Goal: Task Accomplishment & Management: Use online tool/utility

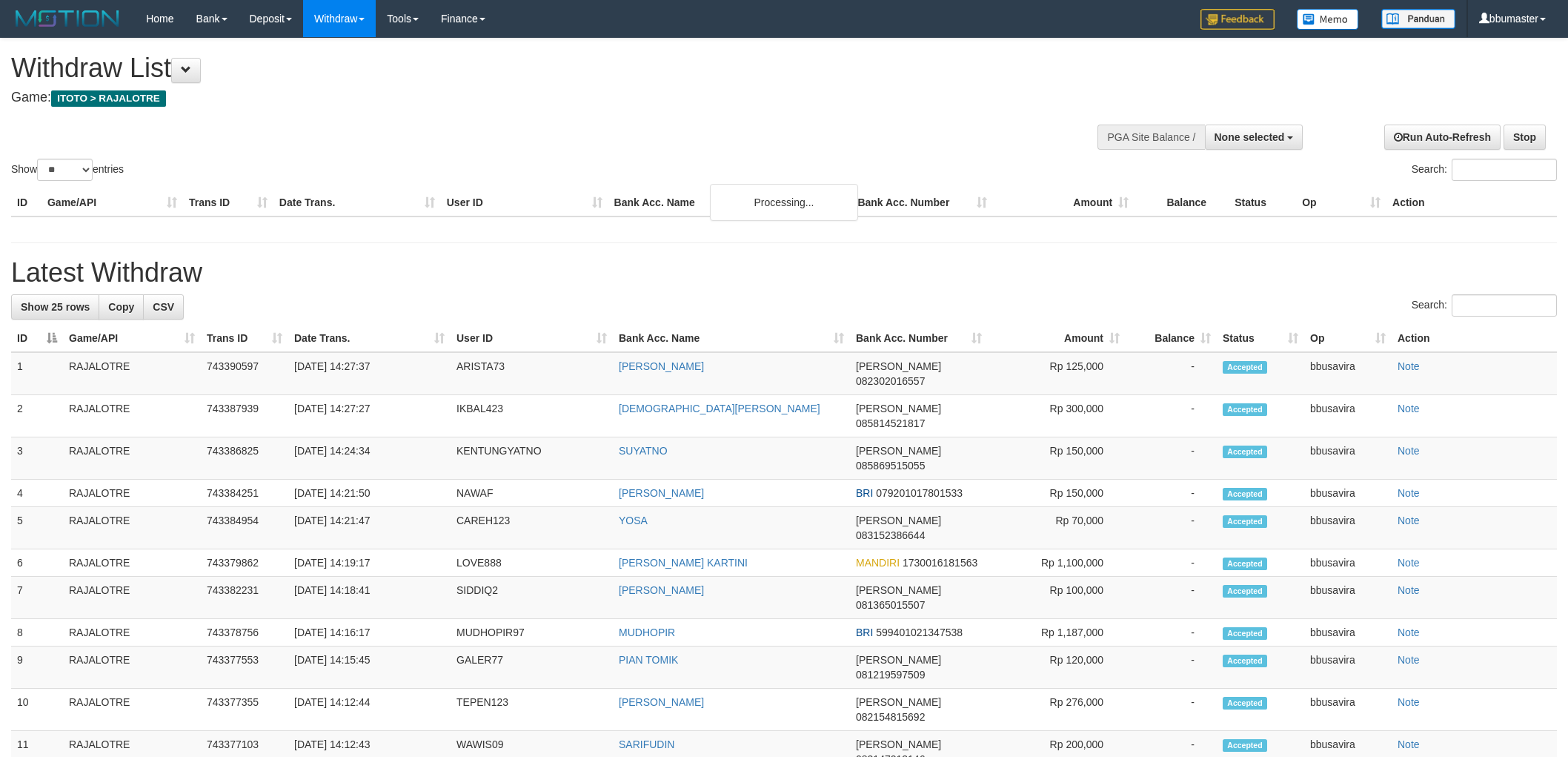
select select
select select "**"
select select
select select "**"
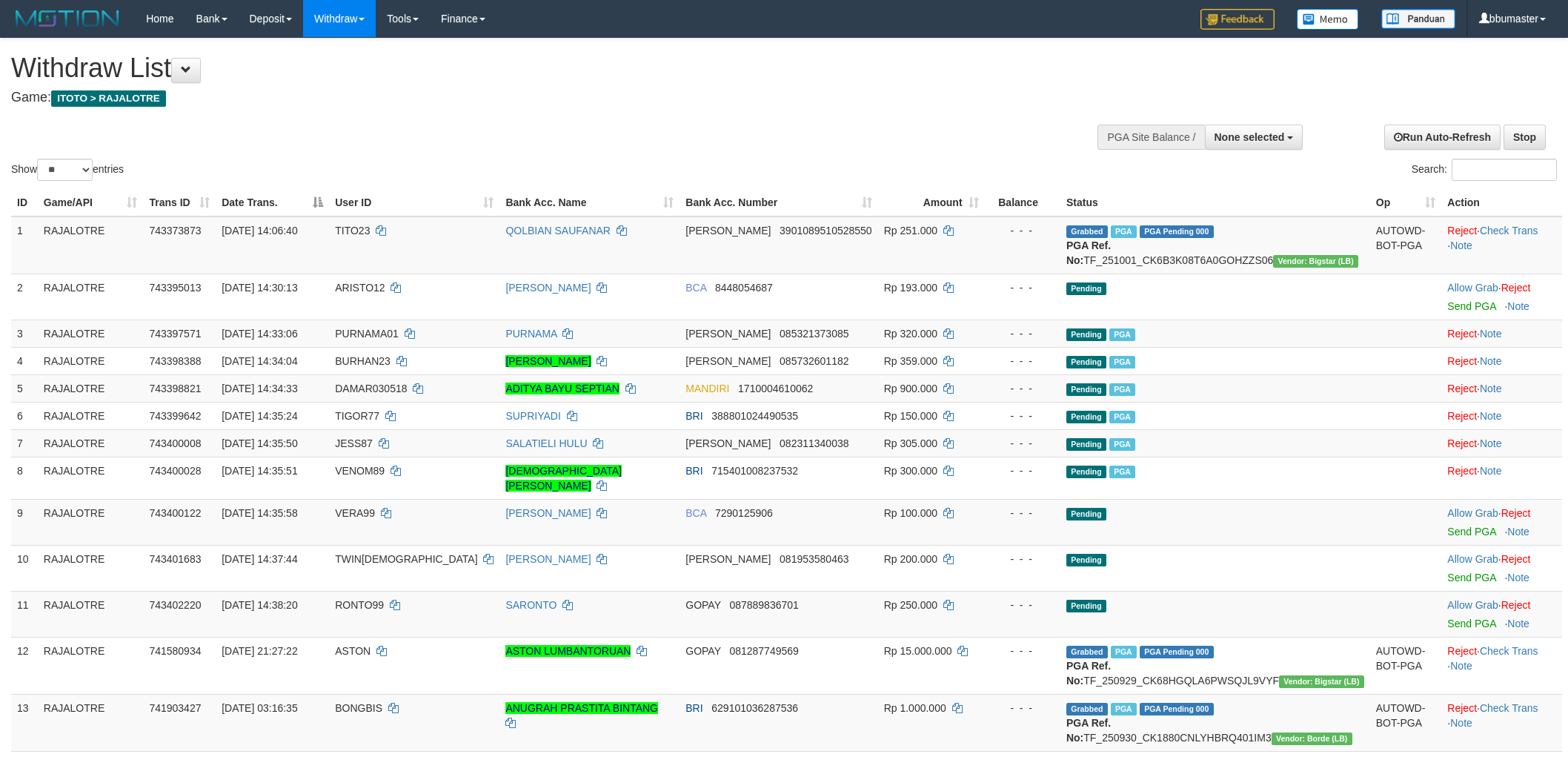
select select
select select "**"
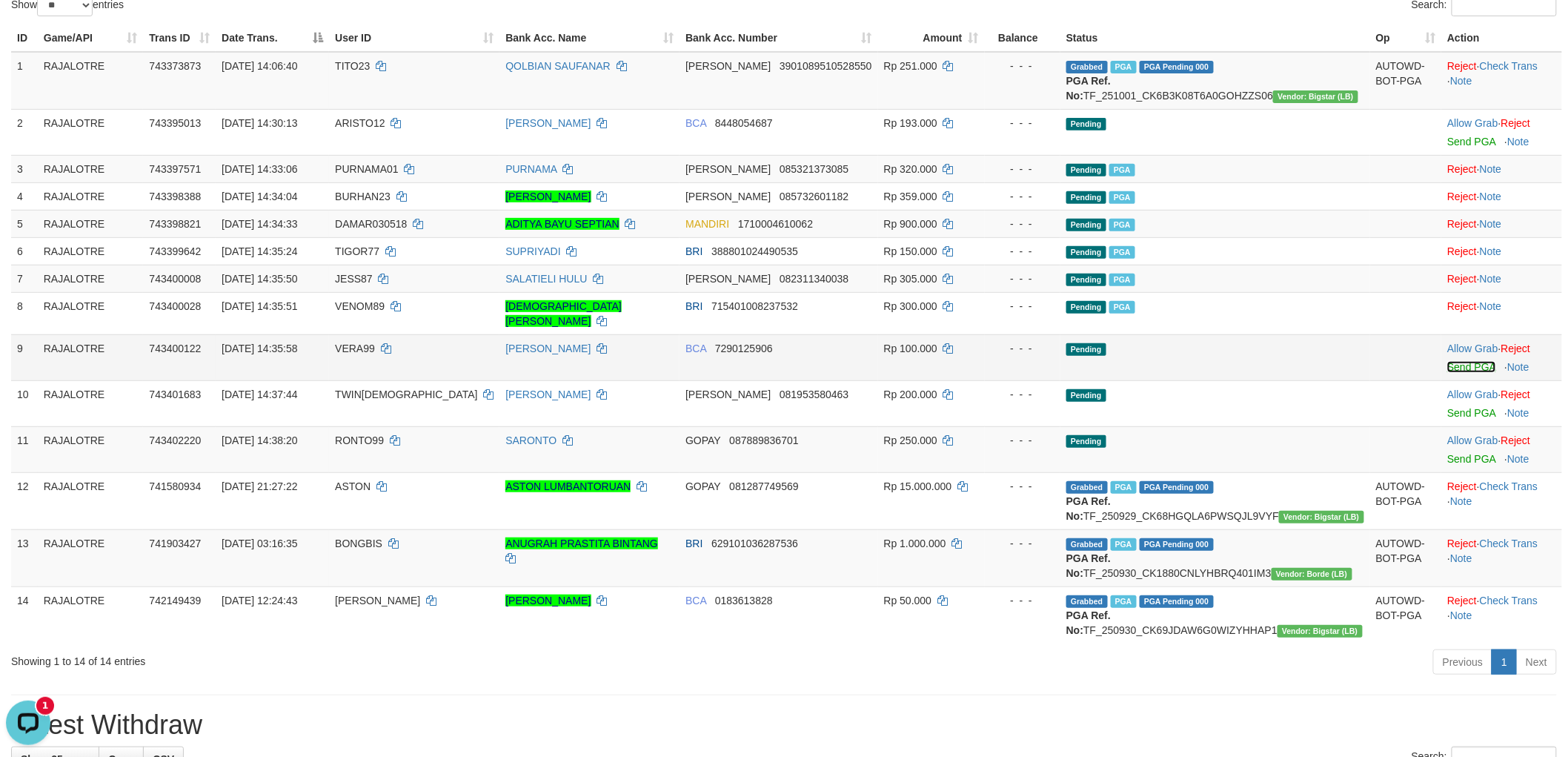
click at [1450, 369] on link "Send PGA" at bounding box center [1472, 367] width 48 height 12
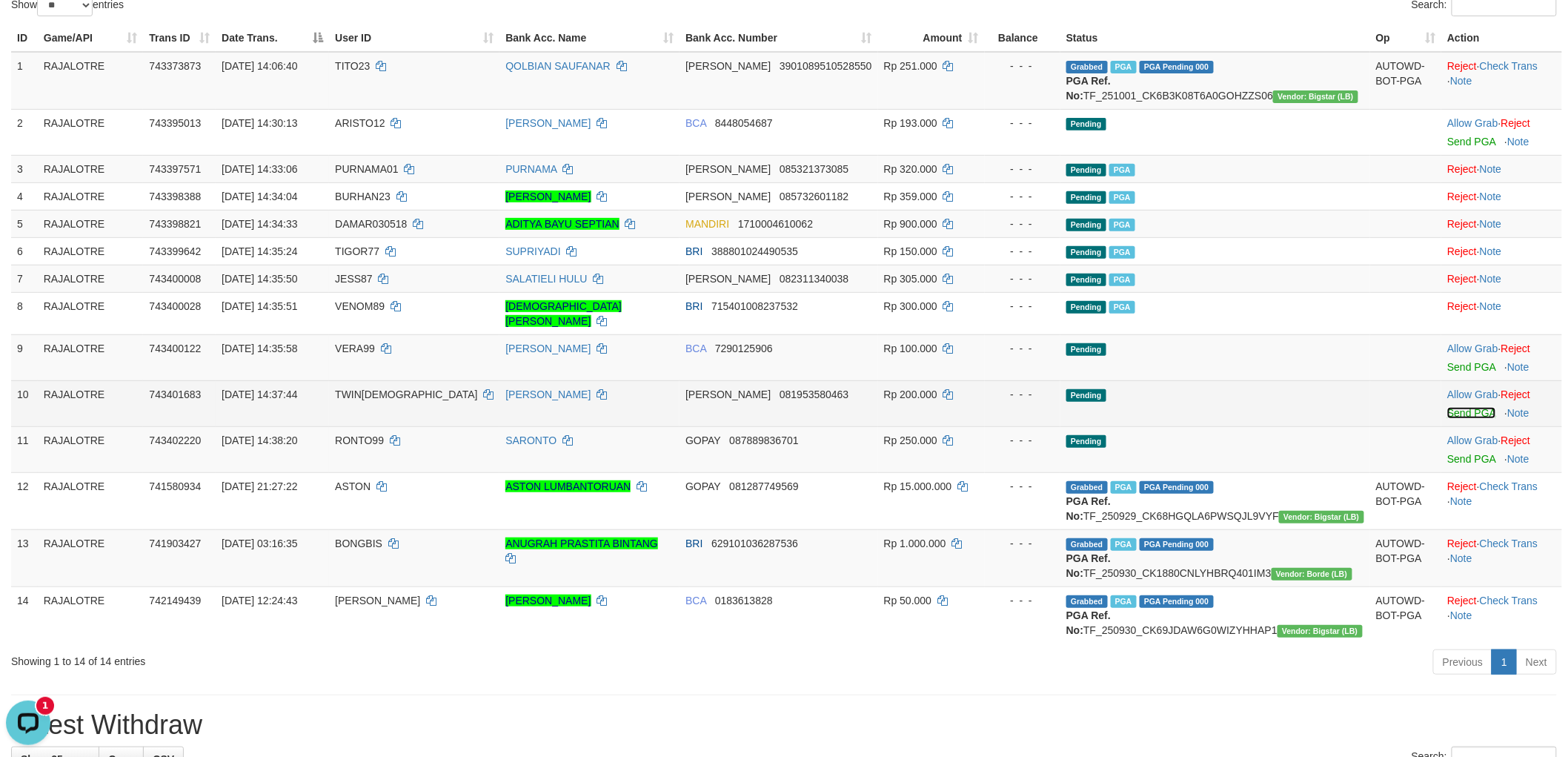
click at [1449, 408] on link "Send PGA" at bounding box center [1472, 413] width 48 height 12
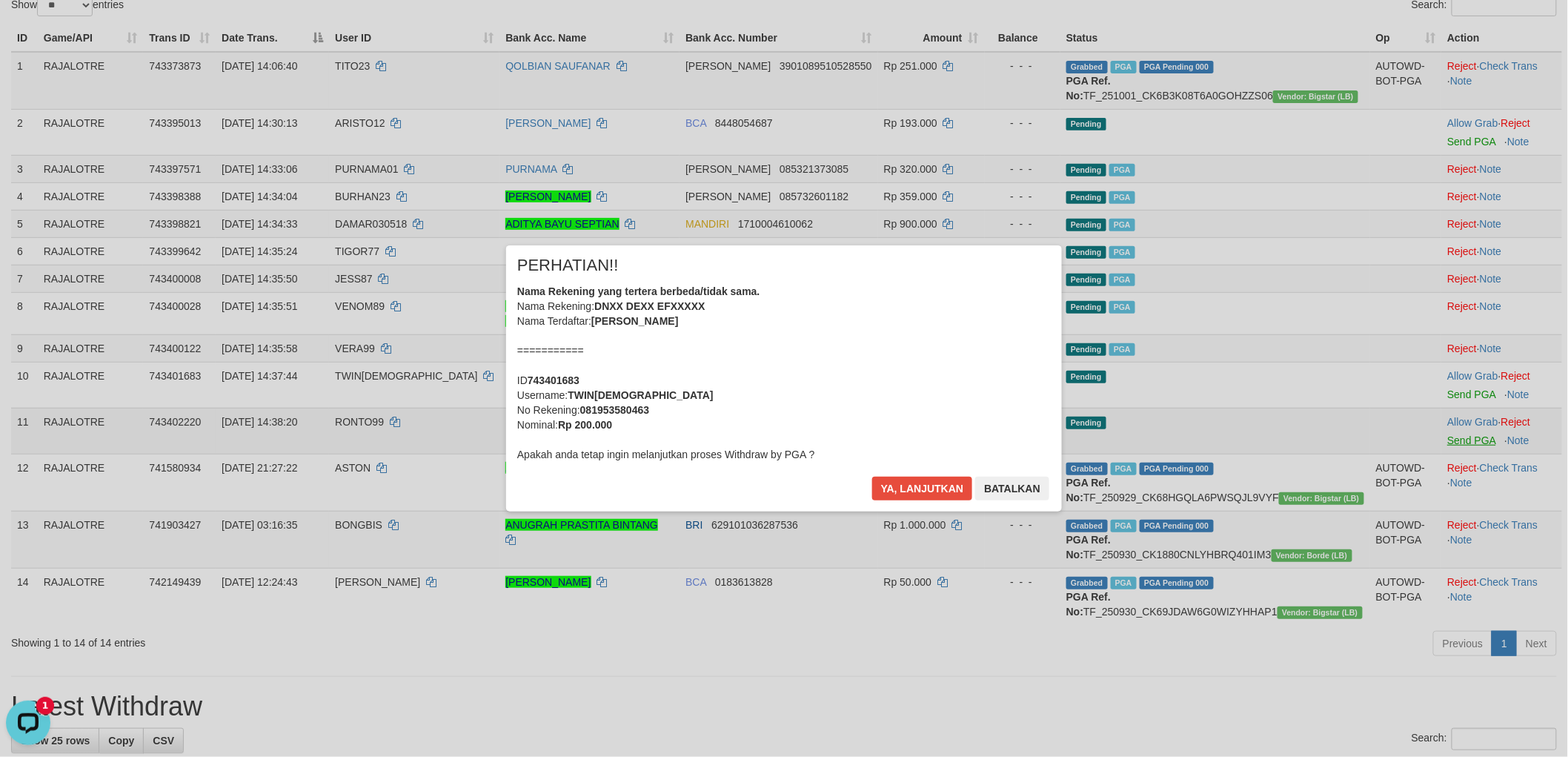
click at [1448, 443] on div "× PERHATIAN!! Nama Rekening yang tertera berbeda/tidak sama. Nama Rekening: DNX…" at bounding box center [784, 378] width 1568 height 325
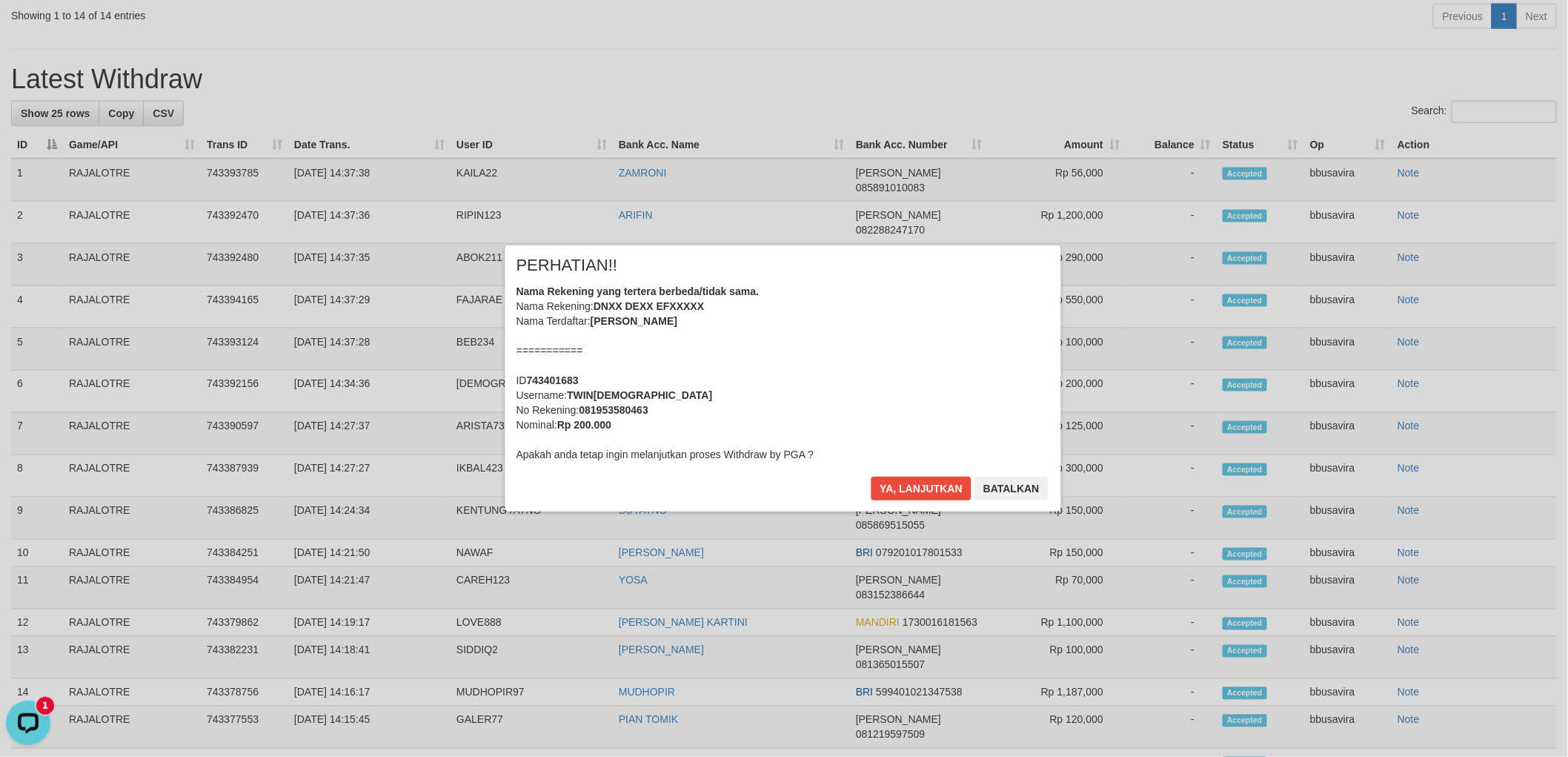
scroll to position [826, 0]
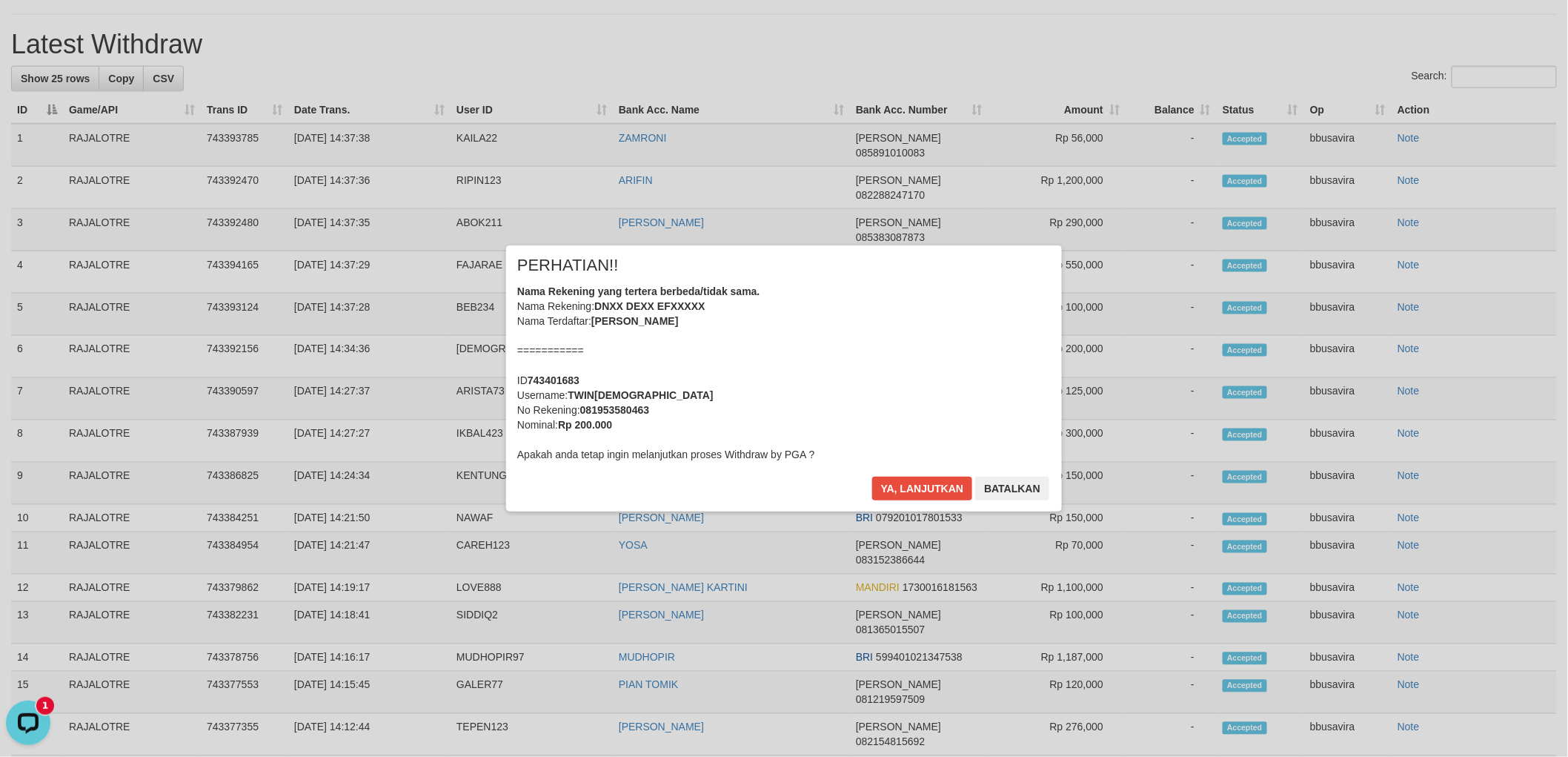
click at [774, 352] on div "Nama Rekening yang tertera berbeda/tidak sama. Nama Rekening: DNXX DEXX EFXXXXX…" at bounding box center [784, 372] width 533 height 178
click at [873, 476] on button "Ya, lanjutkan" at bounding box center [923, 488] width 100 height 23
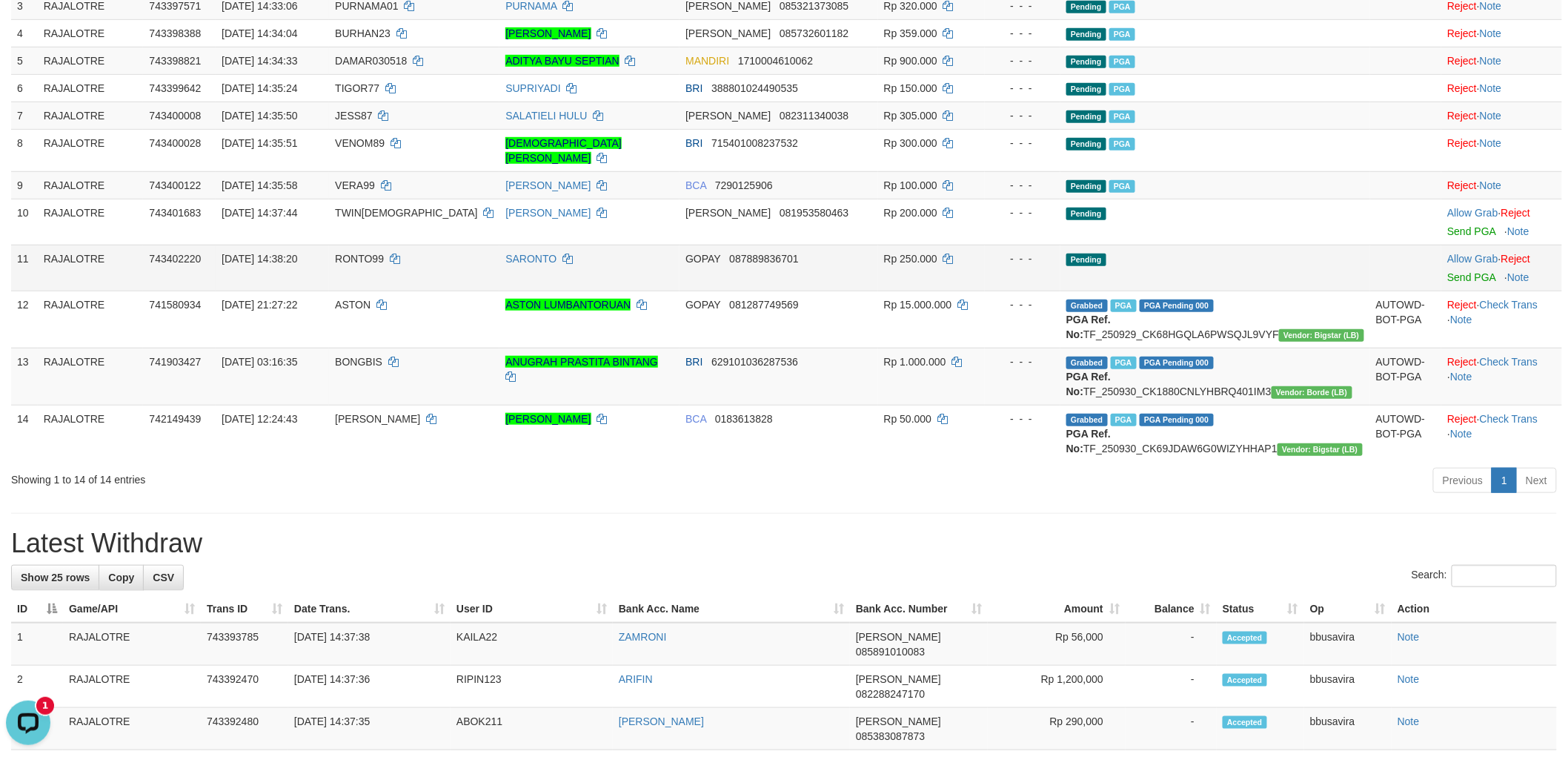
scroll to position [300, 0]
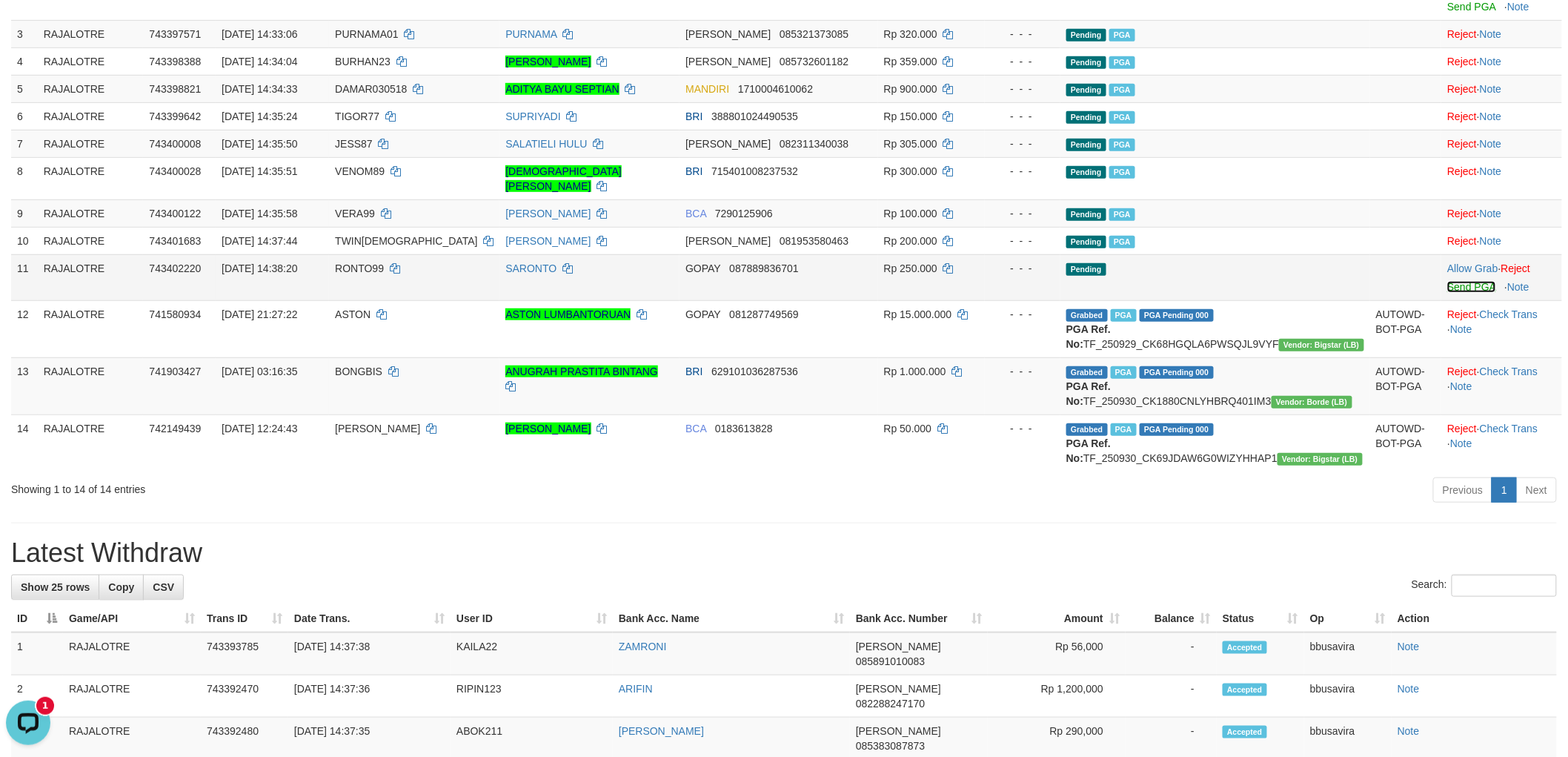
click at [1448, 283] on link "Send PGA" at bounding box center [1472, 287] width 48 height 12
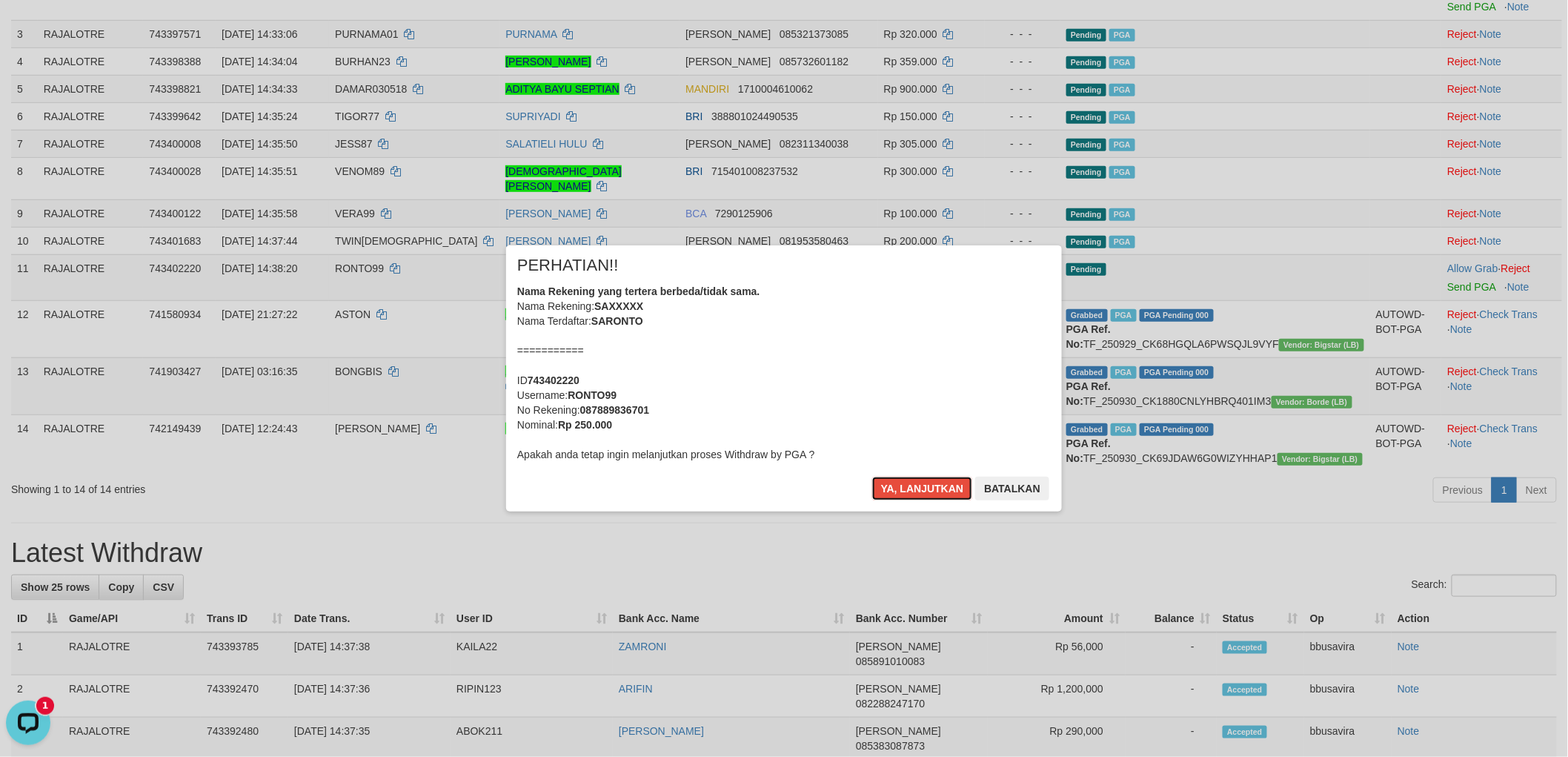
click at [944, 295] on div "Nama Rekening yang tertera berbeda/tidak sama. Nama Rekening: SAXXXXX Nama Terd…" at bounding box center [784, 372] width 533 height 178
click at [873, 476] on button "Ya, lanjutkan" at bounding box center [923, 488] width 100 height 23
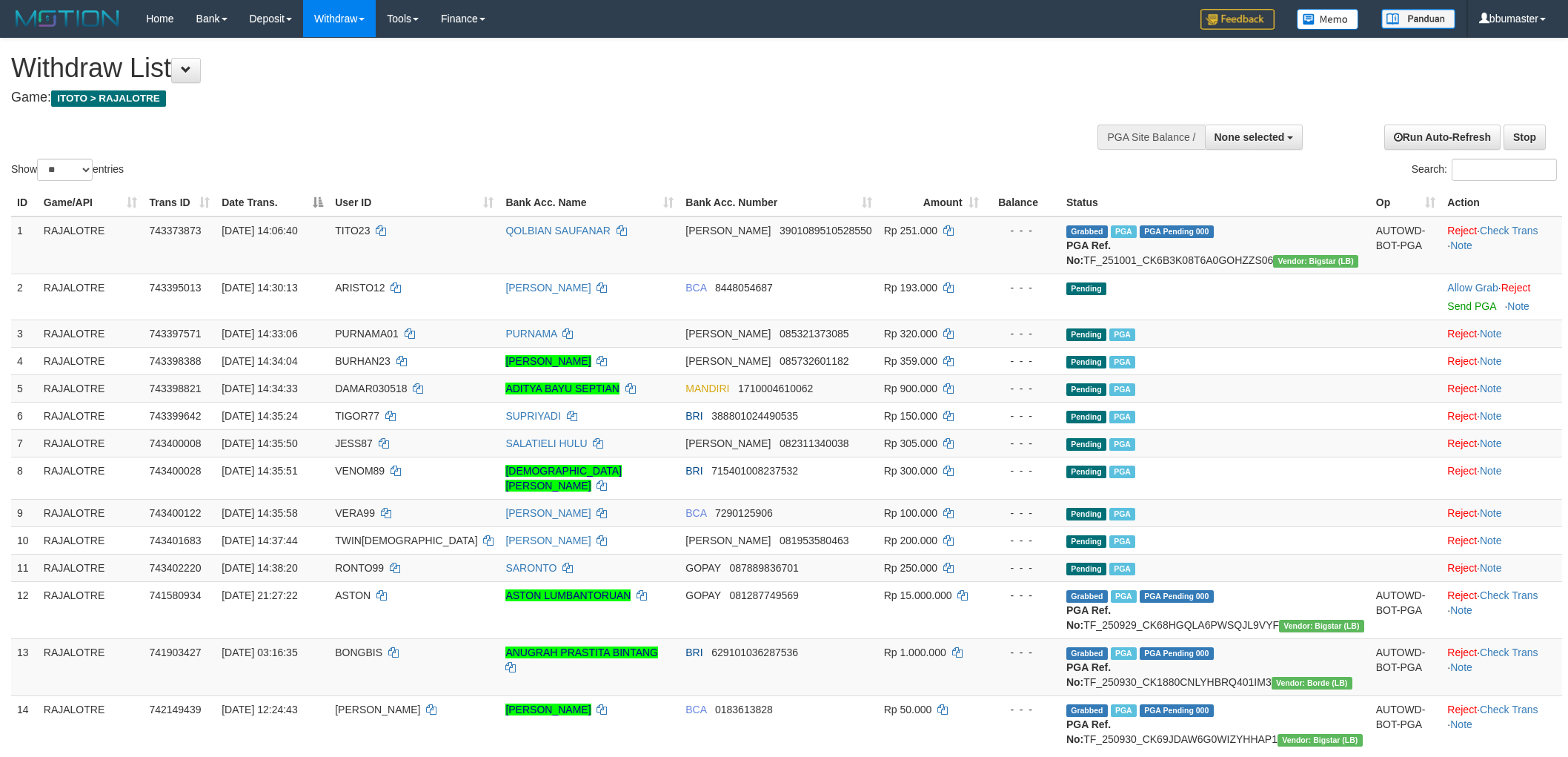
select select
select select "**"
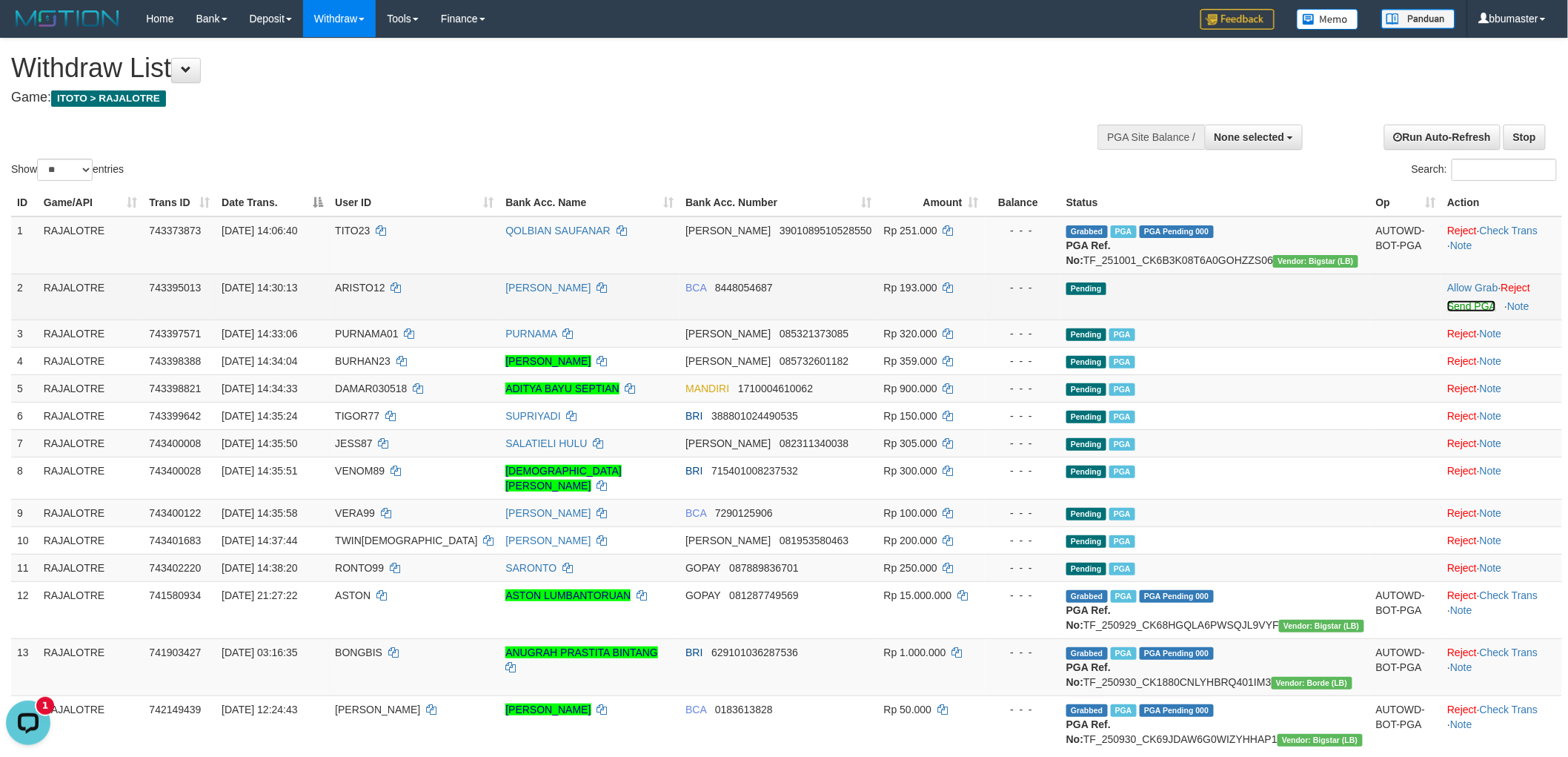
click at [1448, 312] on link "Send PGA" at bounding box center [1472, 307] width 48 height 12
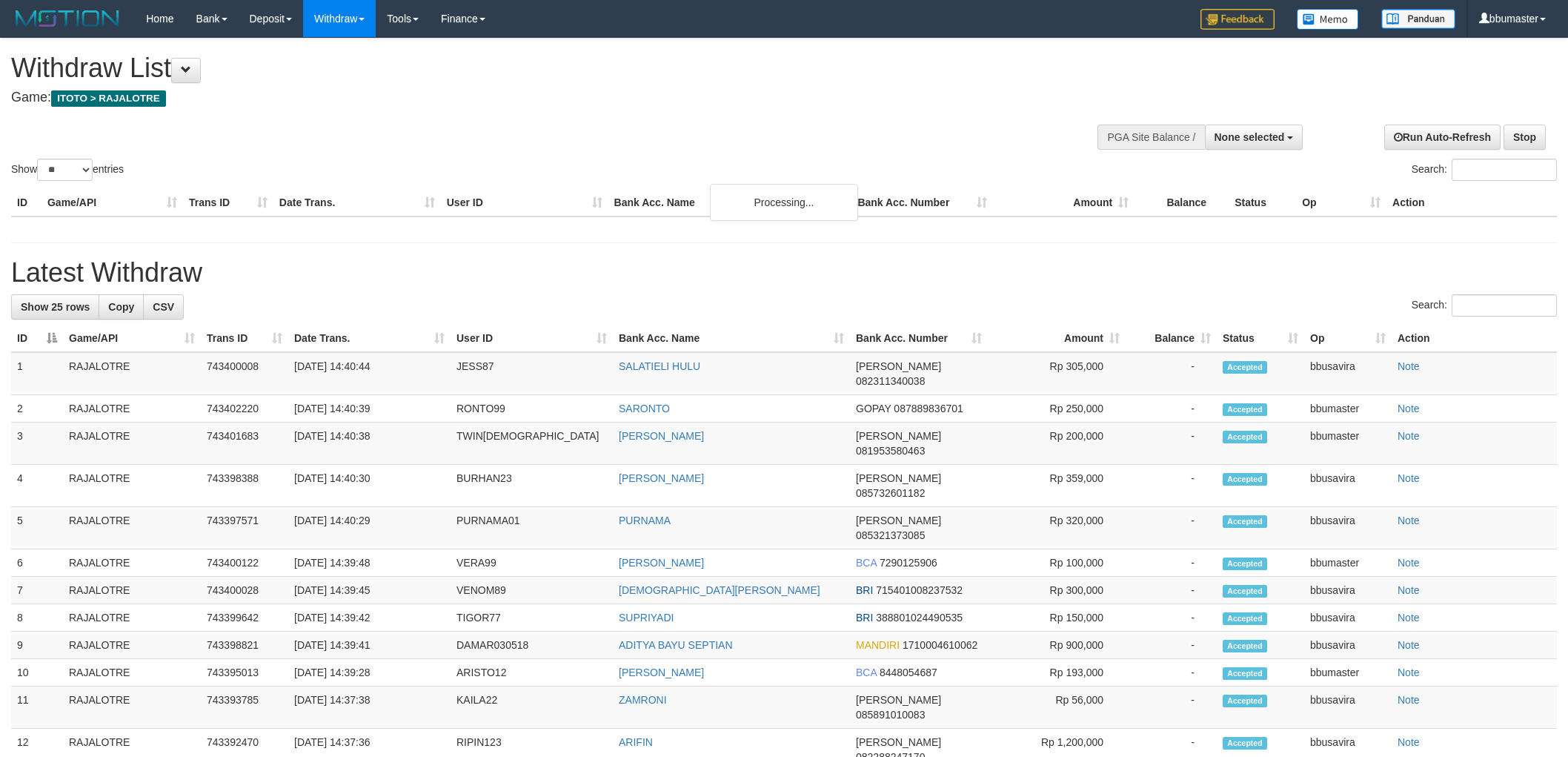
select select
select select "**"
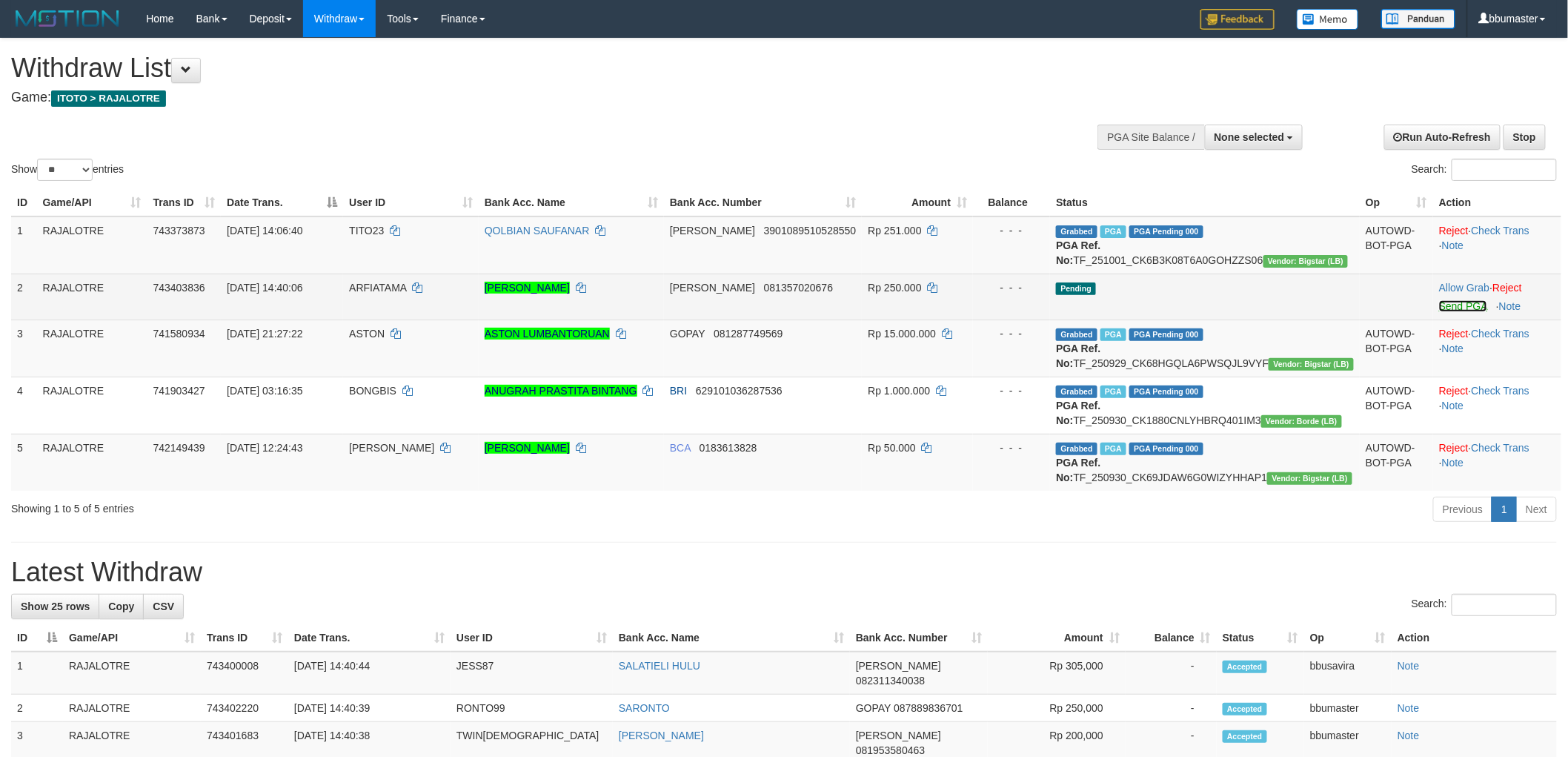
click at [1439, 312] on link "Send PGA" at bounding box center [1463, 307] width 48 height 12
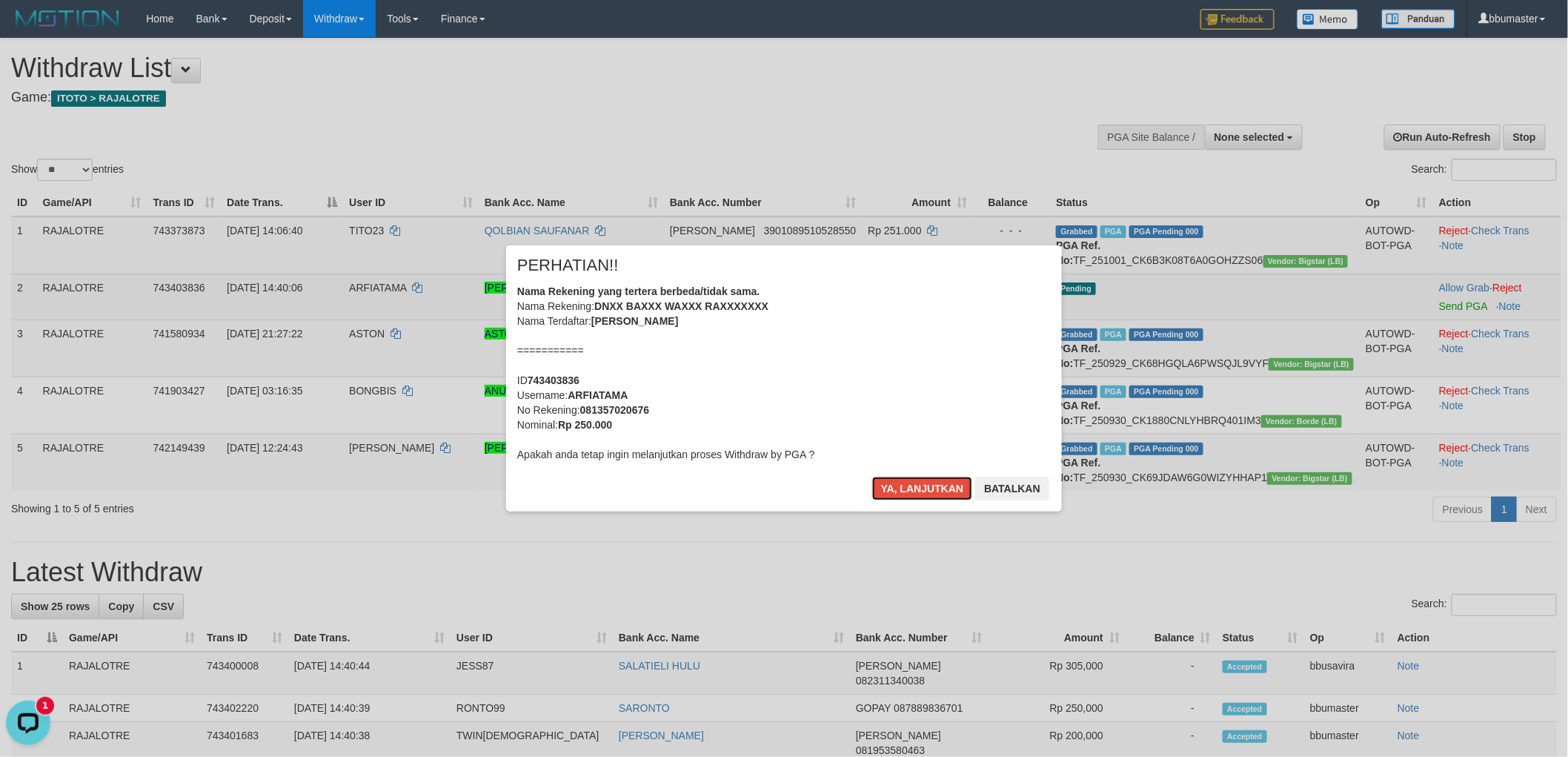
click at [873, 476] on button "Ya, lanjutkan" at bounding box center [923, 488] width 100 height 23
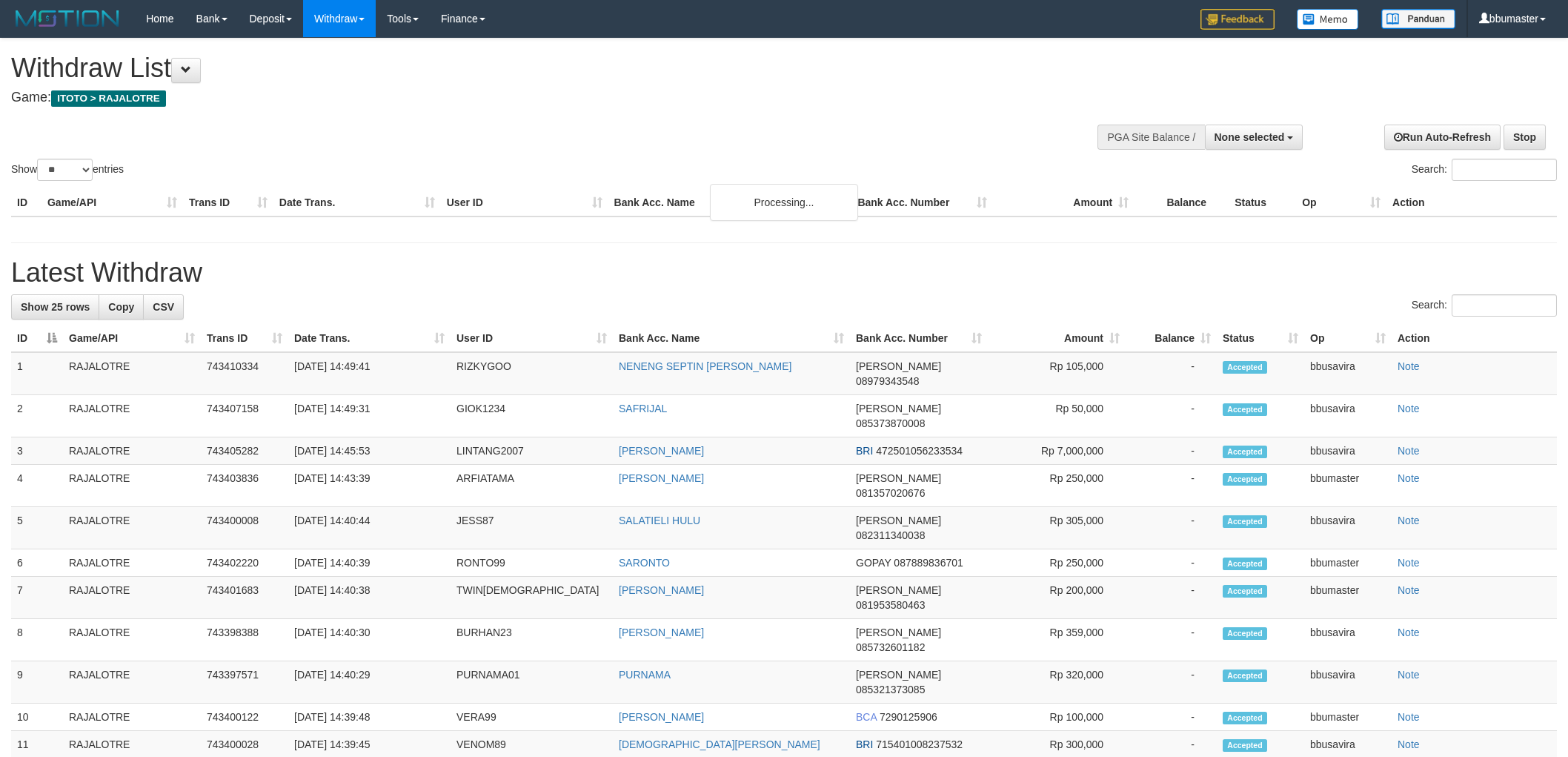
select select
select select "**"
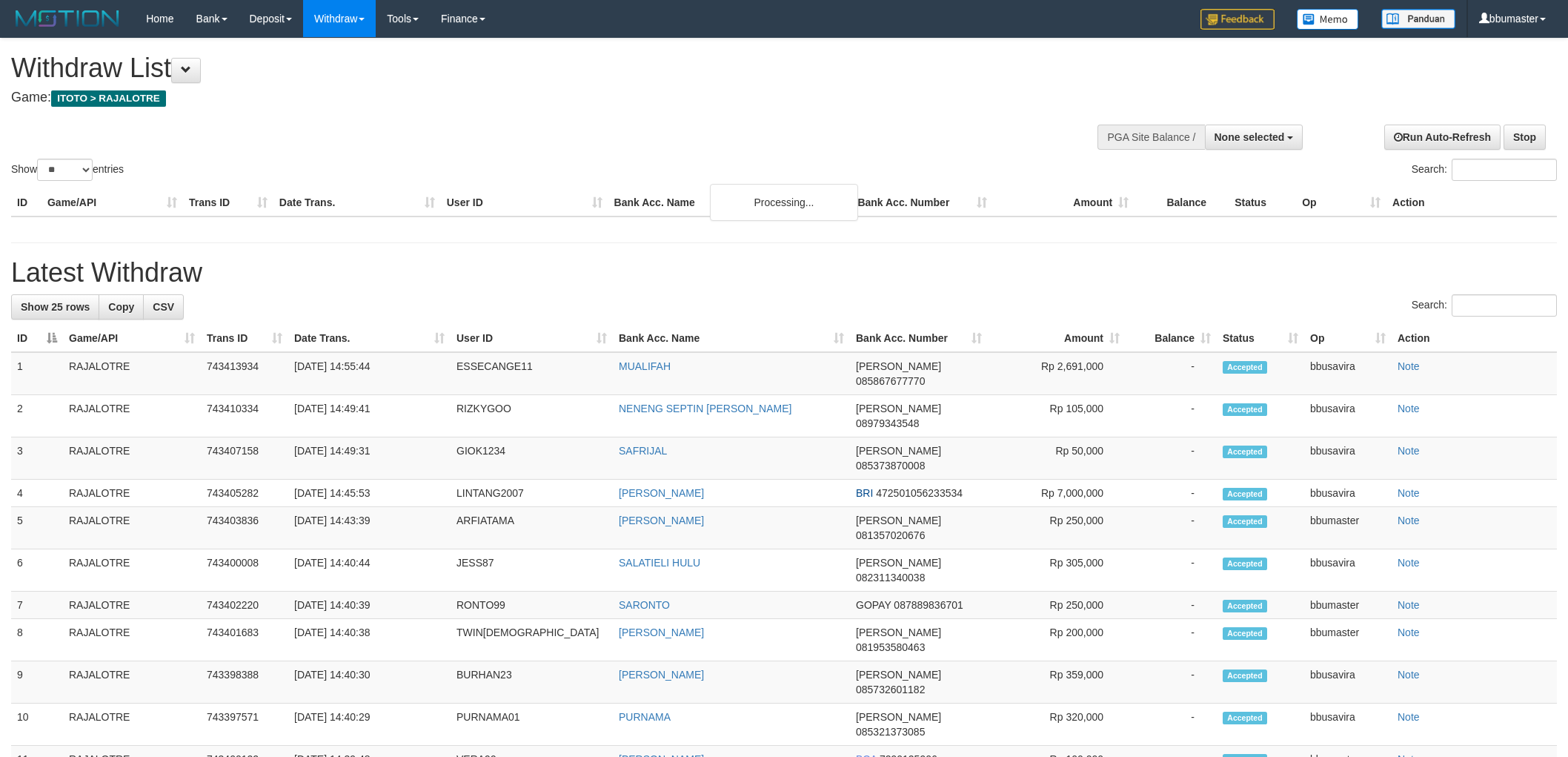
select select
select select "**"
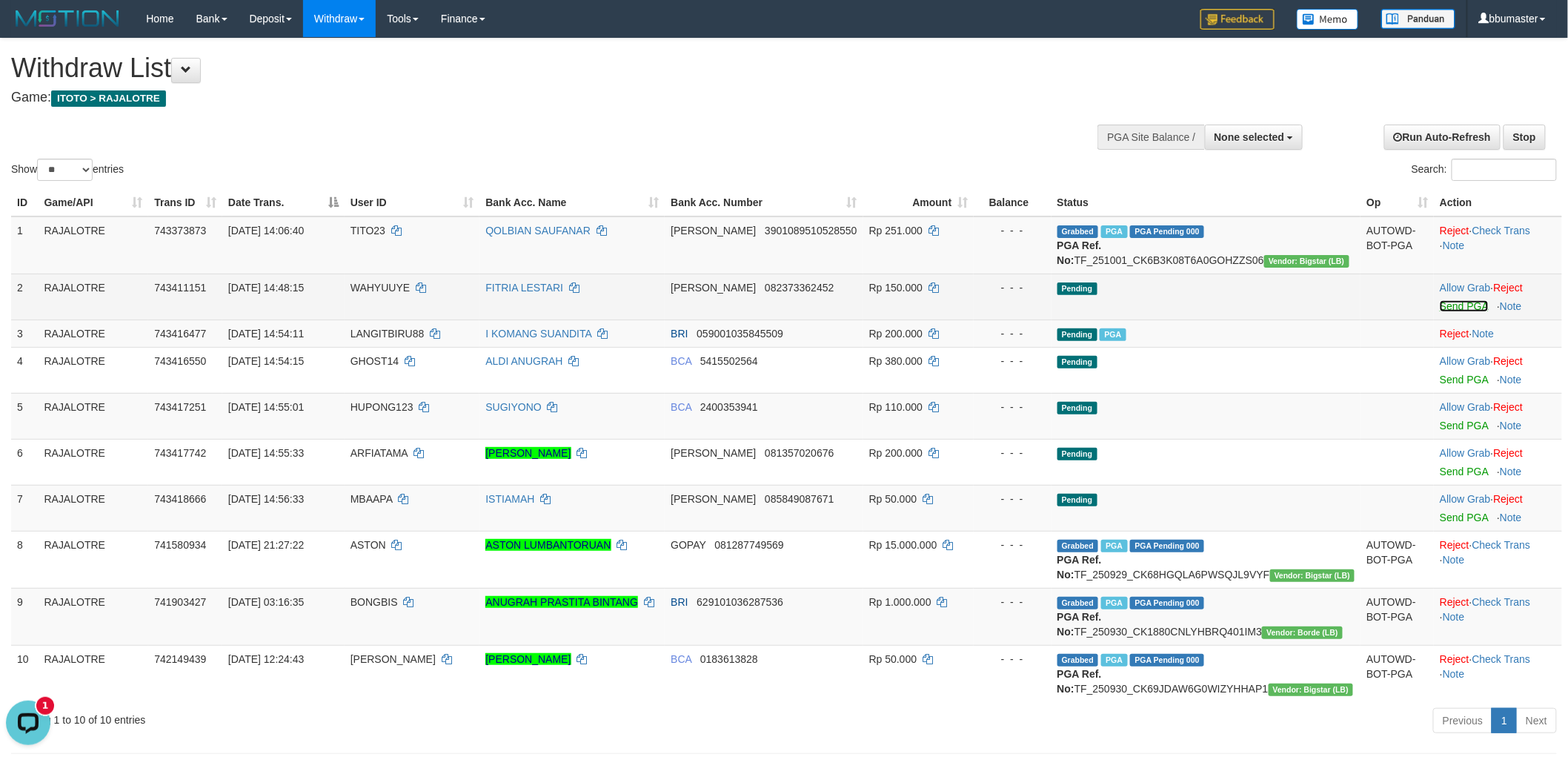
click at [1440, 312] on link "Send PGA" at bounding box center [1464, 307] width 48 height 12
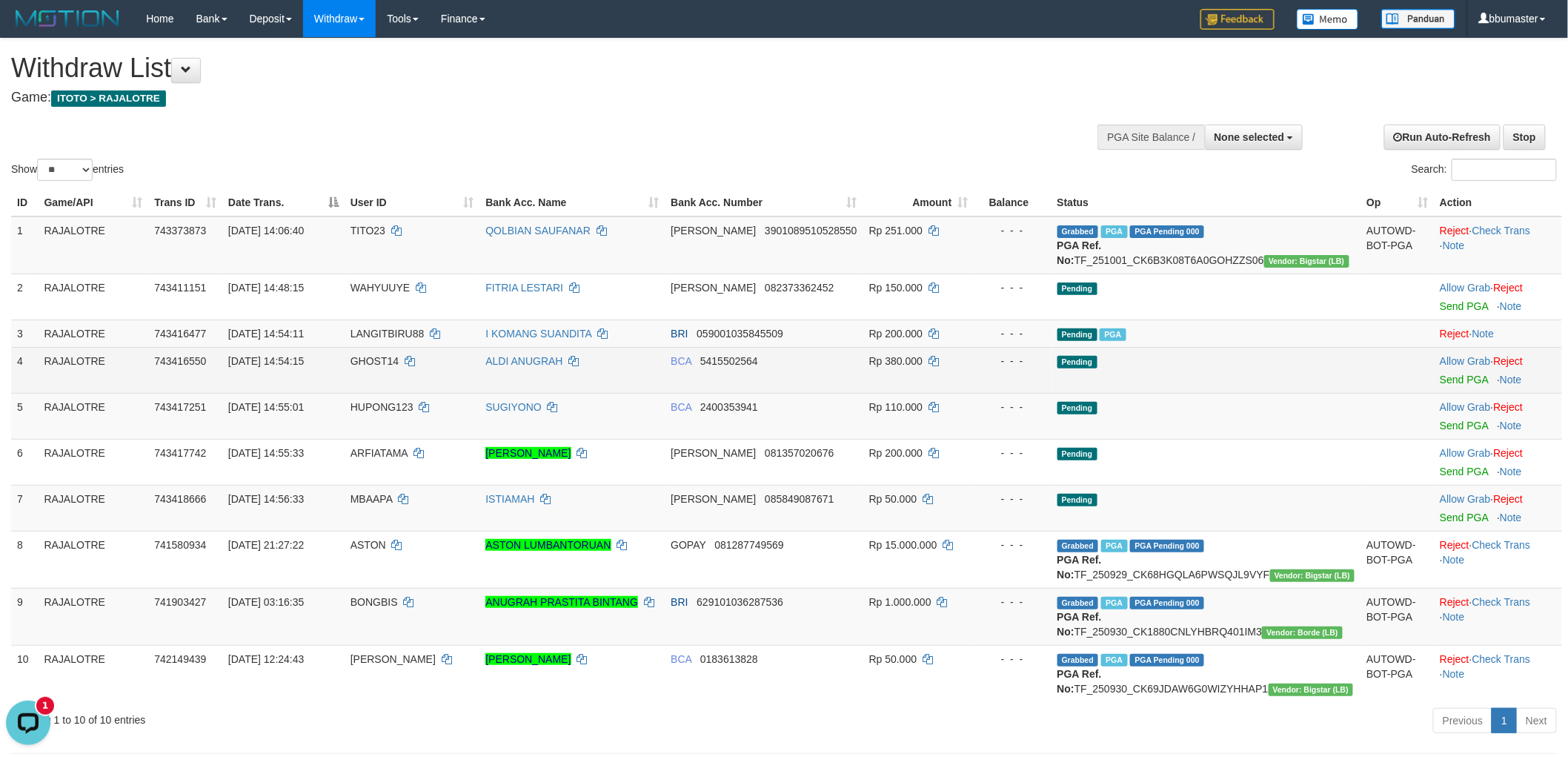
drag, startPoint x: 424, startPoint y: 412, endPoint x: 461, endPoint y: 404, distance: 37.9
click at [424, 412] on td "HUPONG123" at bounding box center [412, 416] width 136 height 46
click at [1440, 385] on link "Send PGA" at bounding box center [1464, 379] width 48 height 12
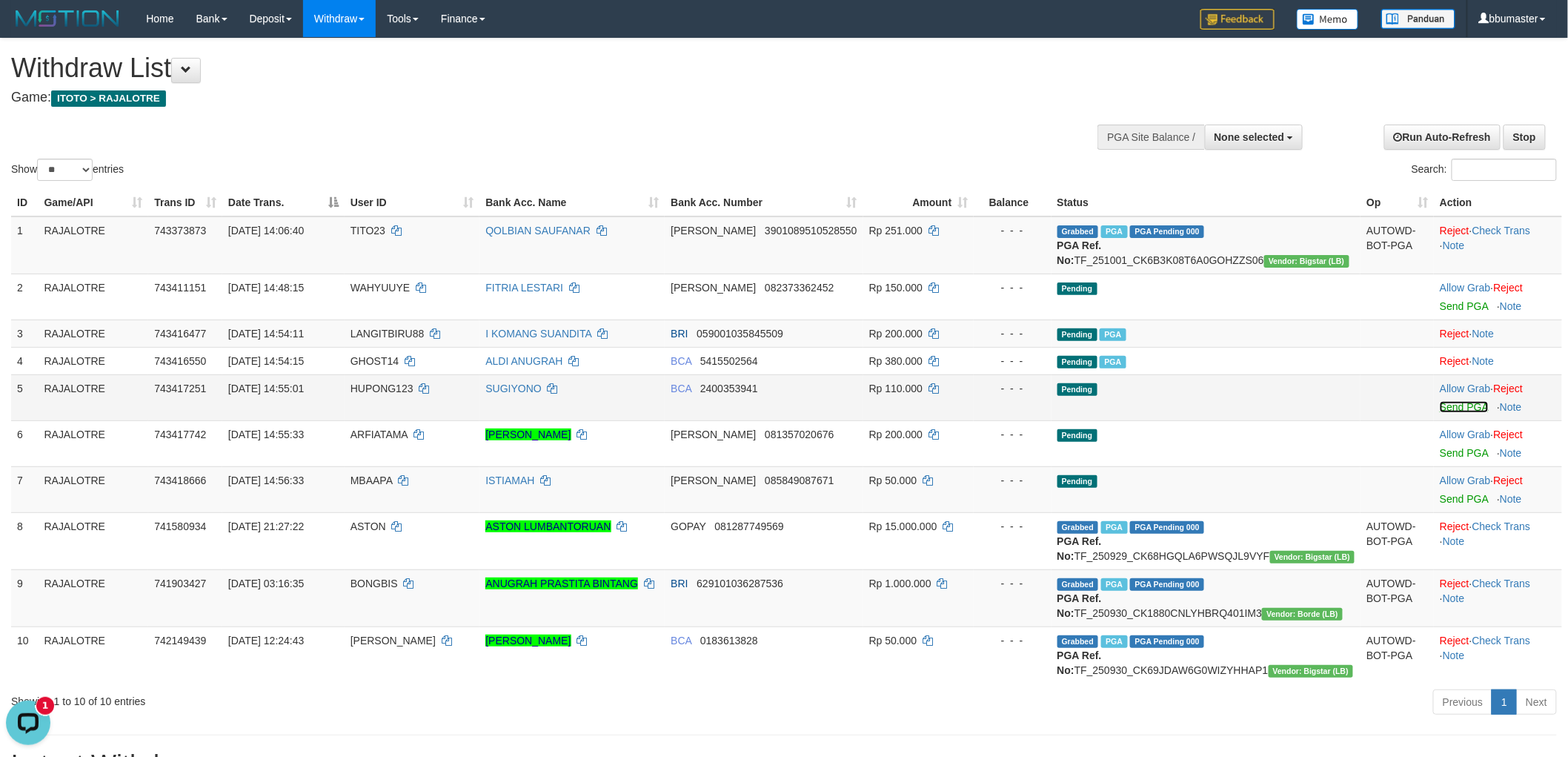
click at [1450, 413] on link "Send PGA" at bounding box center [1464, 407] width 48 height 12
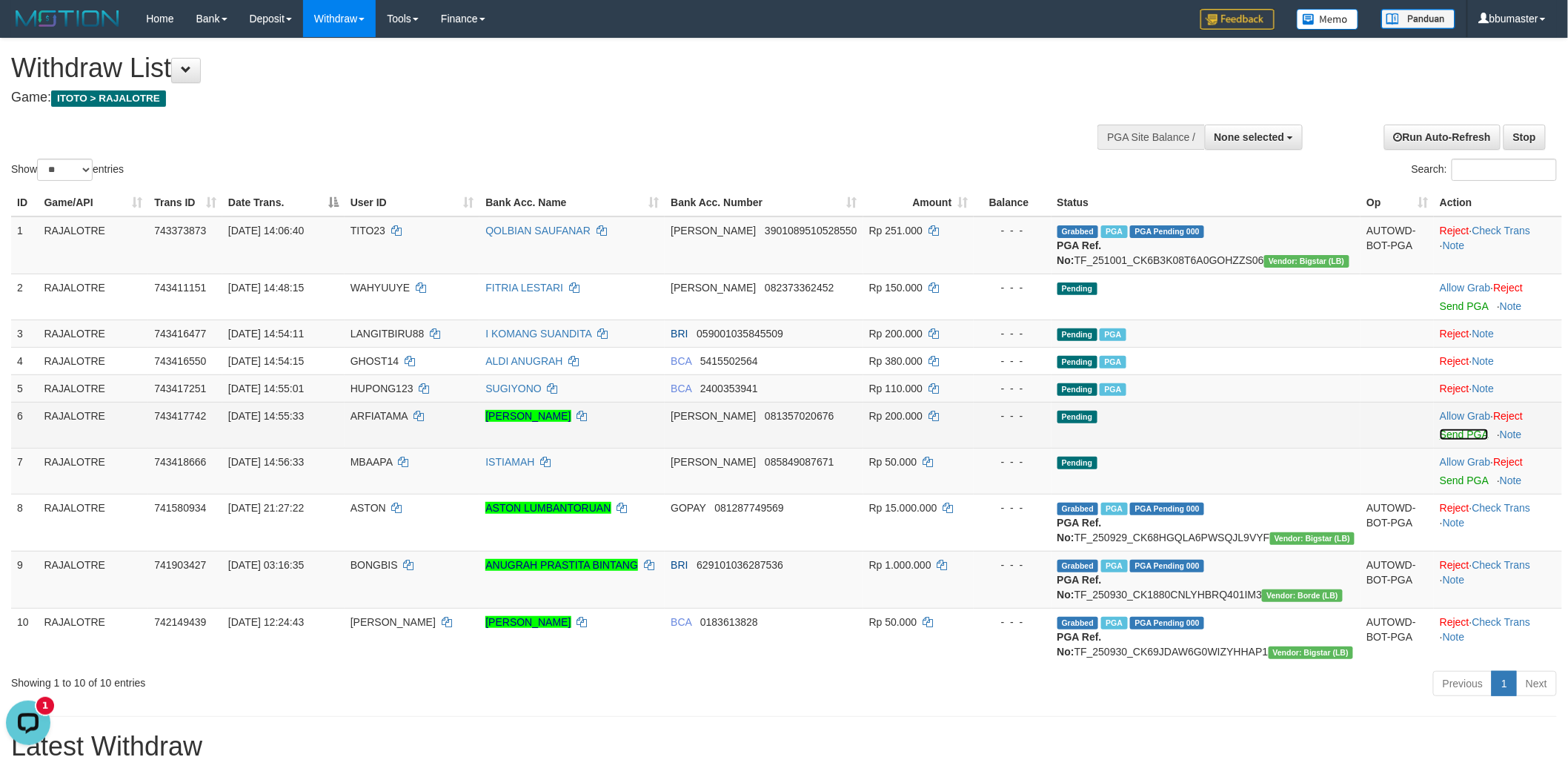
click at [1443, 440] on link "Send PGA" at bounding box center [1464, 435] width 48 height 12
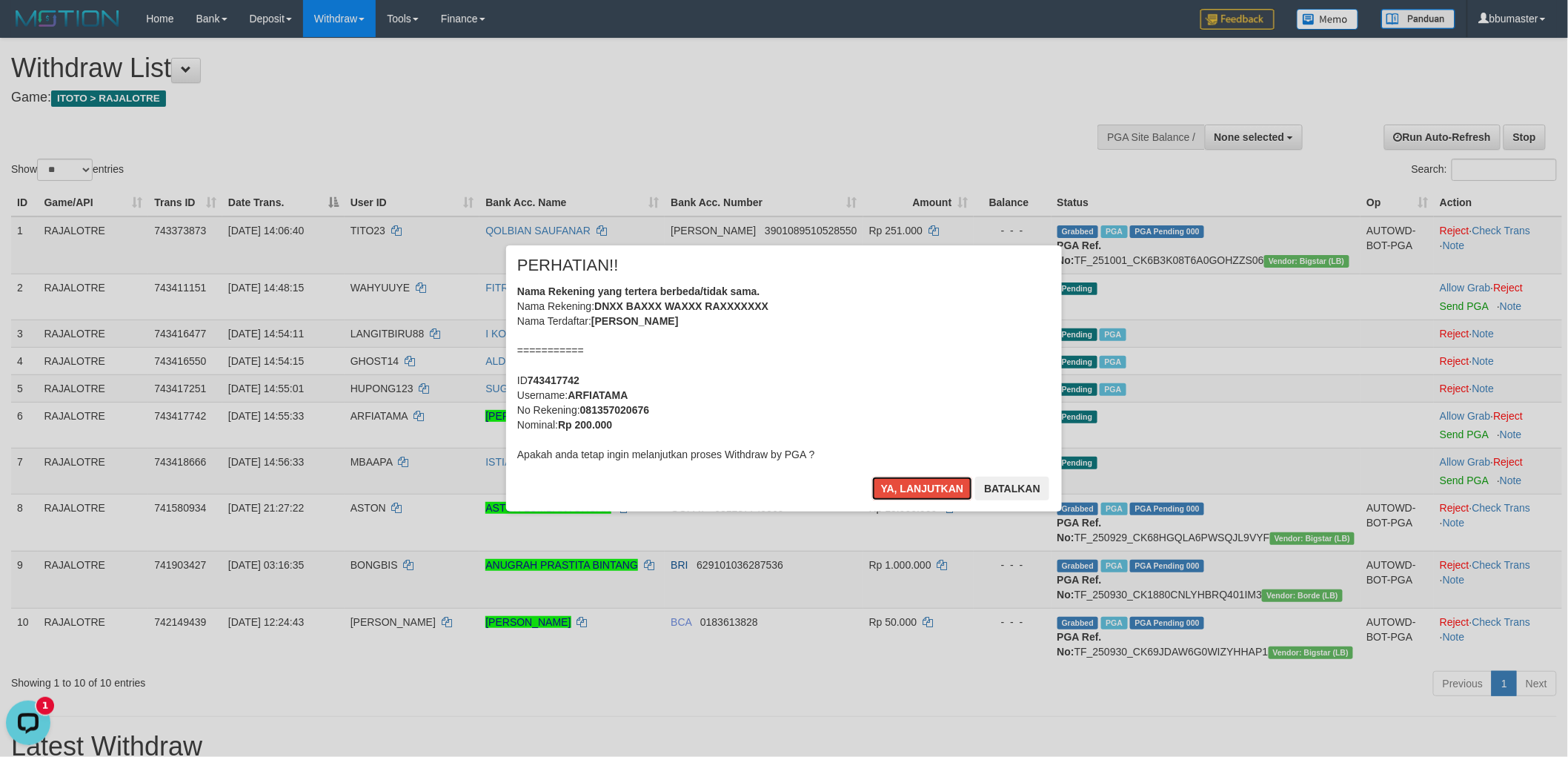
click at [873, 476] on button "Ya, lanjutkan" at bounding box center [923, 488] width 100 height 23
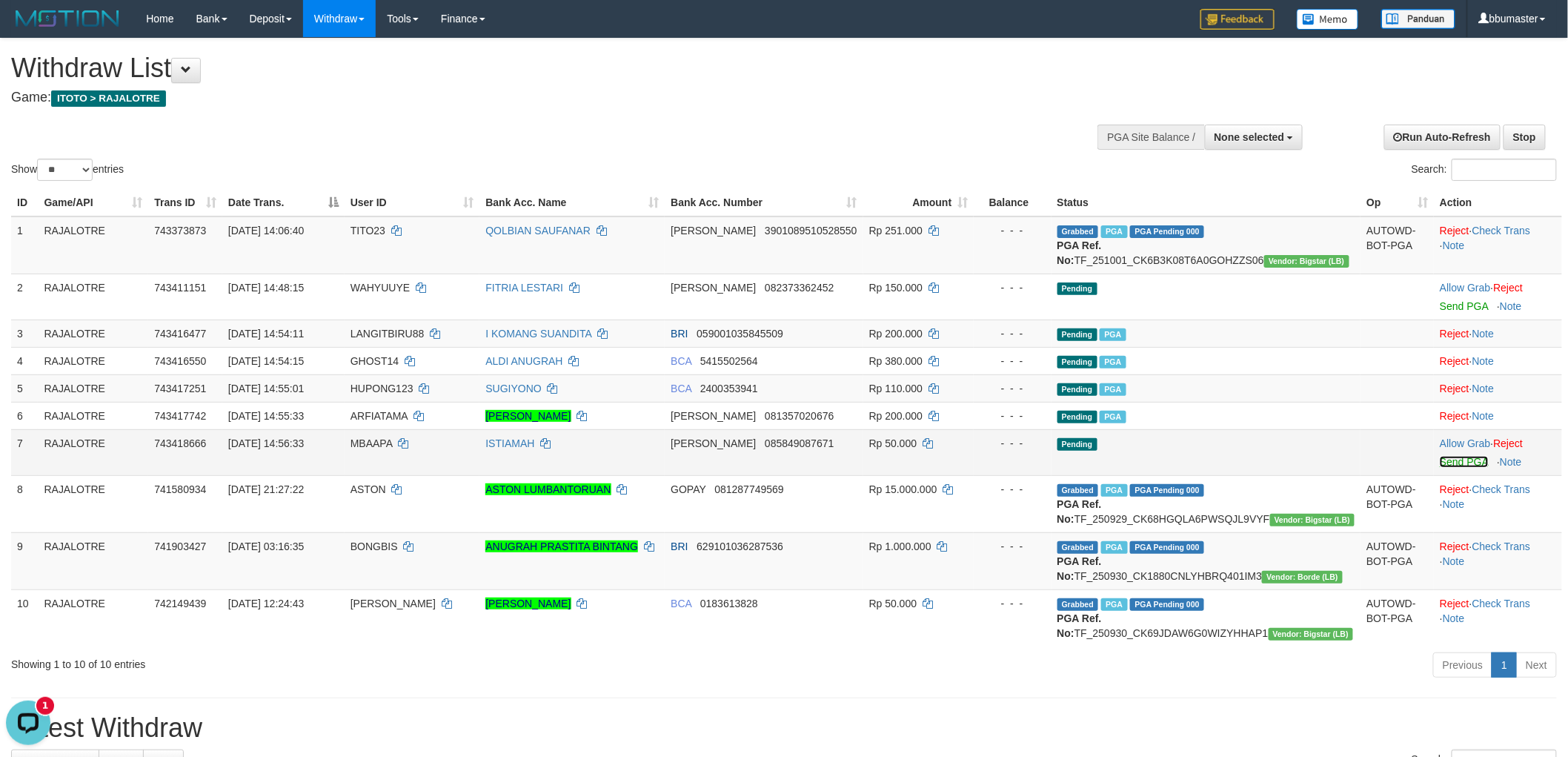
click at [1440, 468] on link "Send PGA" at bounding box center [1464, 462] width 48 height 12
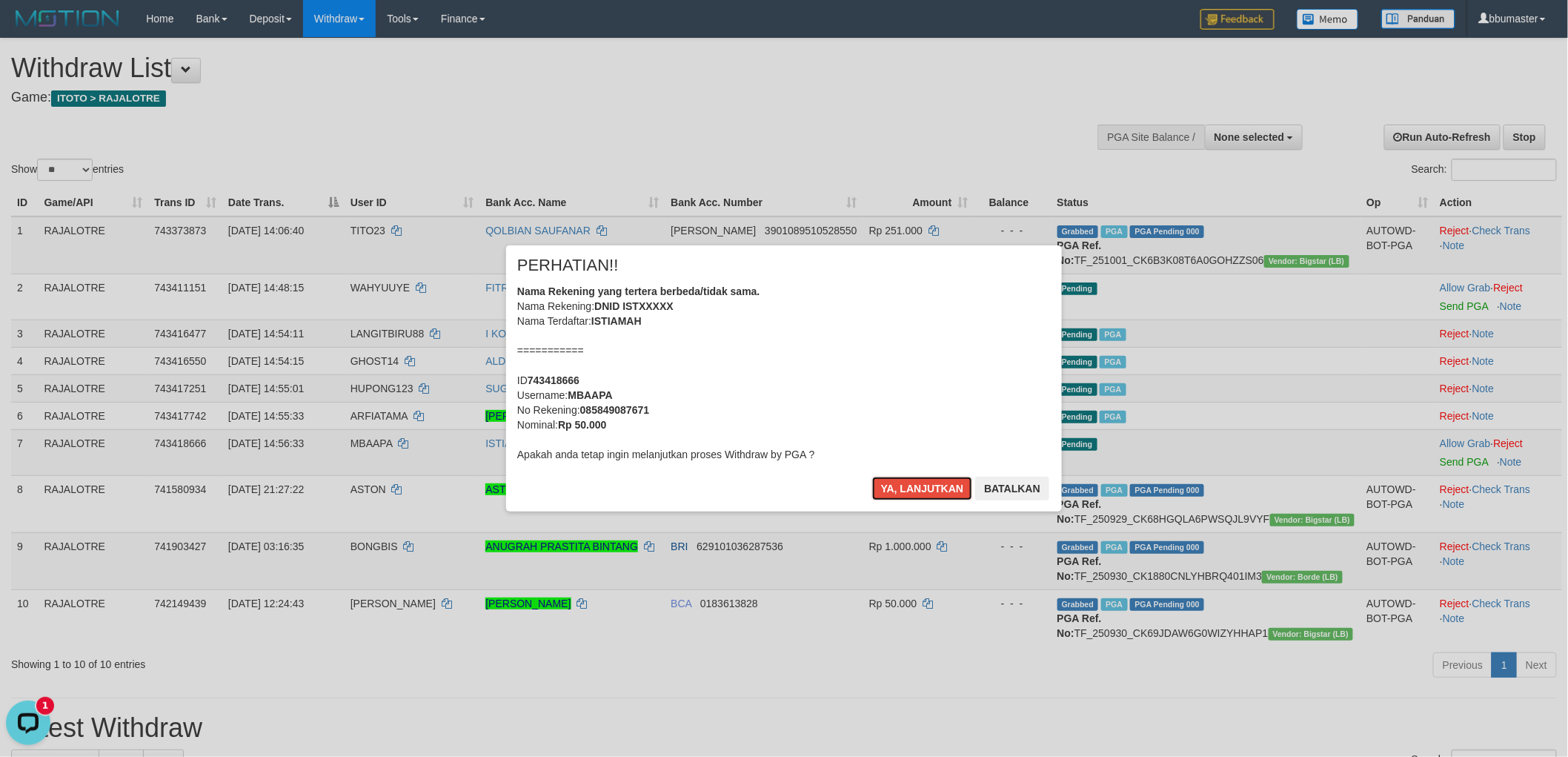
click at [873, 476] on button "Ya, lanjutkan" at bounding box center [923, 488] width 100 height 23
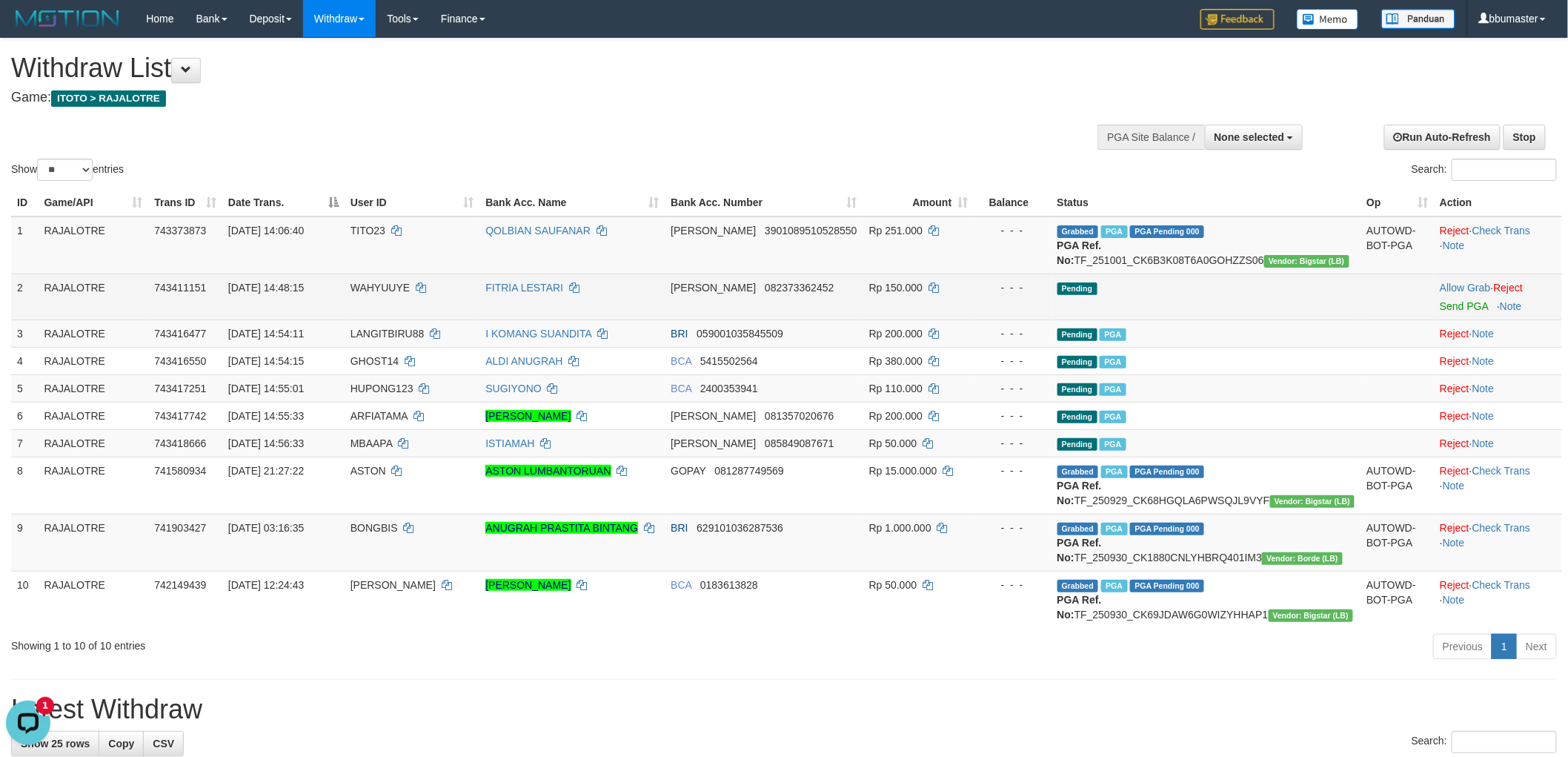
click at [423, 292] on td "WAHYUUYE" at bounding box center [412, 296] width 136 height 46
copy td "WAHYUUYE"
click at [1441, 312] on link "Send PGA" at bounding box center [1464, 307] width 48 height 12
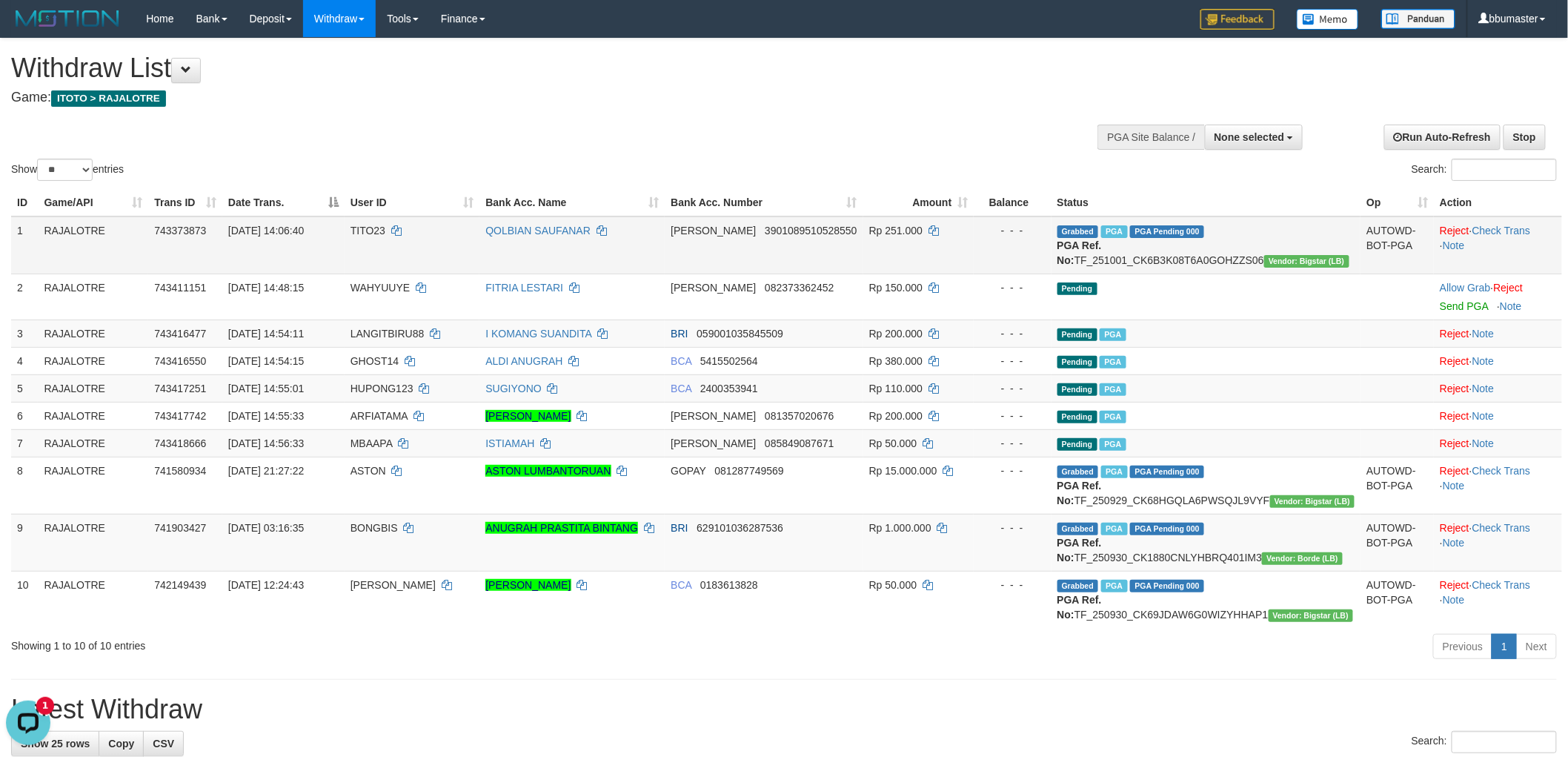
click at [193, 230] on span "743373873" at bounding box center [180, 230] width 52 height 12
copy span "743373873"
click at [607, 228] on icon at bounding box center [602, 230] width 10 height 10
click at [204, 219] on td "743373873" at bounding box center [185, 245] width 74 height 58
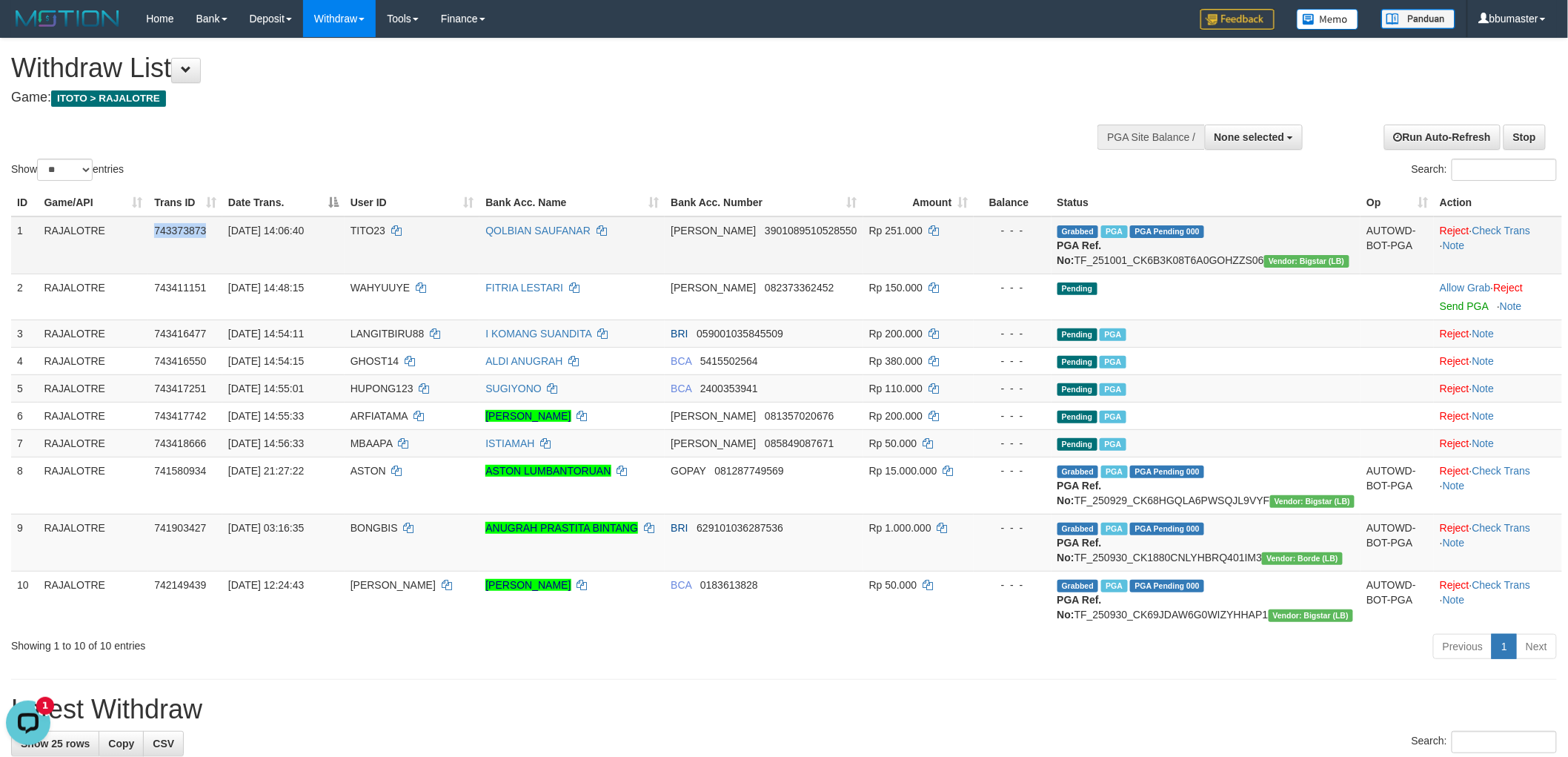
click at [204, 219] on td "743373873" at bounding box center [185, 245] width 74 height 58
copy span "743373873"
click at [1197, 252] on td "Grabbed PGA PGA Pending 000 PGA Ref. No: TF_251001_CK6B3K08T6A0GOHZZS06 Vendor:…" at bounding box center [1207, 245] width 310 height 58
copy td "TF_251001_CK6B3K08T6A0GOHZZS06"
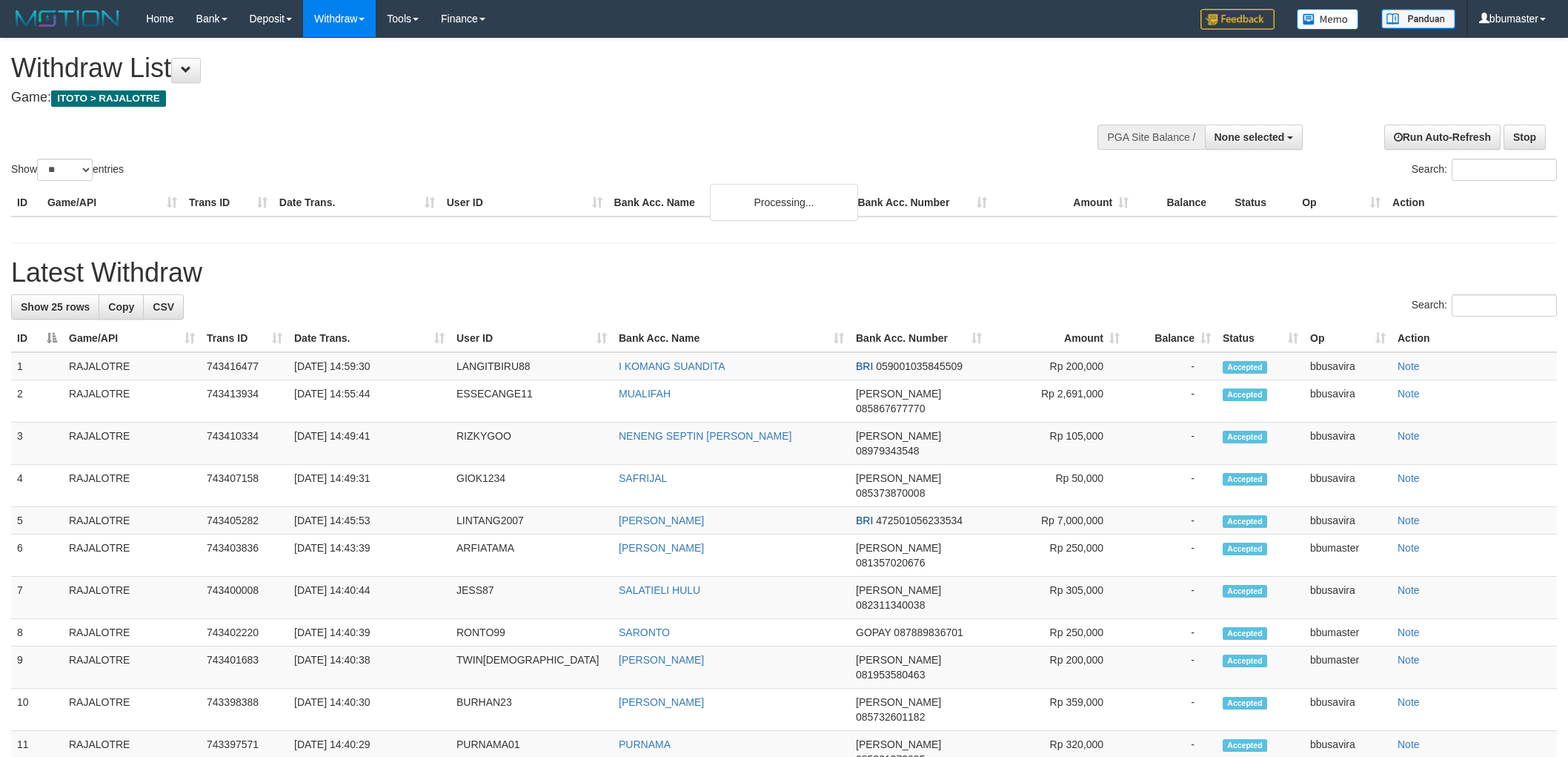
select select
select select "**"
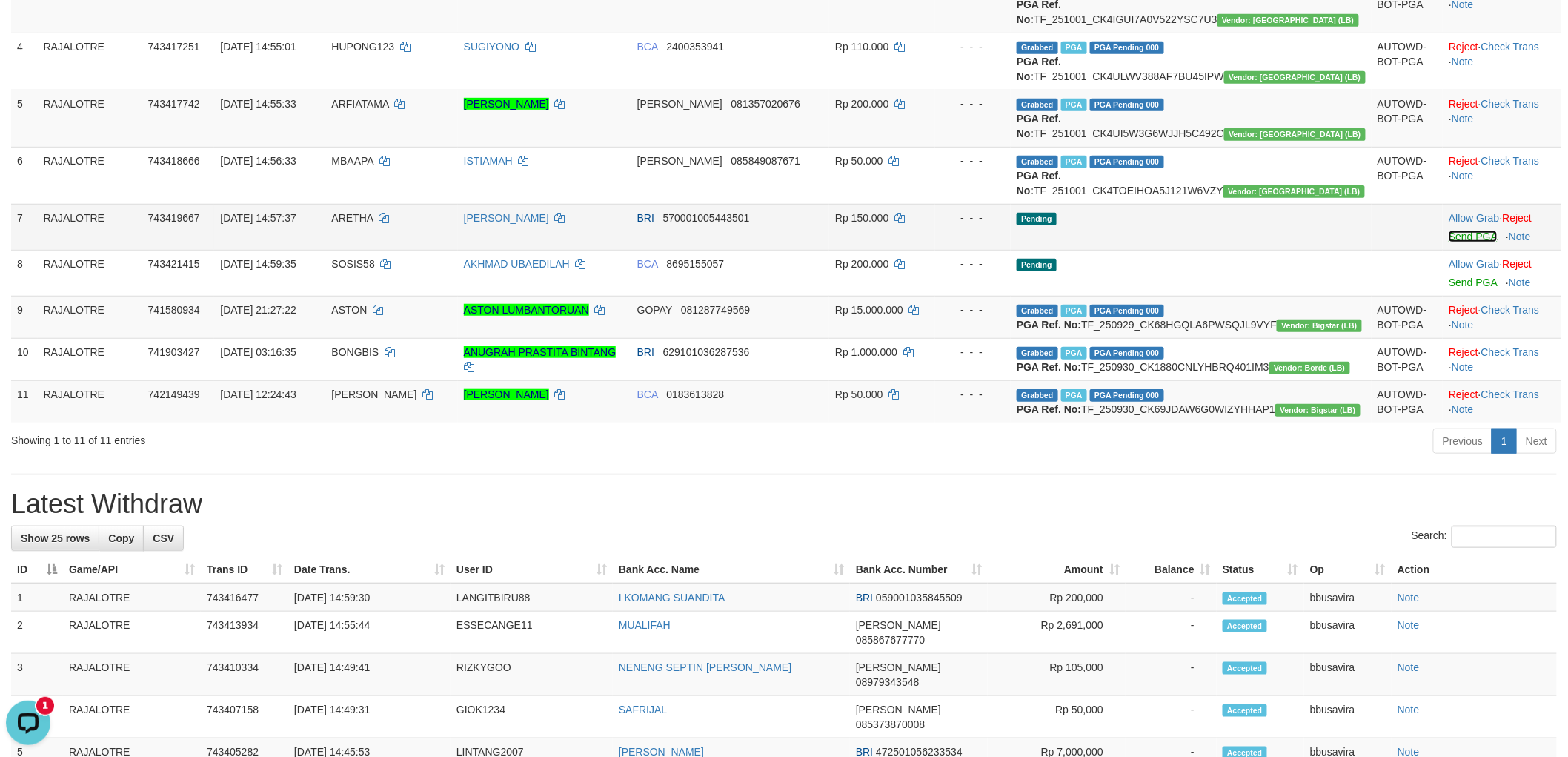
click at [1449, 243] on link "Send PGA" at bounding box center [1473, 236] width 48 height 12
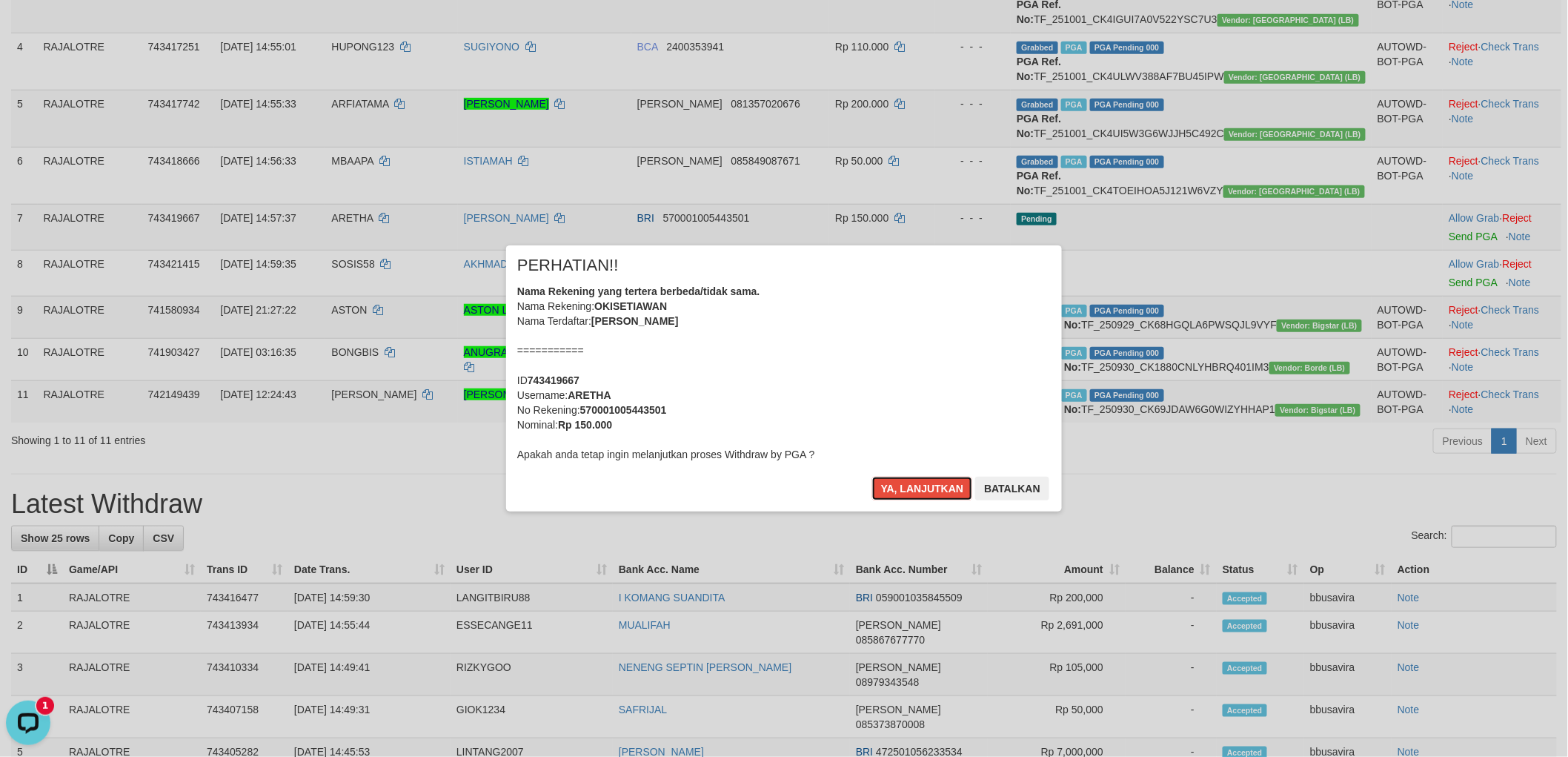
click at [873, 476] on button "Ya, lanjutkan" at bounding box center [923, 488] width 100 height 23
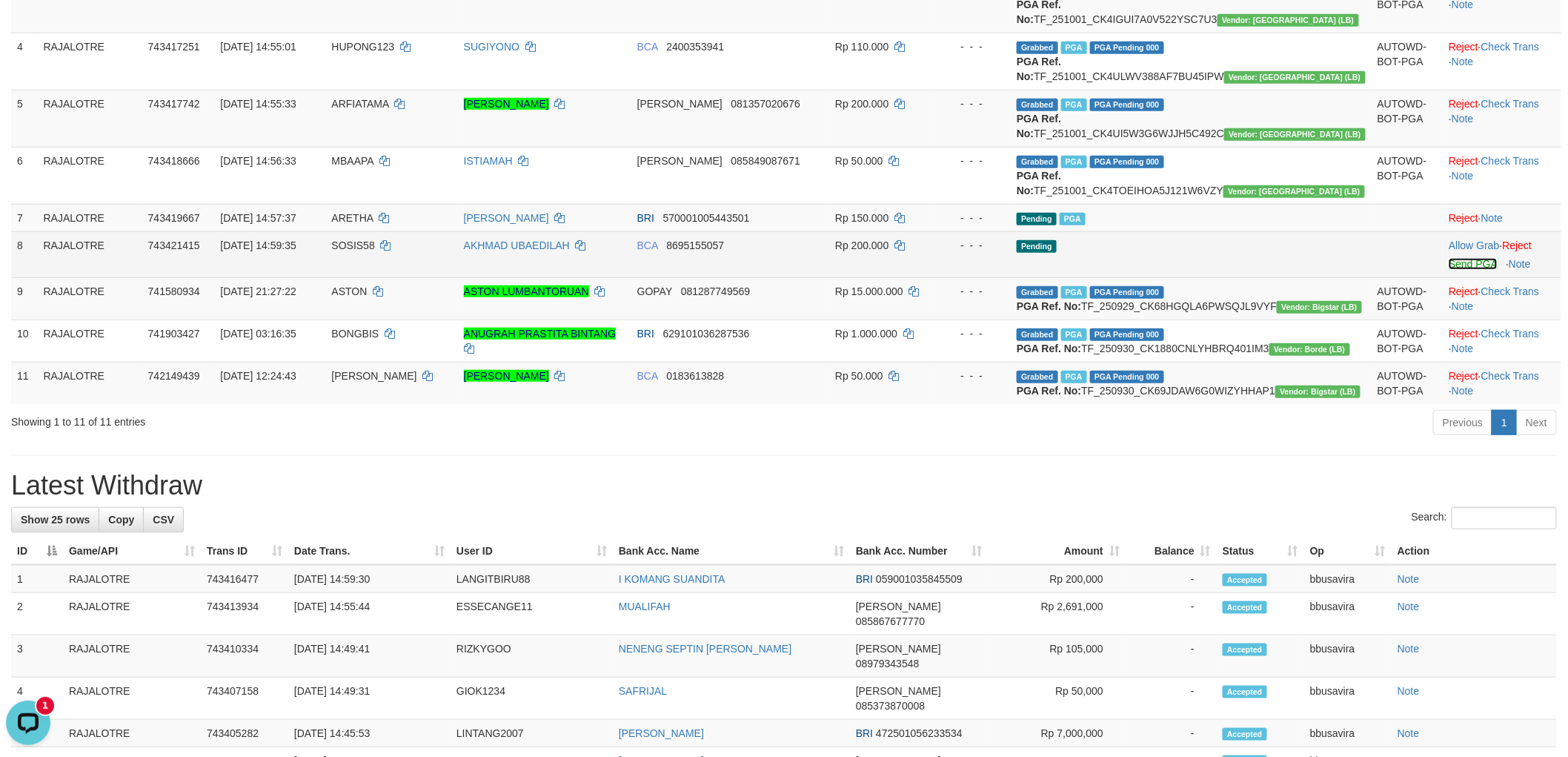
click at [1449, 270] on link "Send PGA" at bounding box center [1473, 264] width 48 height 12
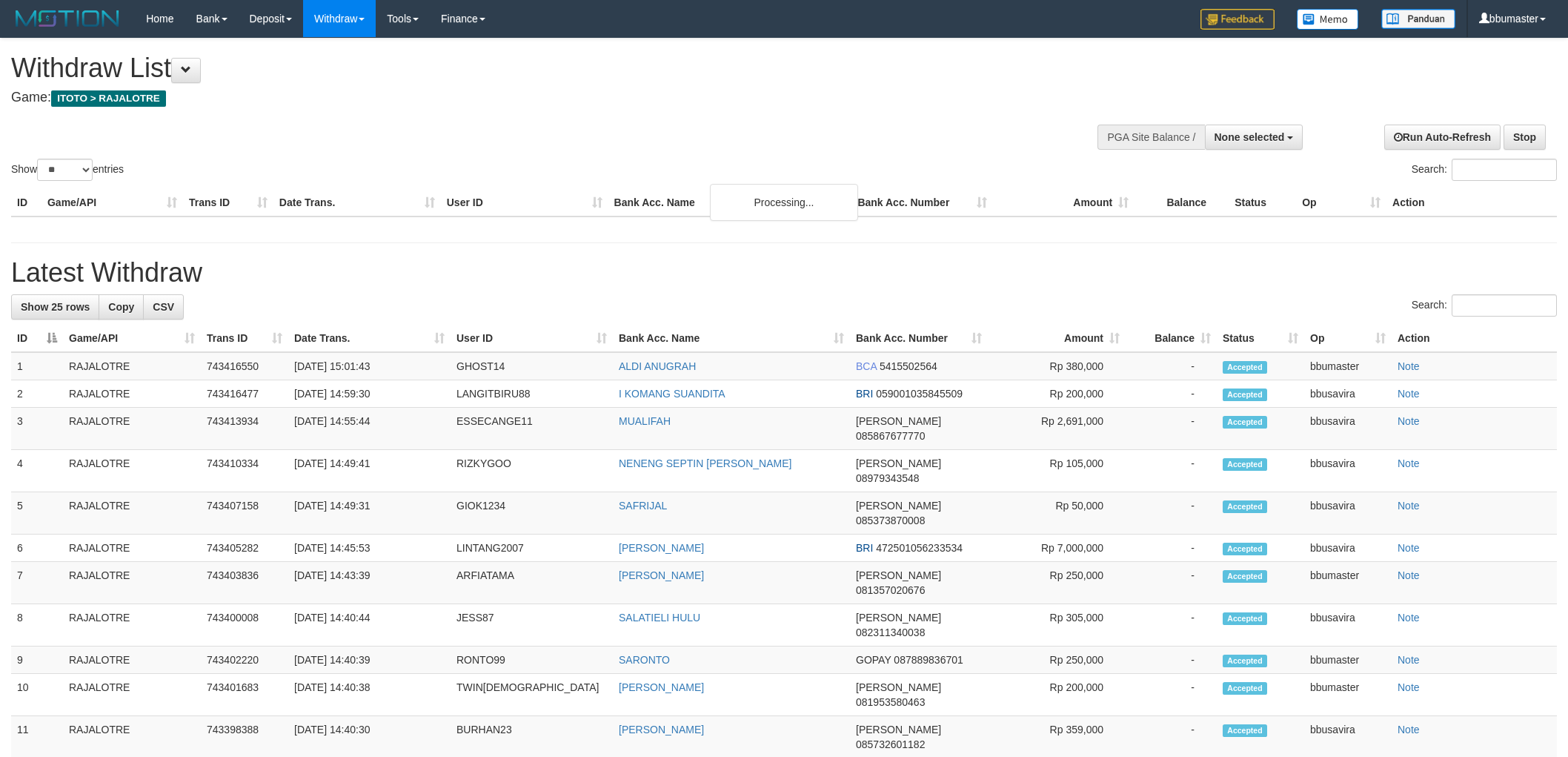
select select
select select "**"
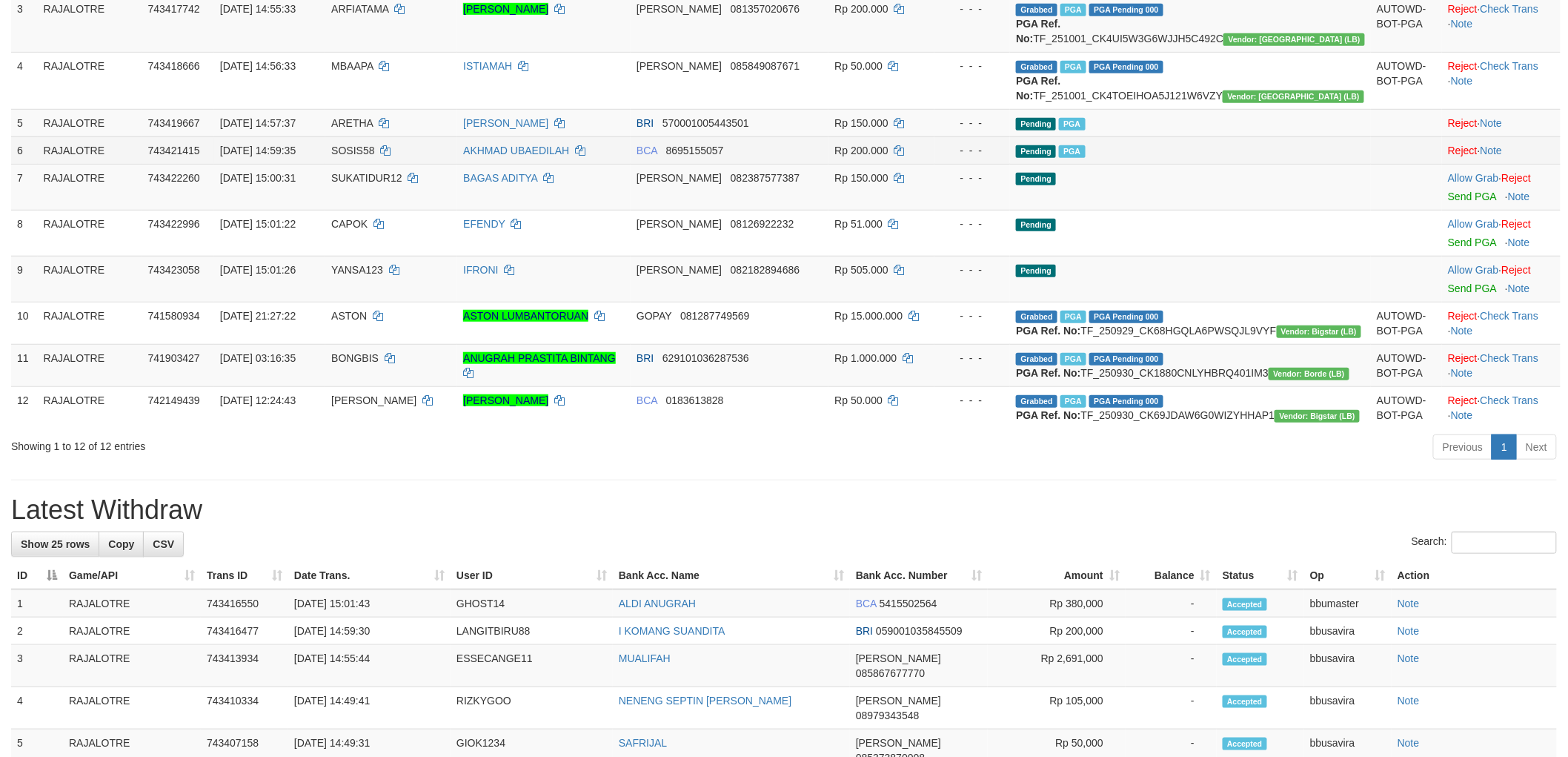
scroll to position [329, 0]
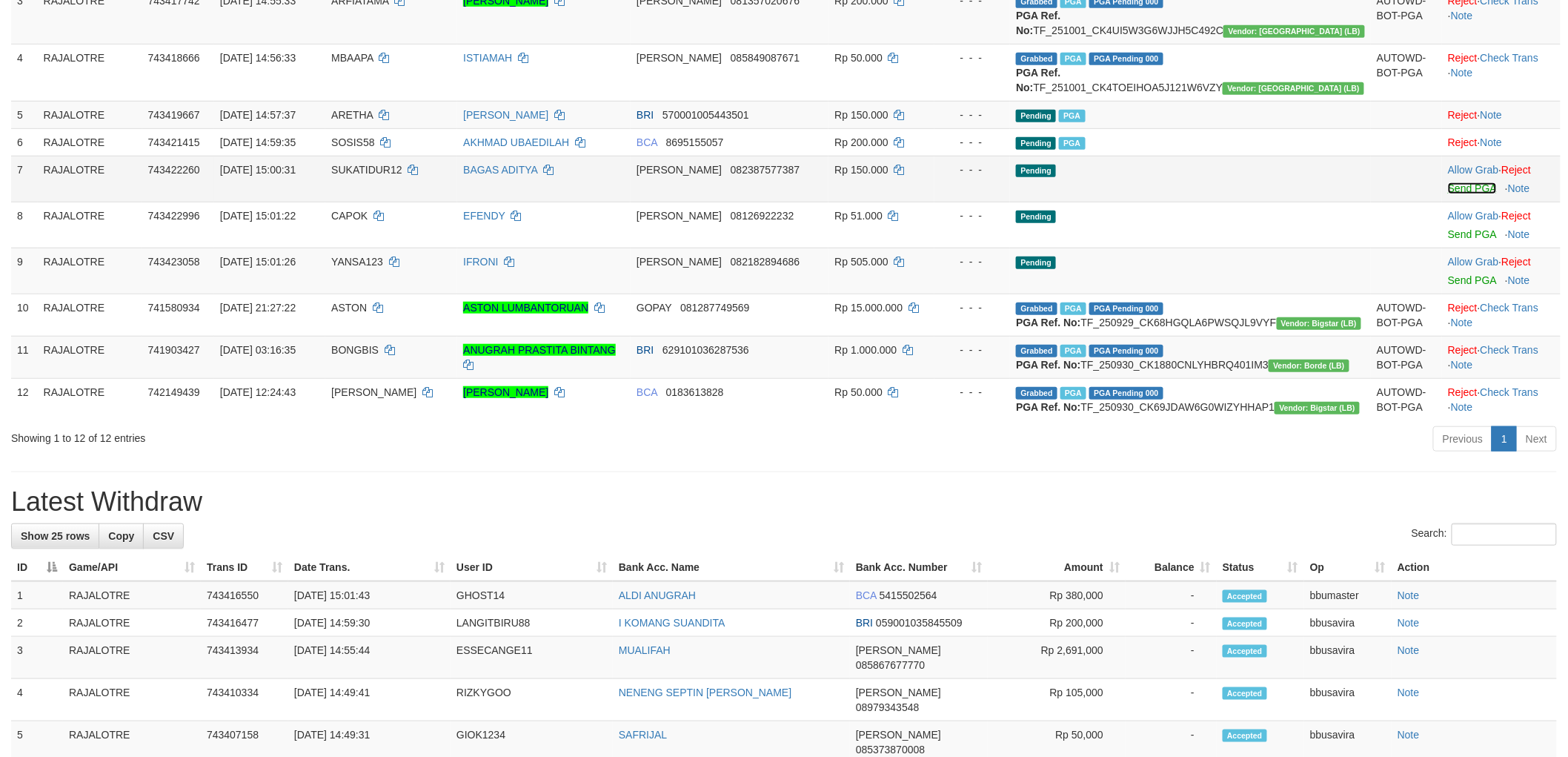
click at [1461, 194] on link "Send PGA" at bounding box center [1473, 189] width 48 height 12
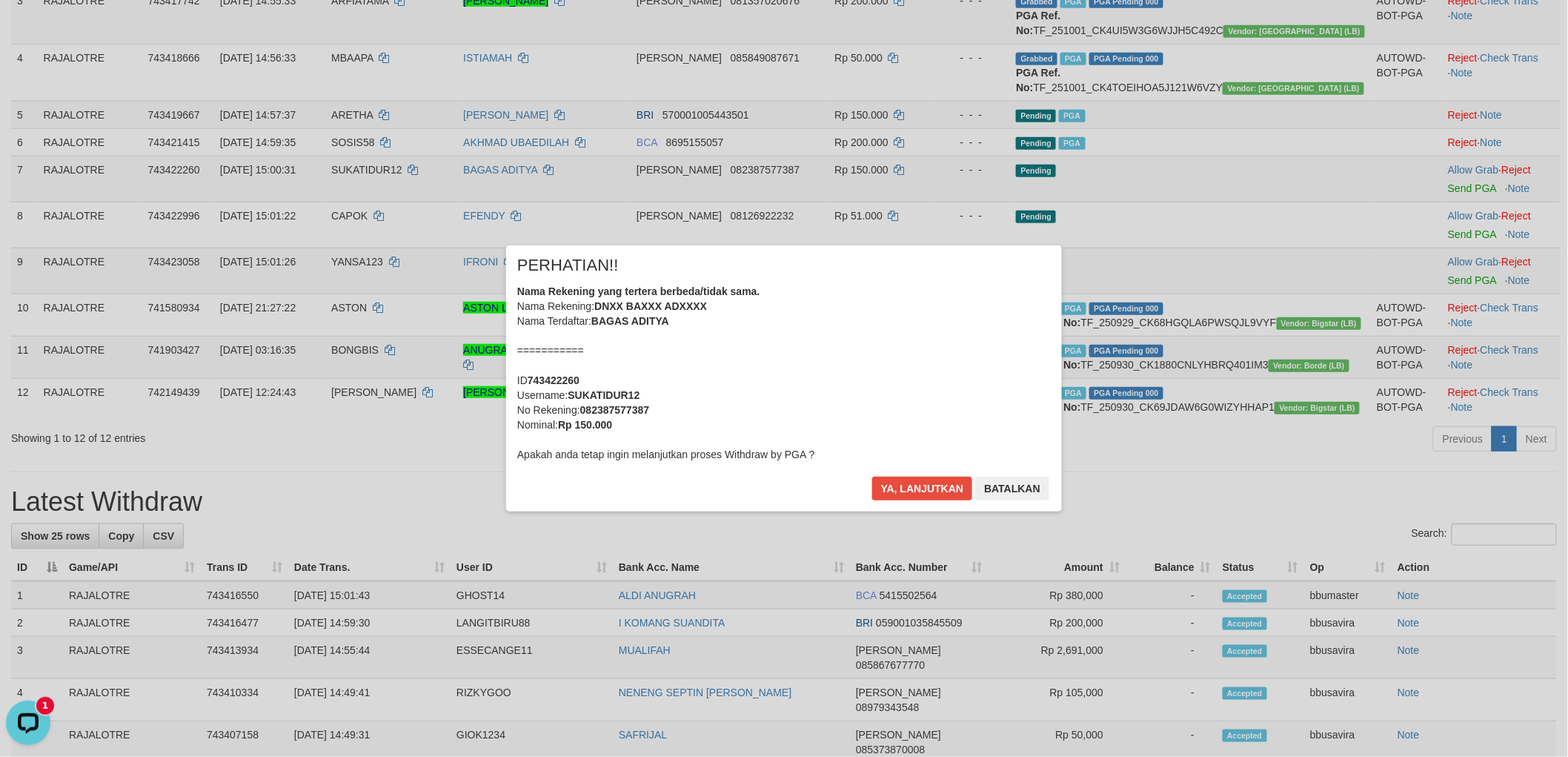
scroll to position [0, 0]
click at [873, 476] on button "Ya, lanjutkan" at bounding box center [923, 488] width 100 height 23
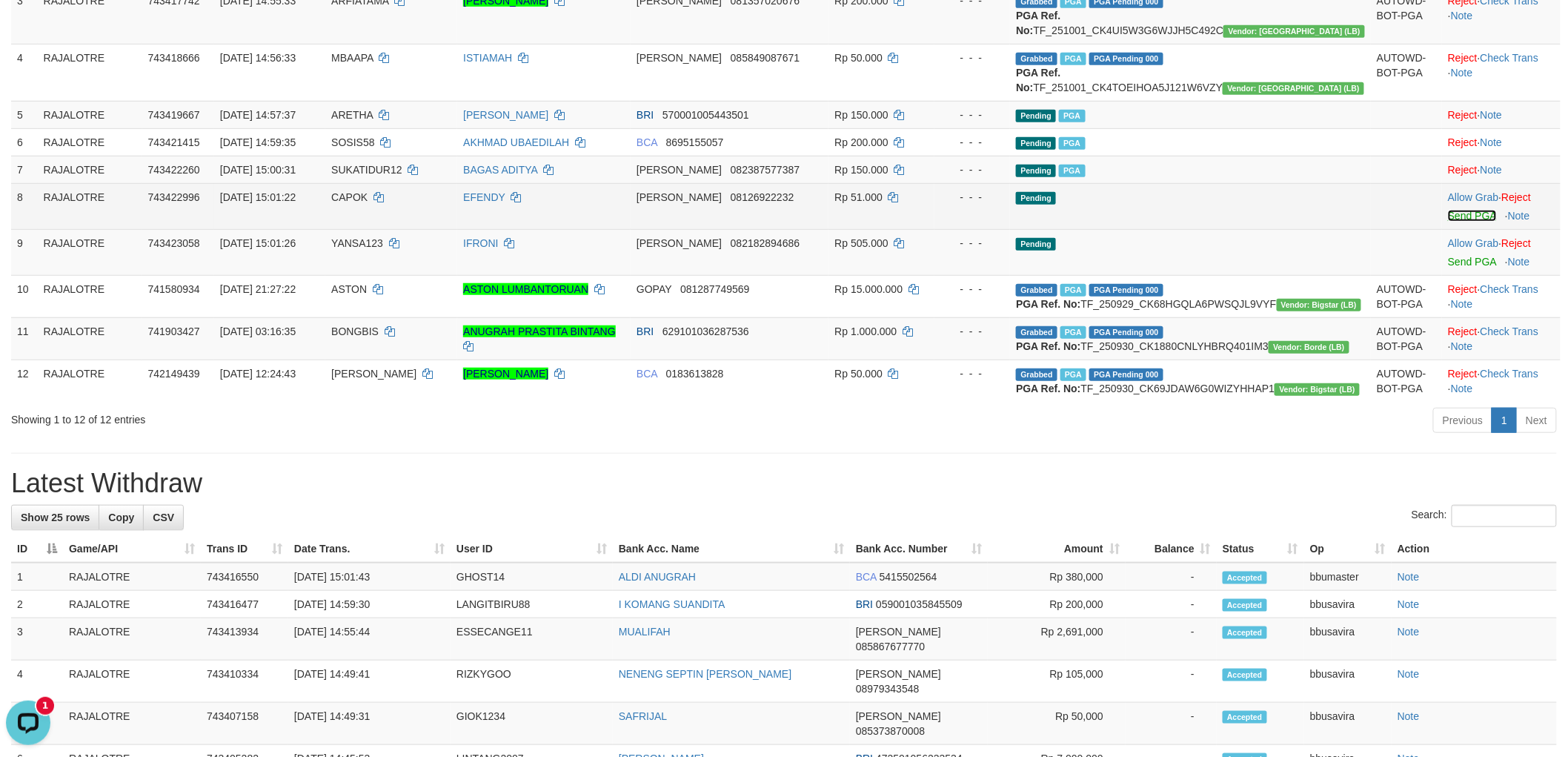
click at [1449, 222] on link "Send PGA" at bounding box center [1473, 216] width 48 height 12
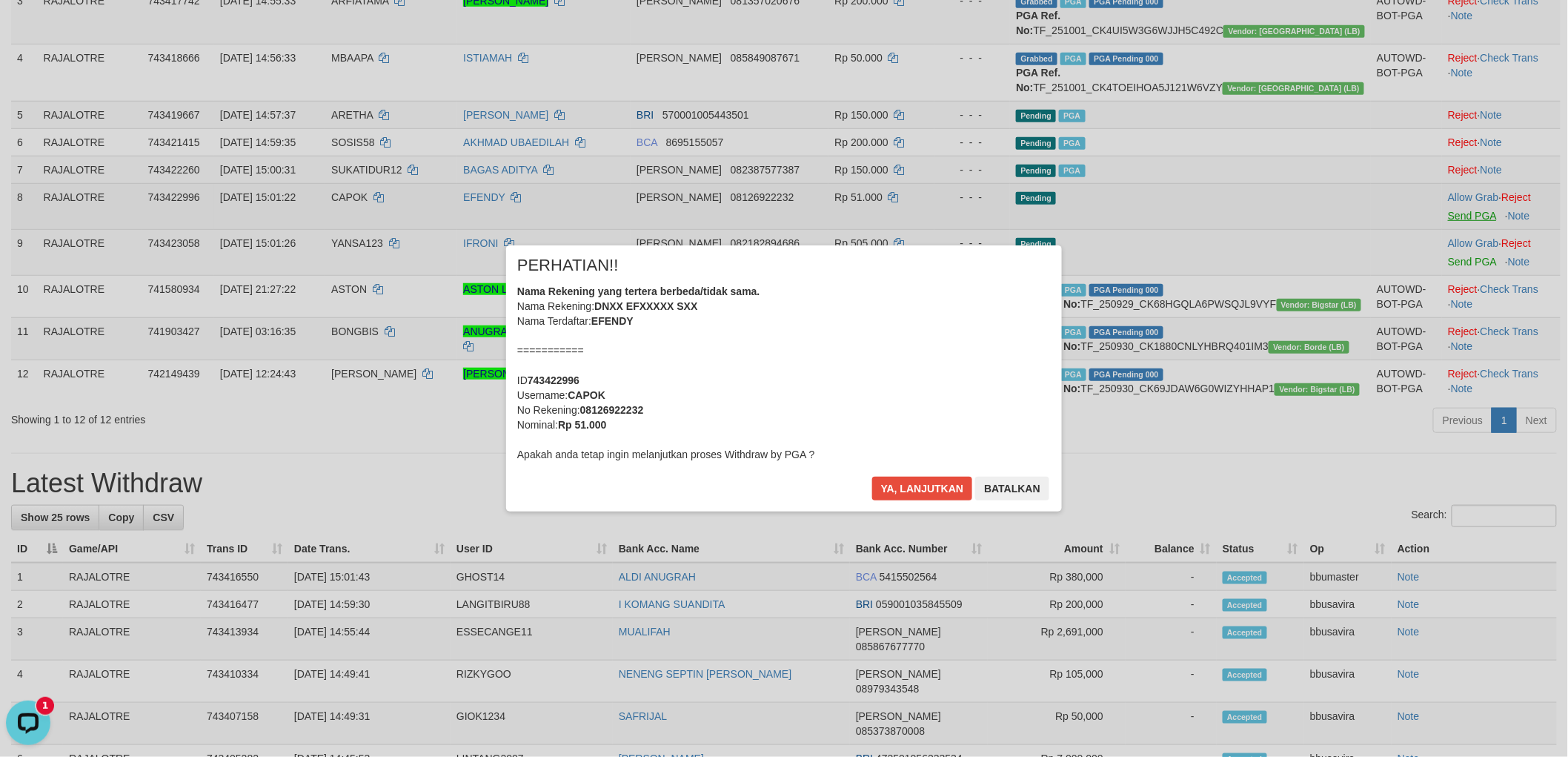
scroll to position [247, 0]
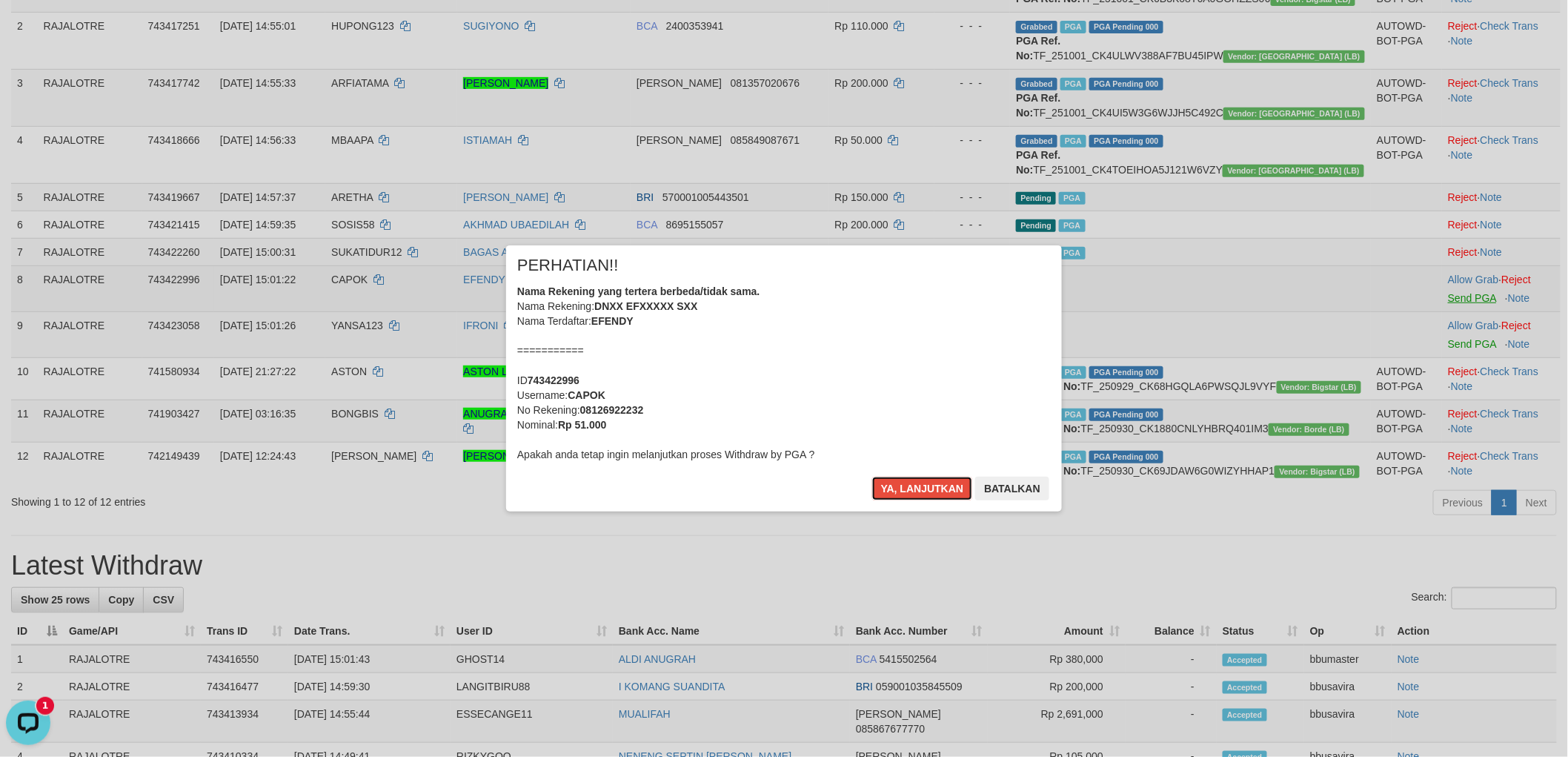
click at [873, 476] on button "Ya, lanjutkan" at bounding box center [923, 488] width 100 height 23
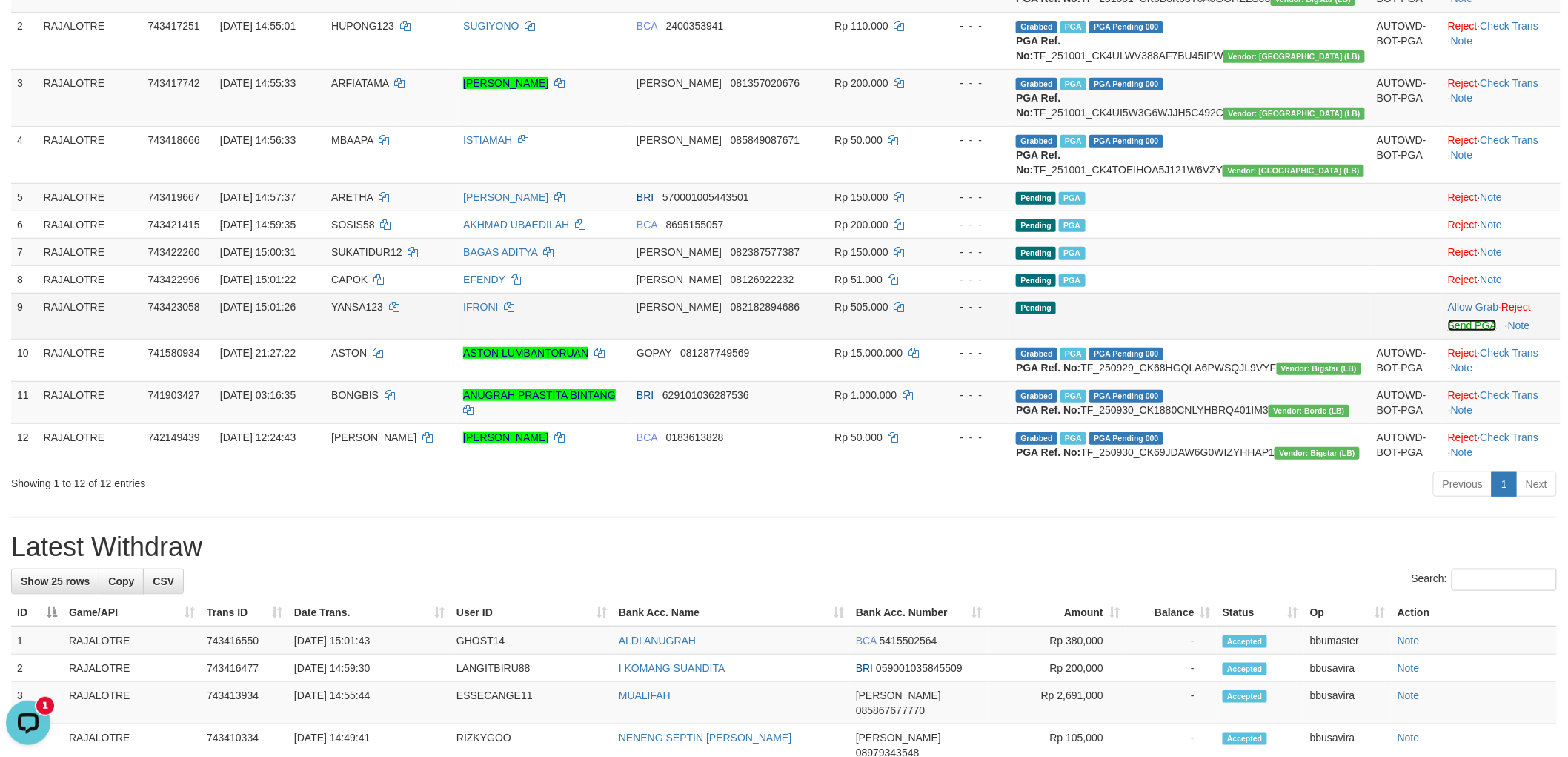
click at [1449, 332] on link "Send PGA" at bounding box center [1473, 326] width 48 height 12
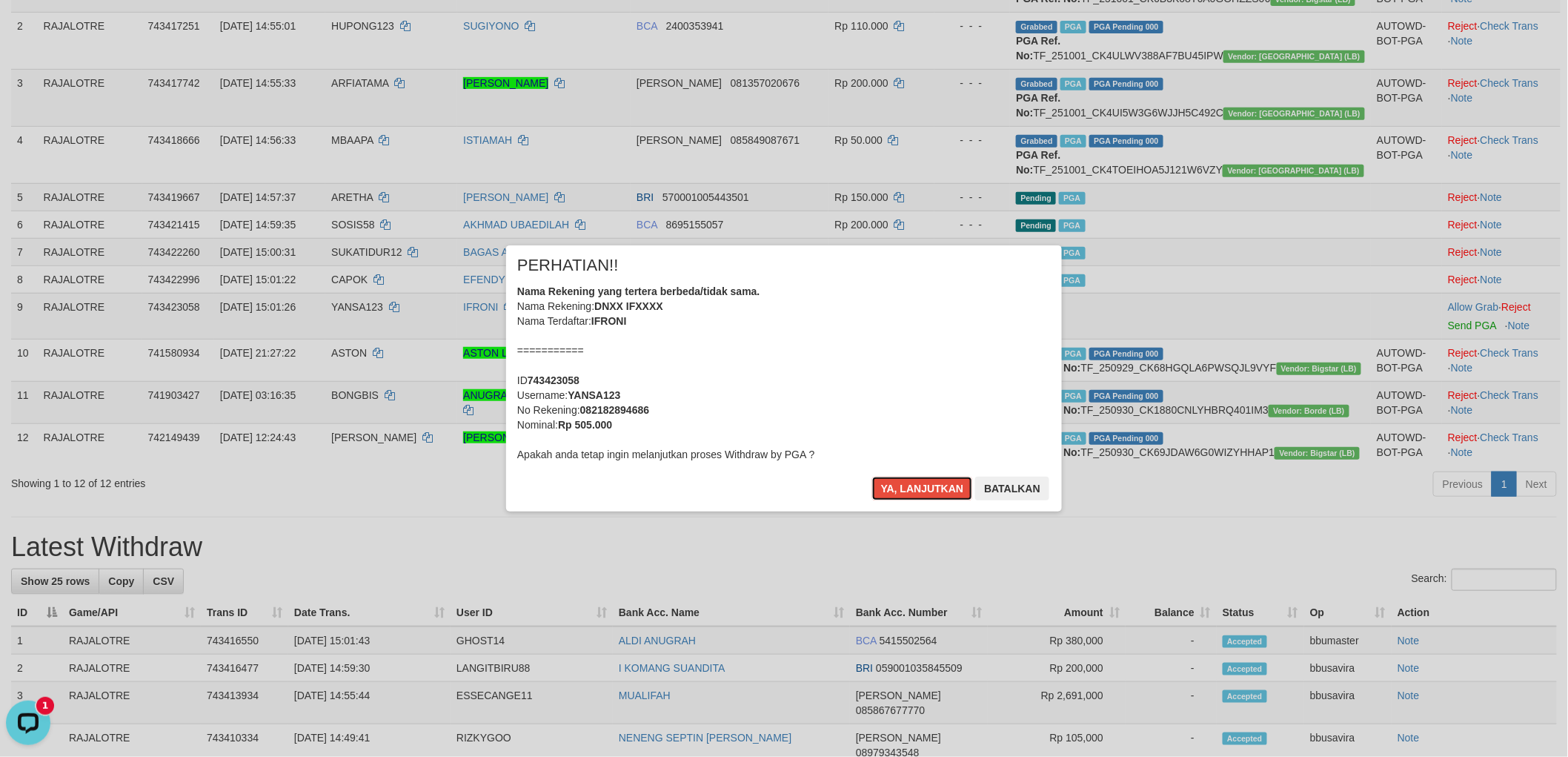
click at [873, 476] on button "Ya, lanjutkan" at bounding box center [923, 488] width 100 height 23
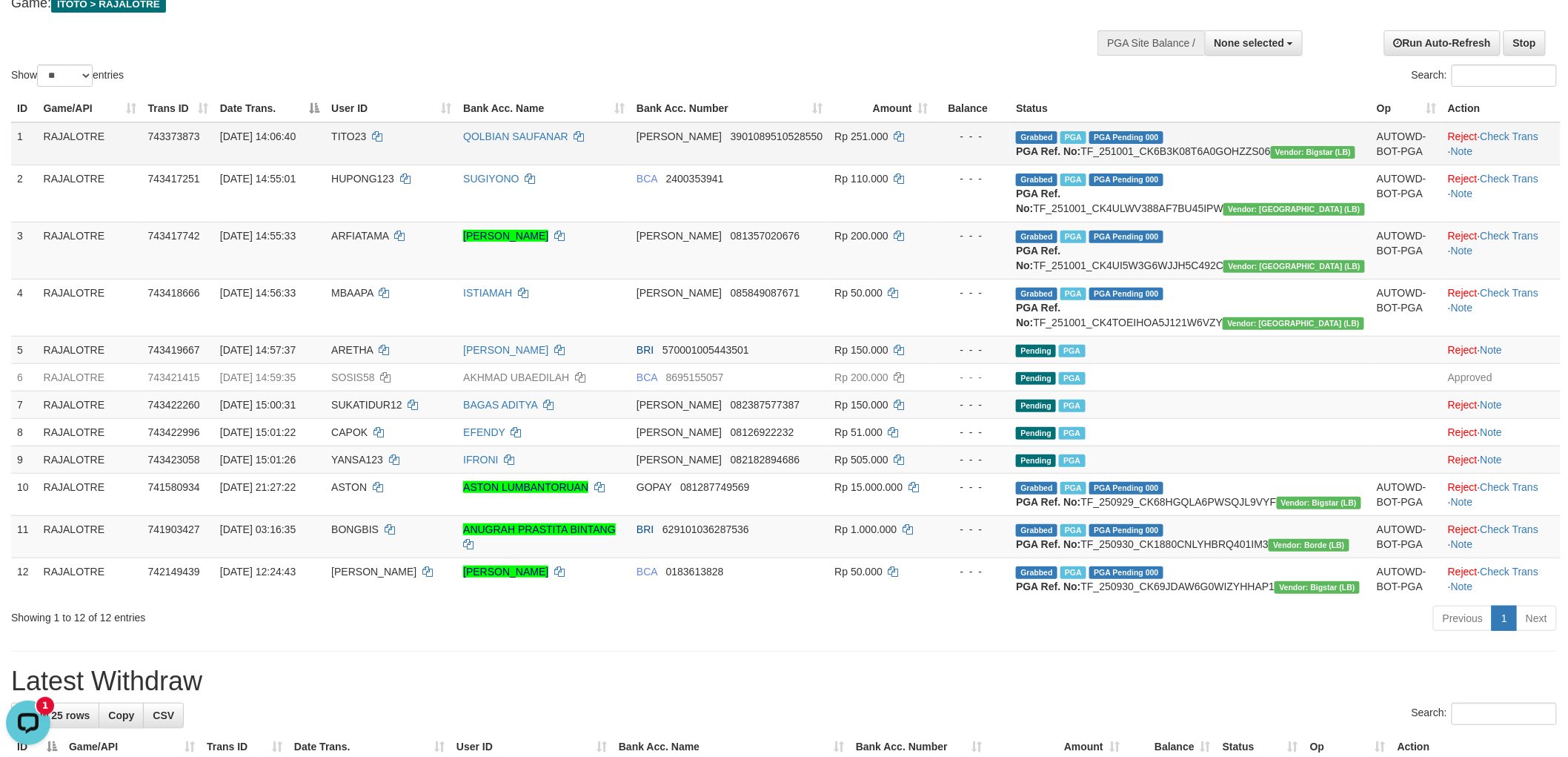
scroll to position [0, 0]
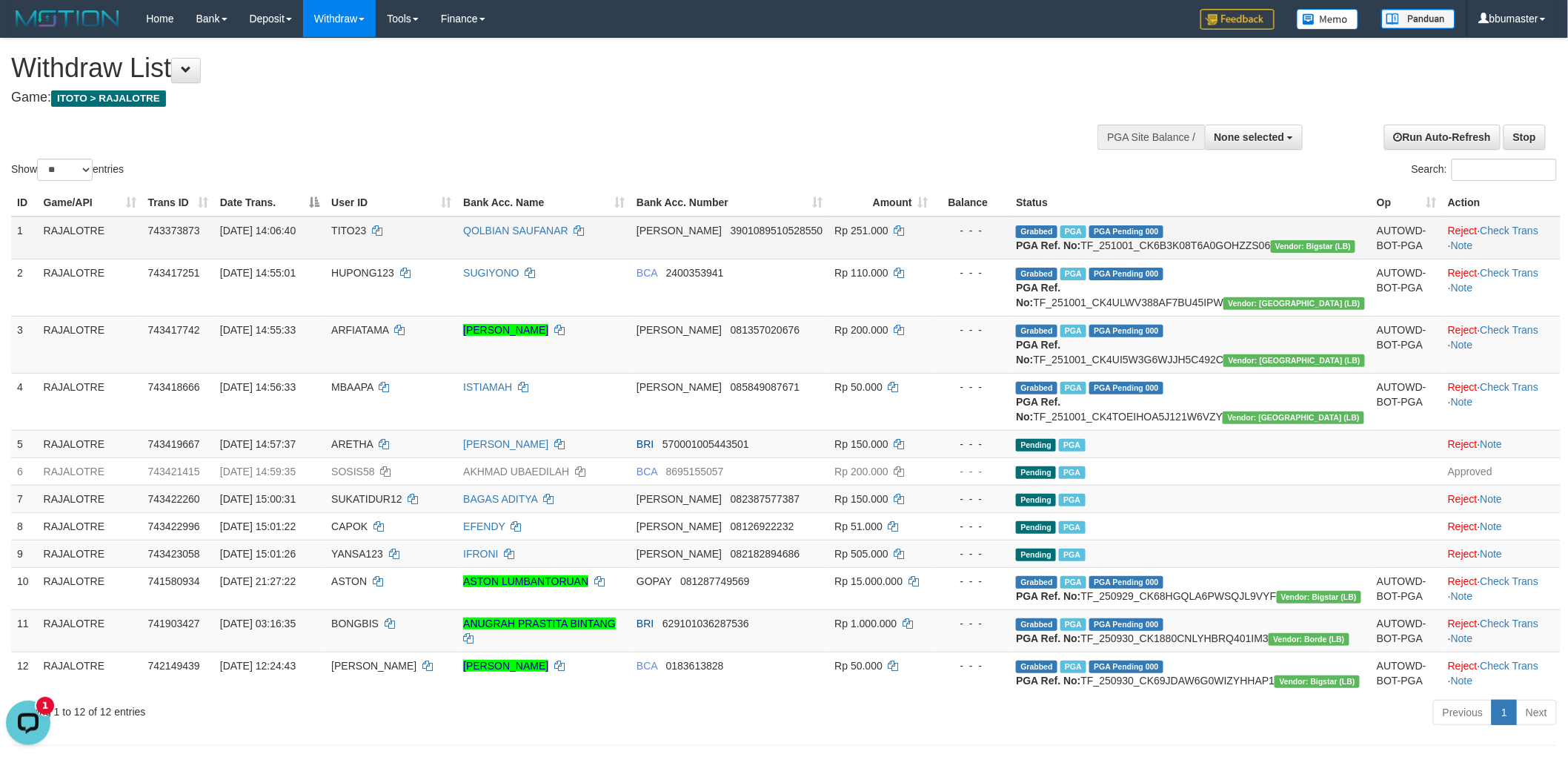
drag, startPoint x: 335, startPoint y: 265, endPoint x: 368, endPoint y: 265, distance: 33.0
click at [326, 260] on td "[DATE] 14:06:40" at bounding box center [269, 238] width 111 height 43
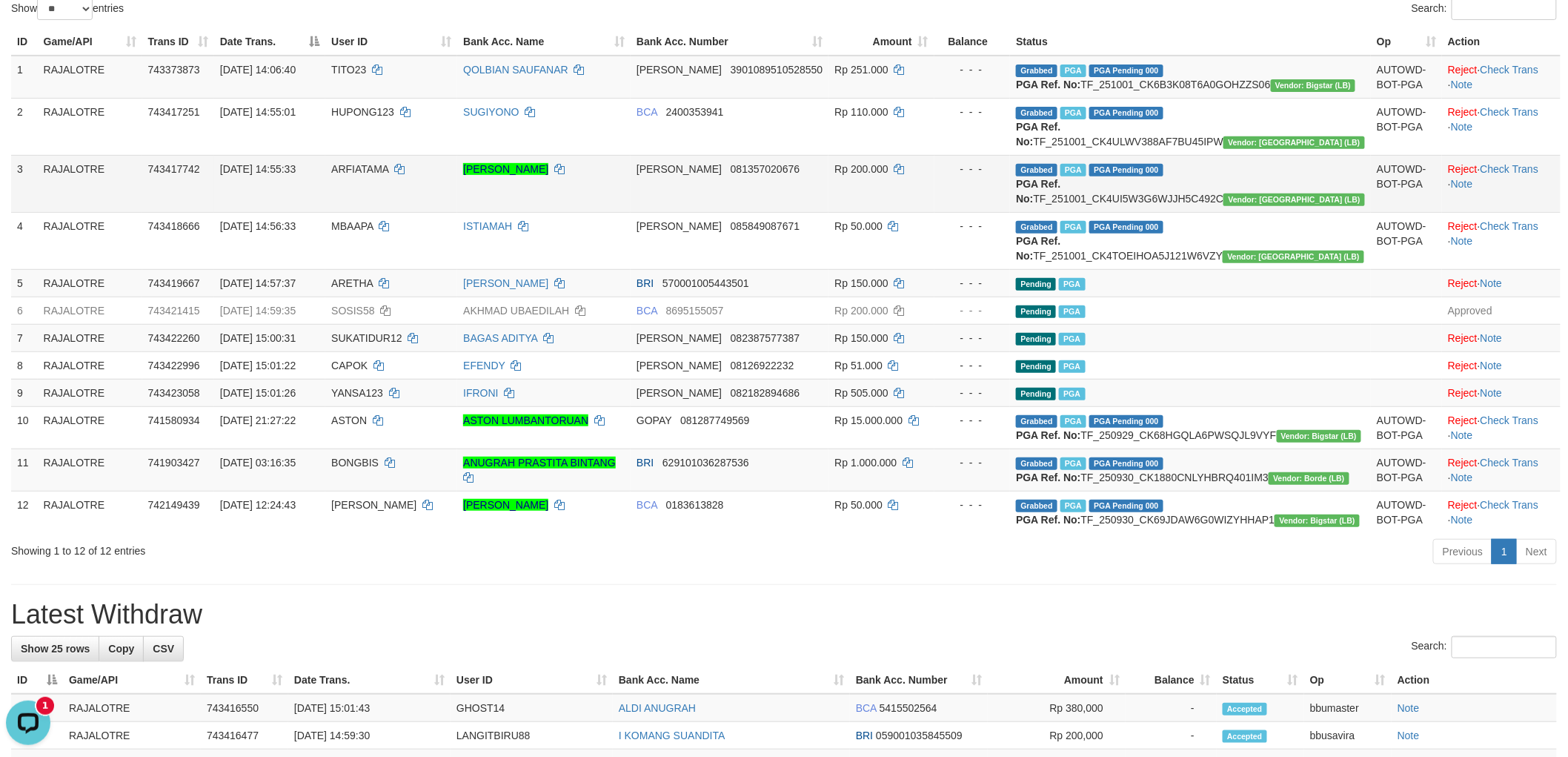
scroll to position [165, 0]
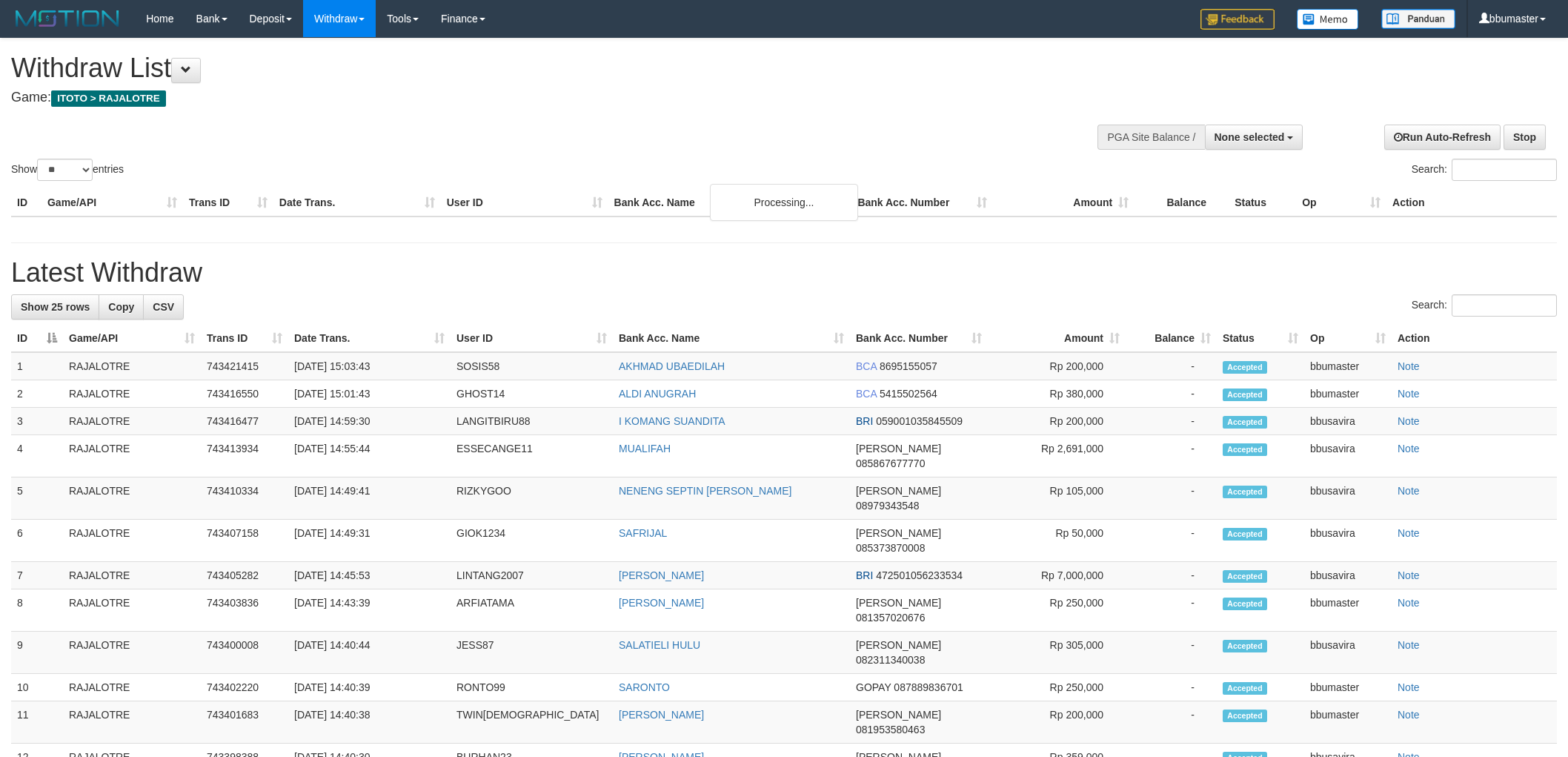
select select
select select "**"
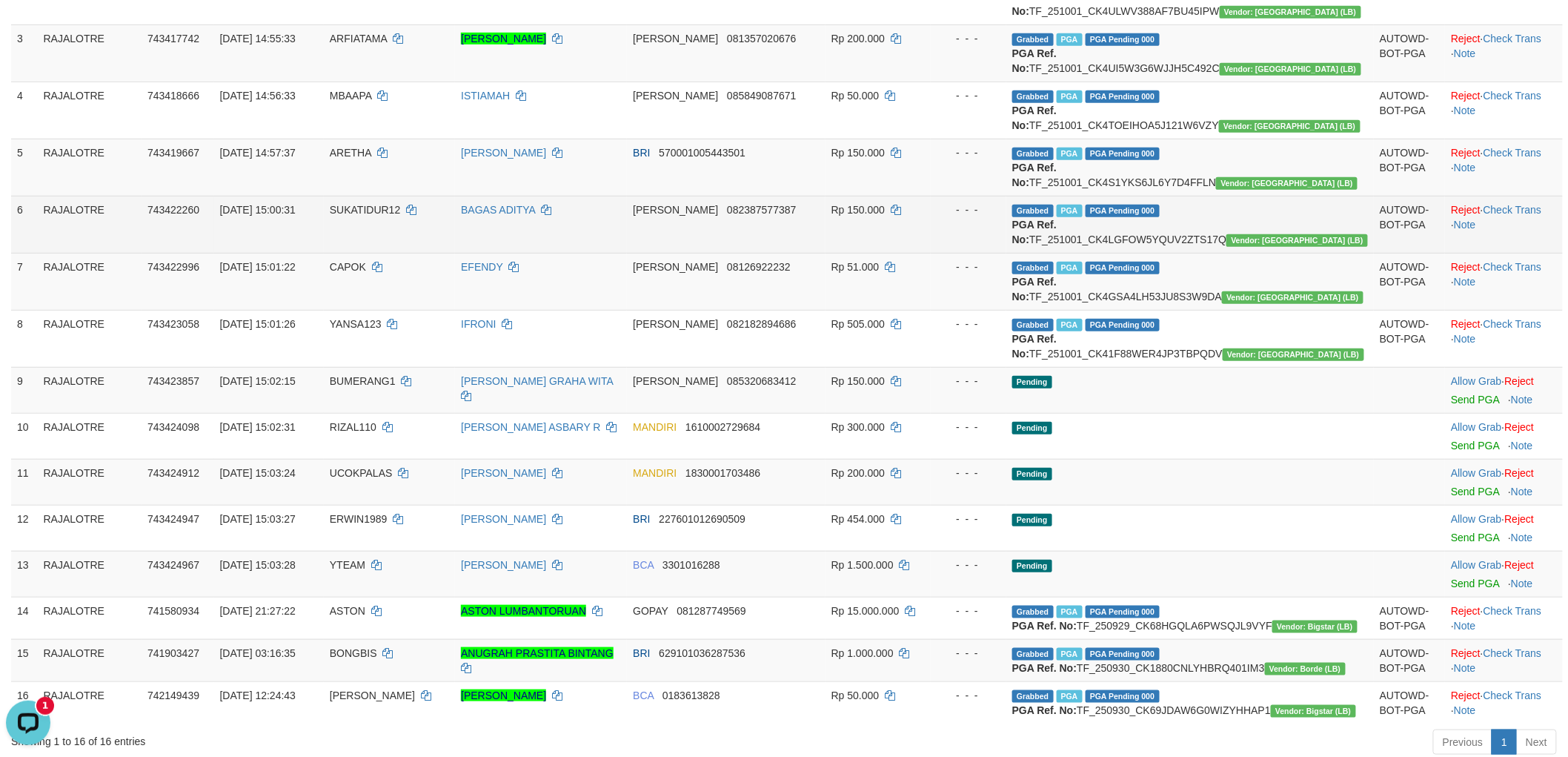
scroll to position [411, 0]
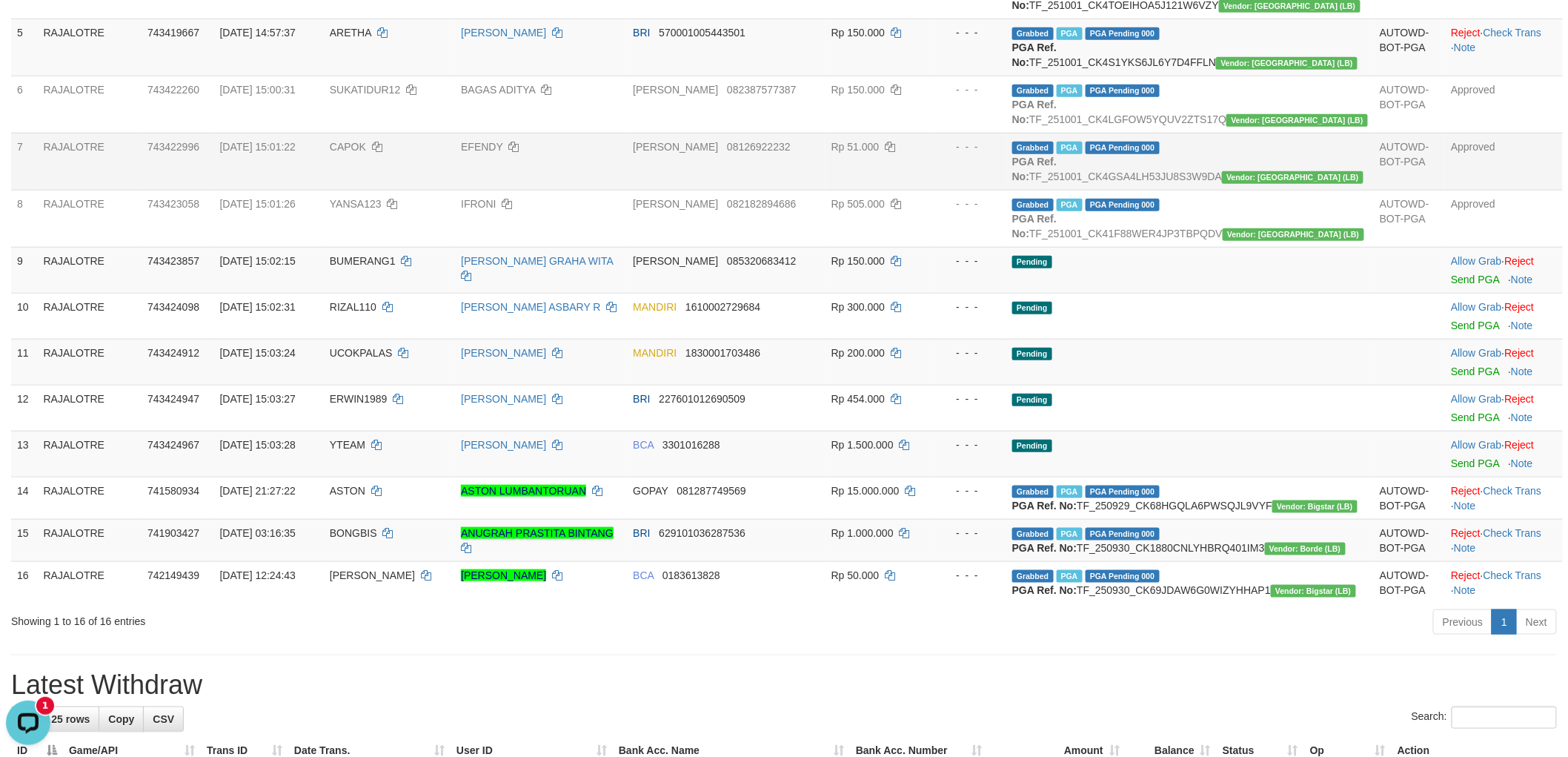
click at [324, 190] on td "01/10/2025 15:01:22" at bounding box center [268, 161] width 110 height 57
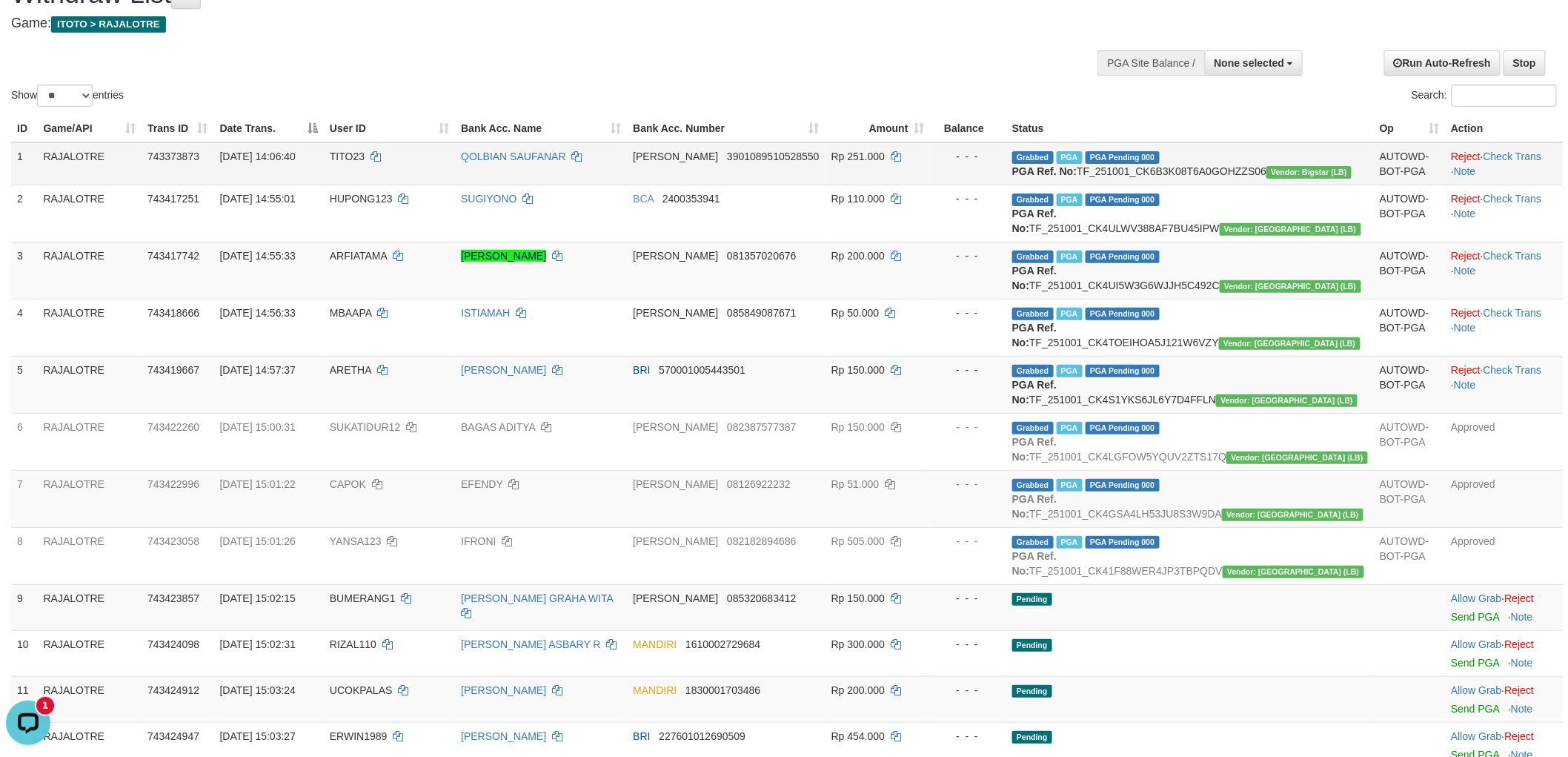
scroll to position [0, 0]
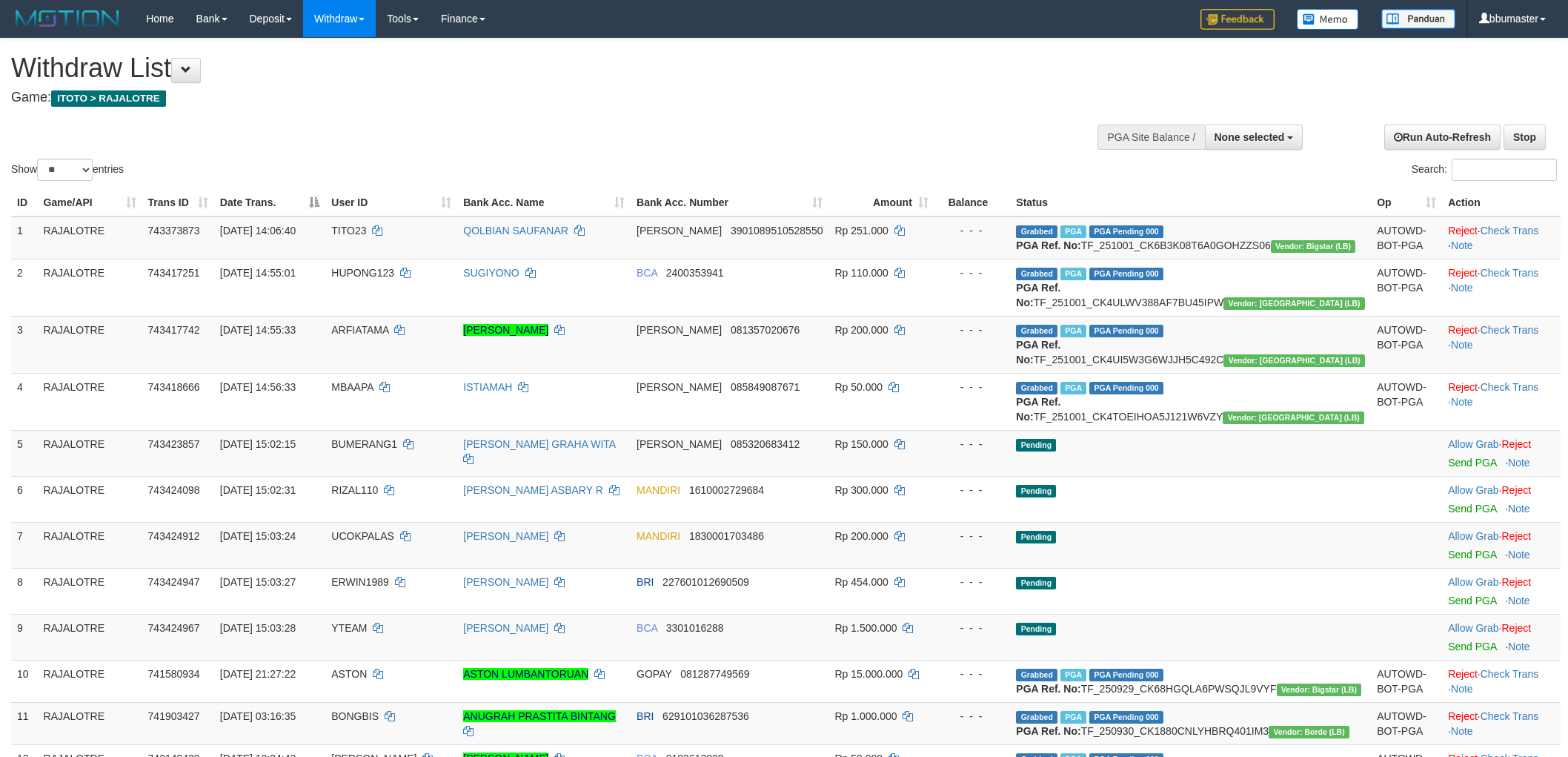
select select
select select "**"
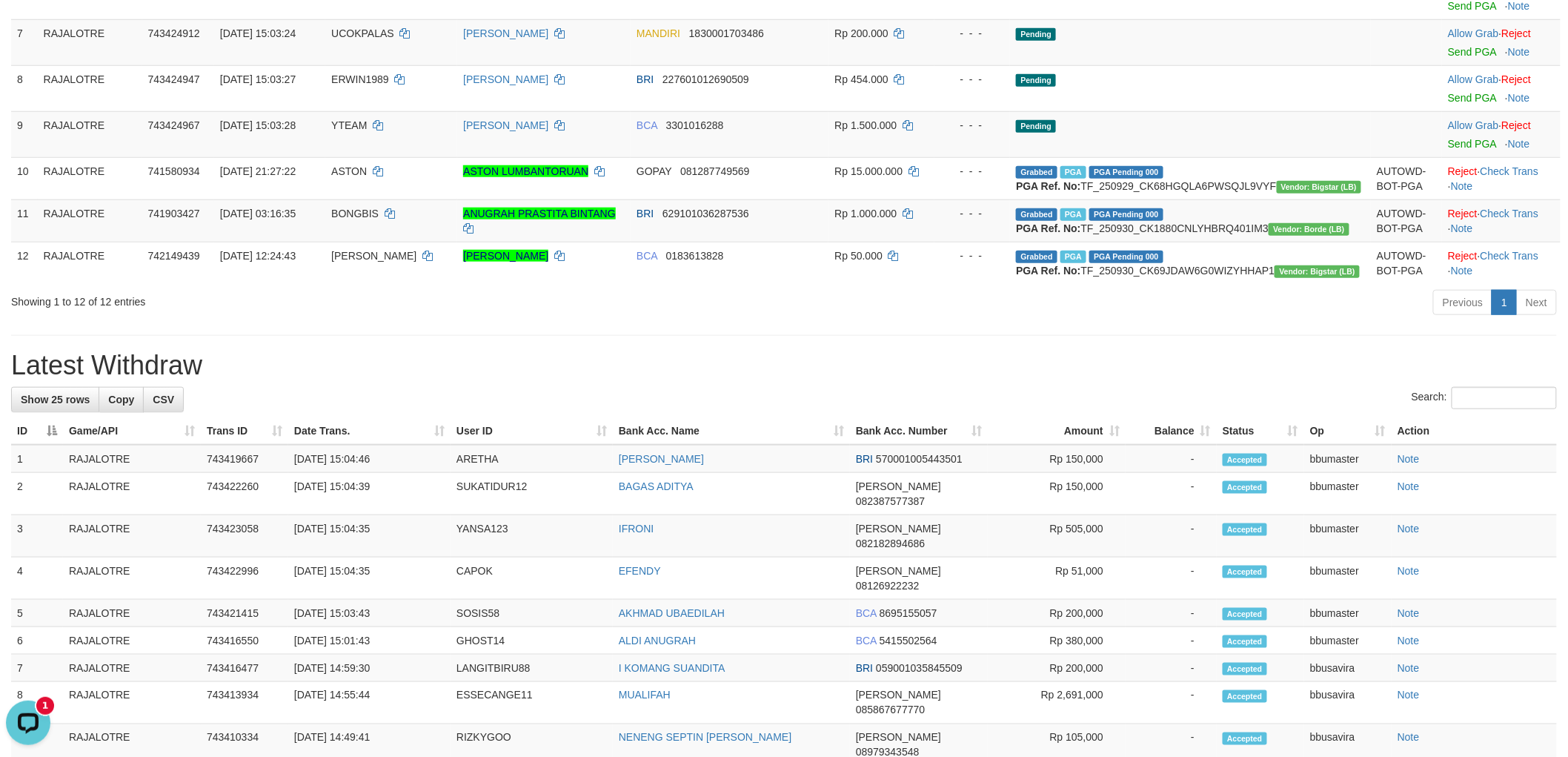
scroll to position [329, 0]
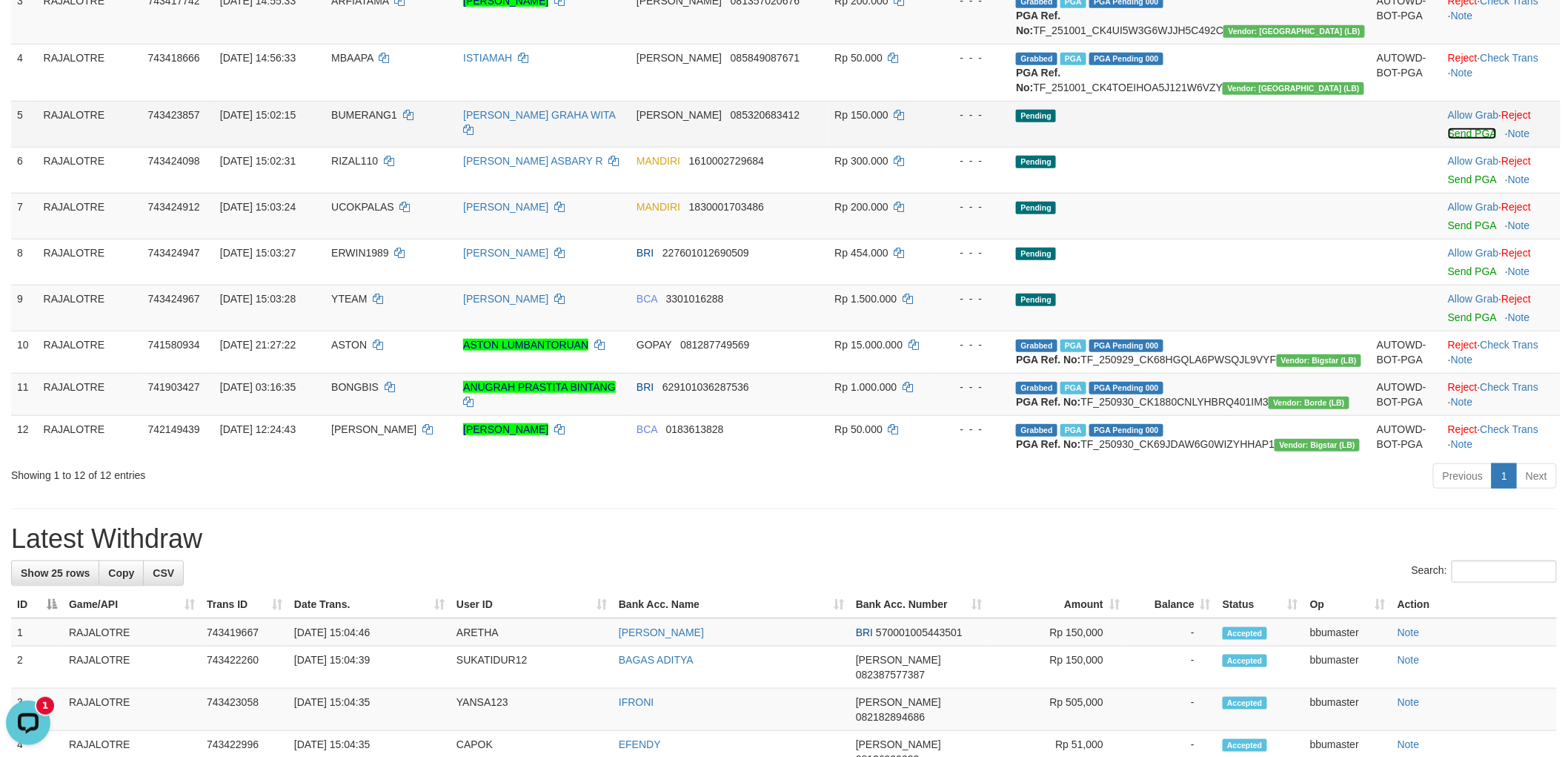
click at [1449, 139] on link "Send PGA" at bounding box center [1473, 133] width 48 height 12
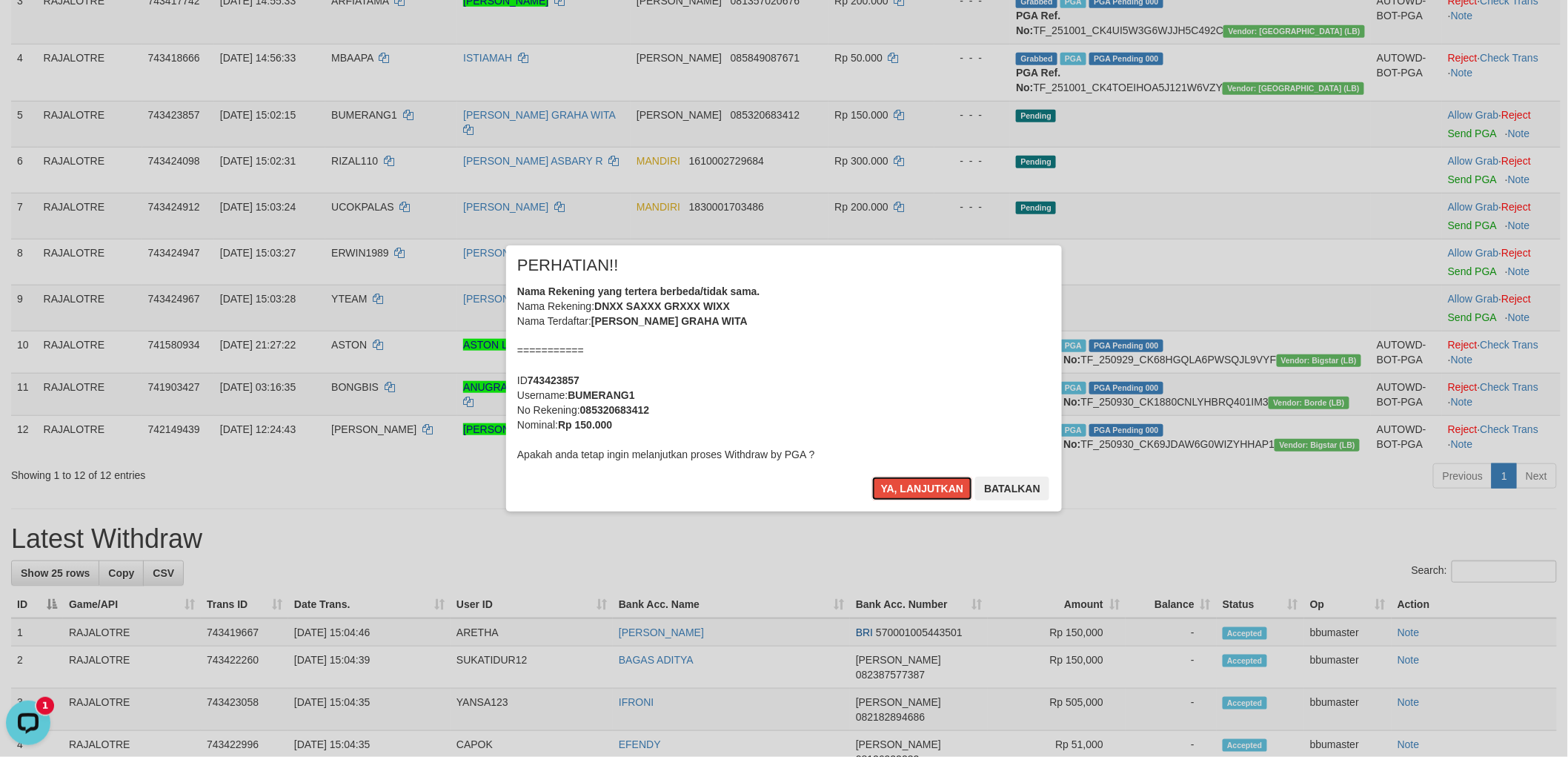
click at [873, 476] on button "Ya, lanjutkan" at bounding box center [923, 488] width 100 height 23
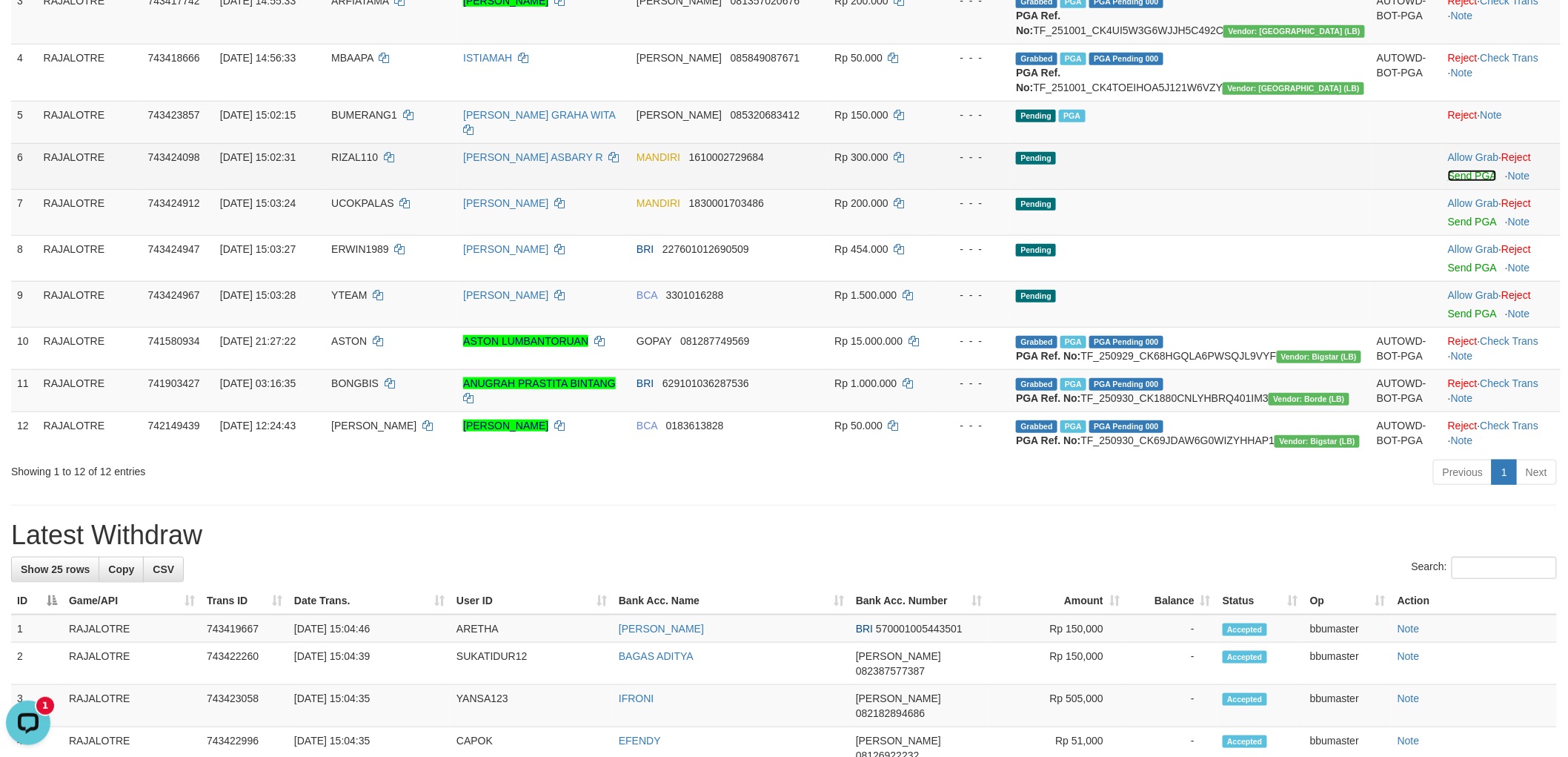
click at [1449, 182] on link "Send PGA" at bounding box center [1473, 176] width 48 height 12
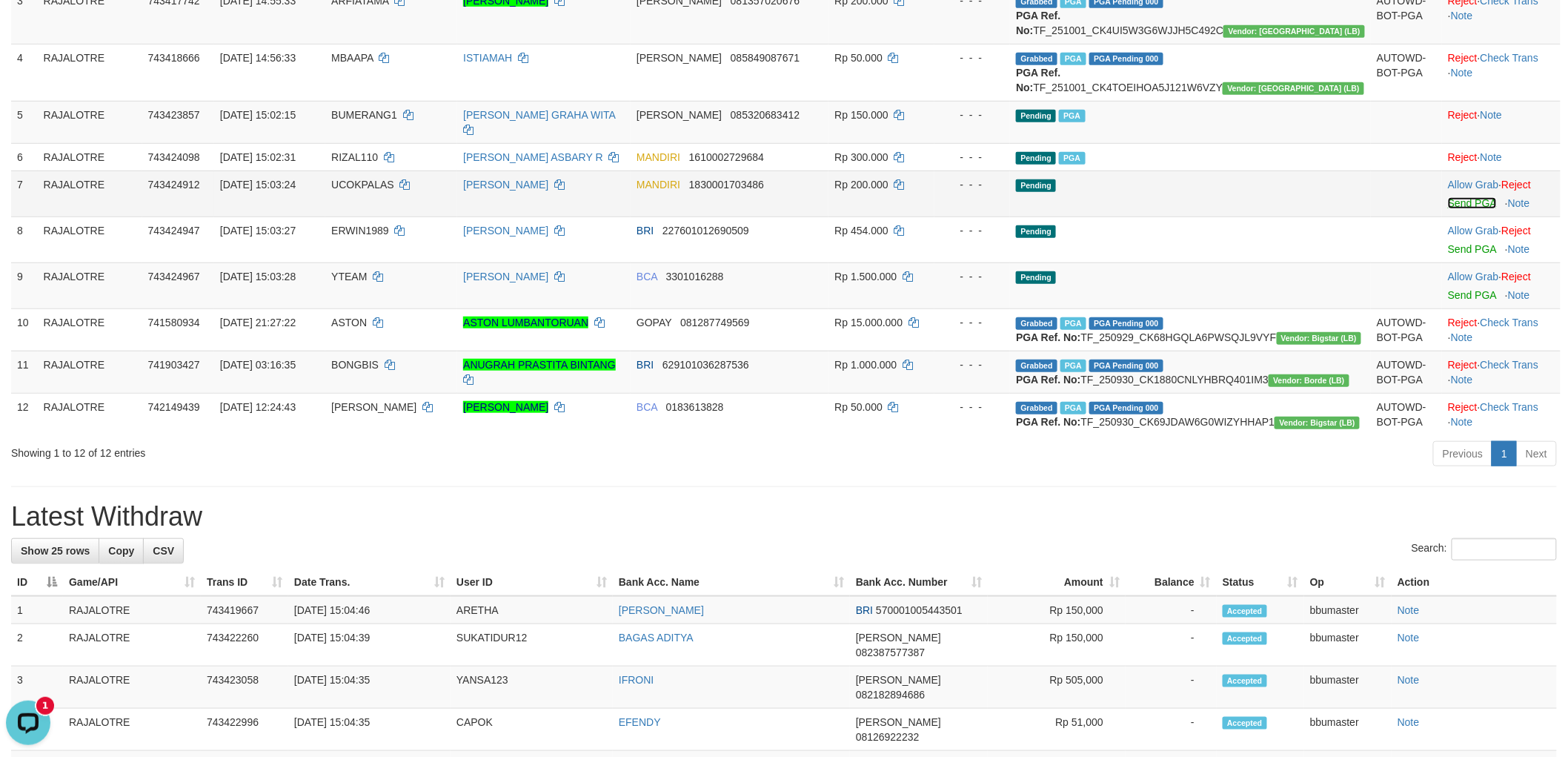
click at [1449, 209] on link "Send PGA" at bounding box center [1473, 204] width 48 height 12
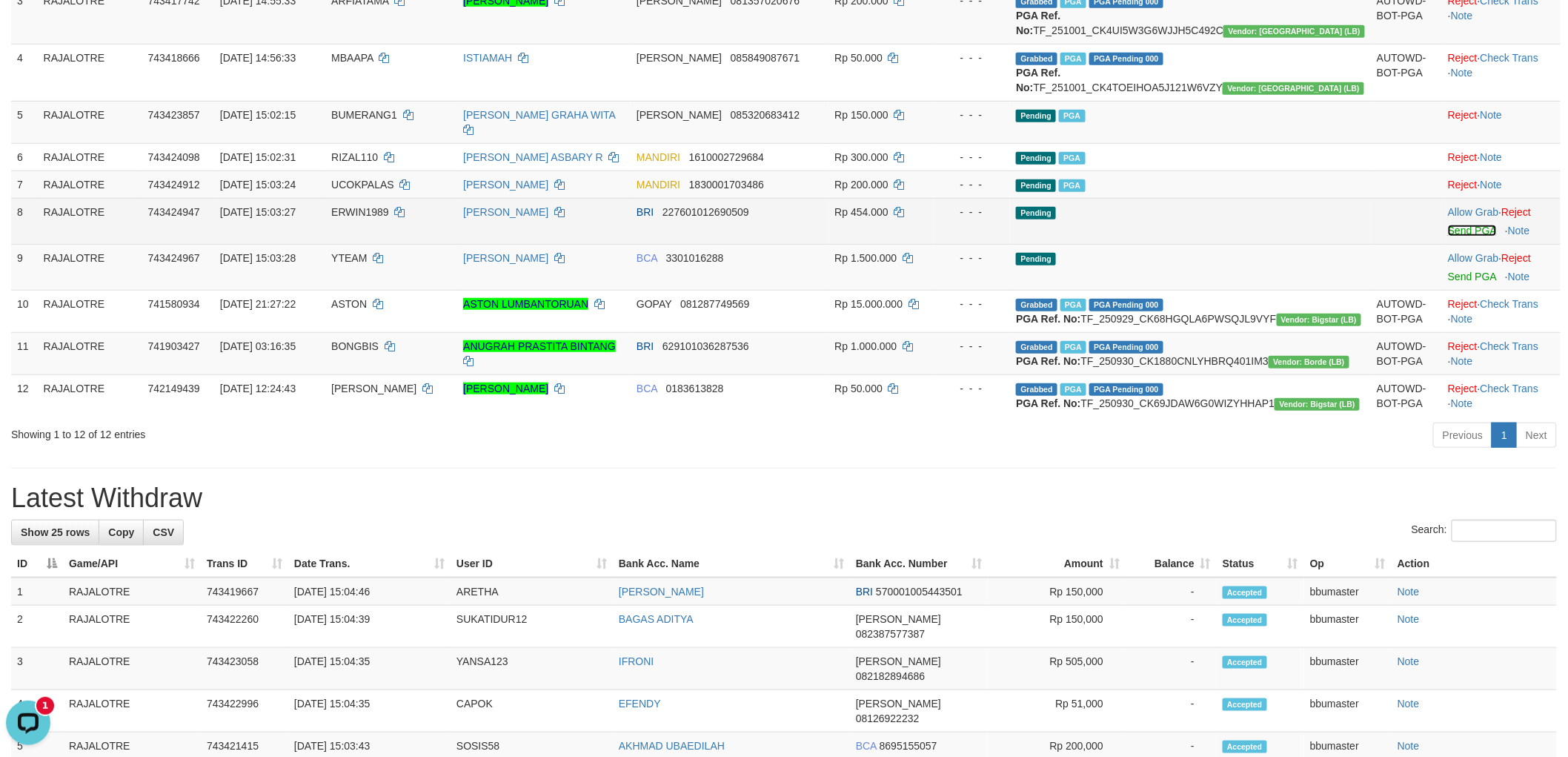
click at [1451, 236] on link "Send PGA" at bounding box center [1473, 230] width 48 height 12
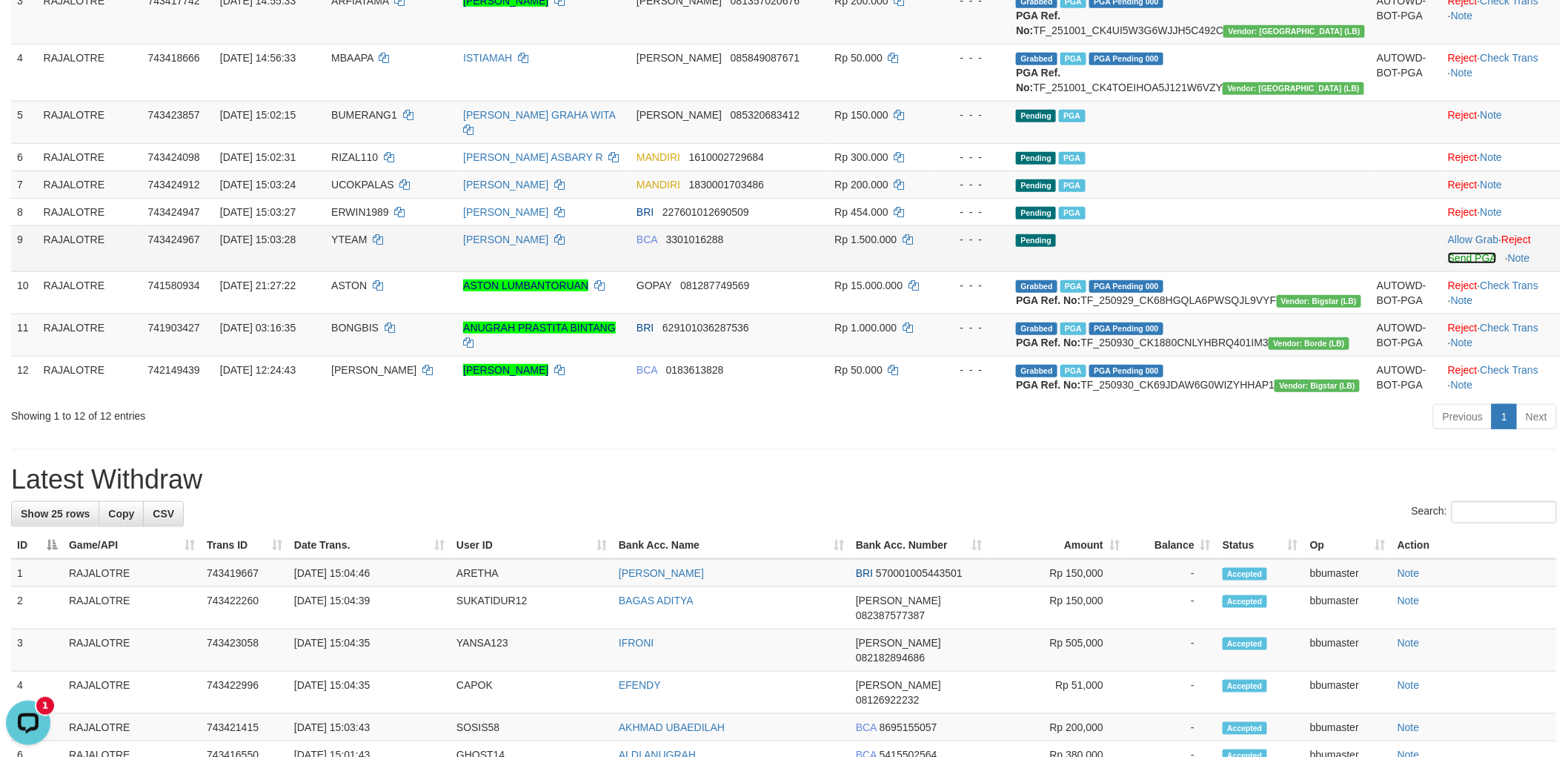
click at [1449, 264] on link "Send PGA" at bounding box center [1473, 258] width 48 height 12
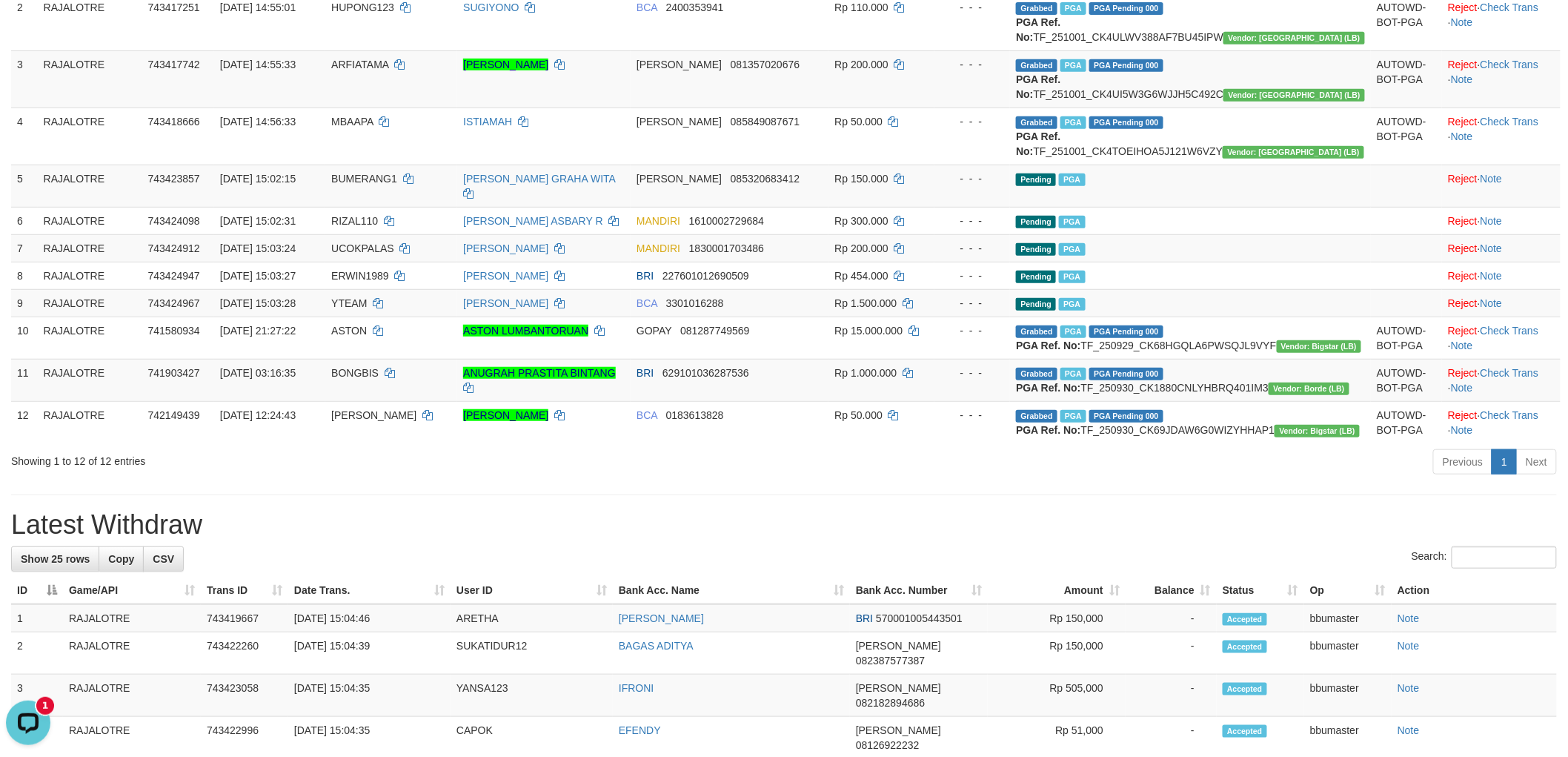
scroll to position [165, 0]
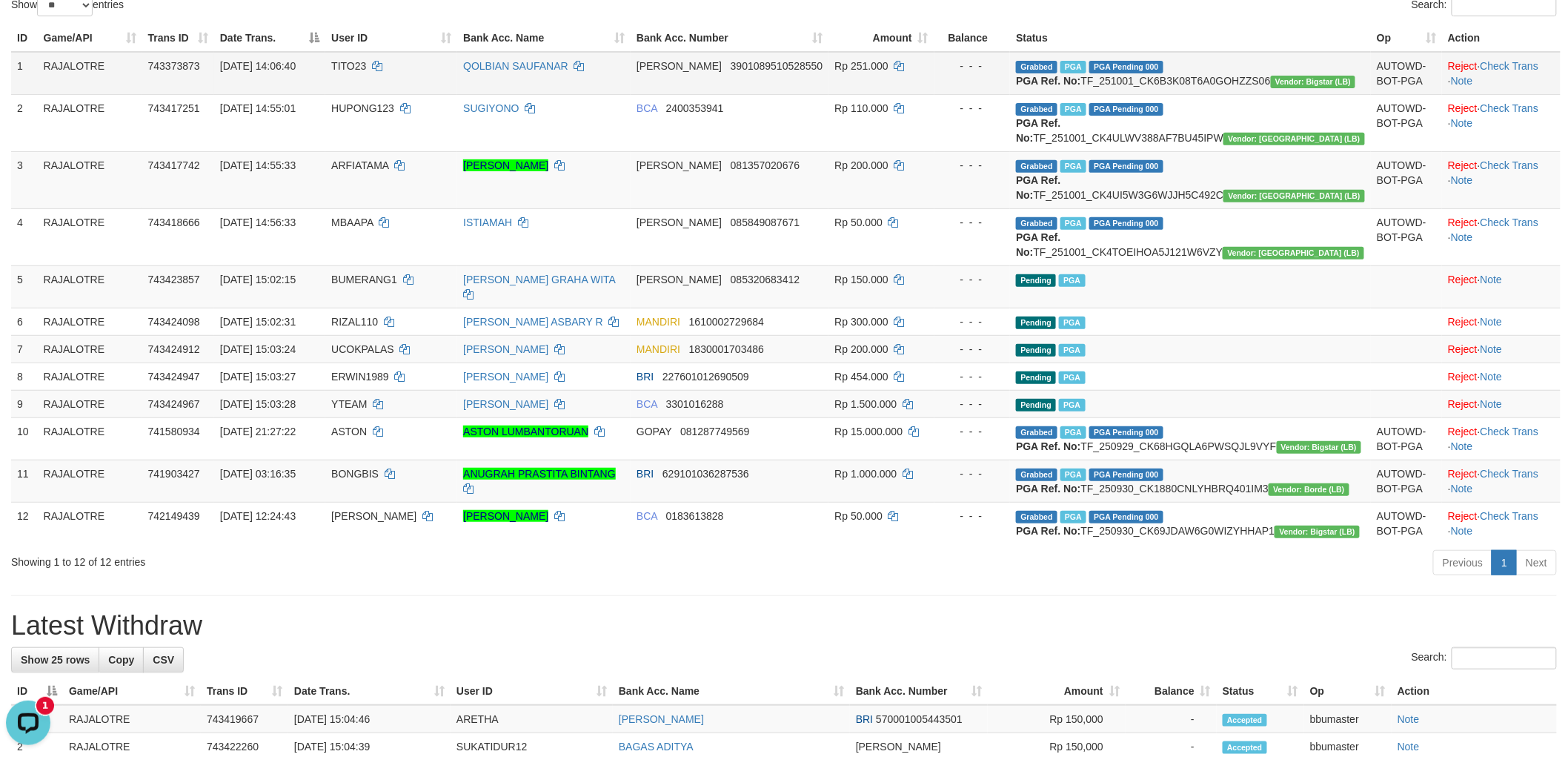
click at [1476, 95] on td "Reject · Check Trans · Note" at bounding box center [1501, 74] width 119 height 43
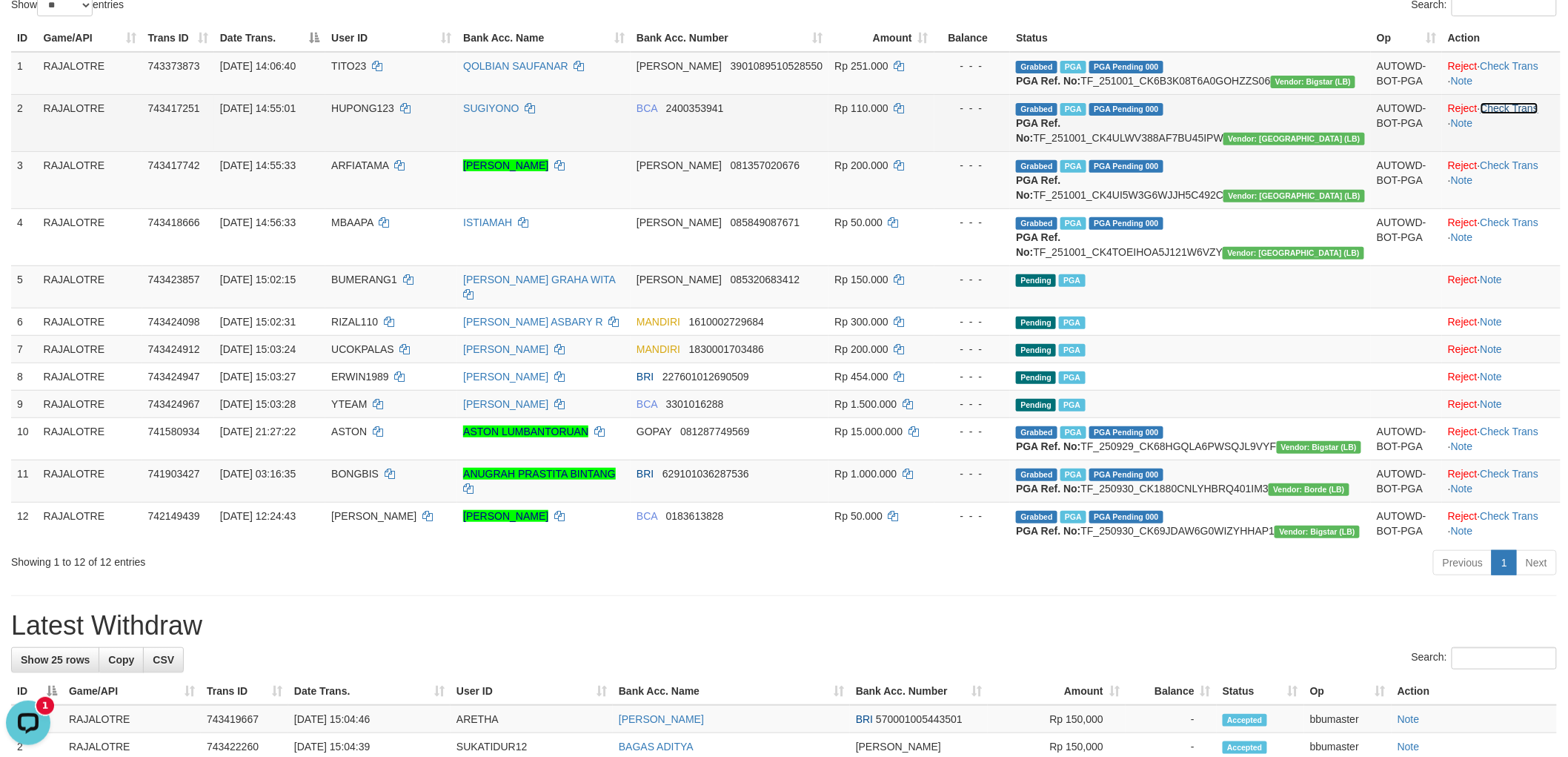
click at [1490, 114] on link "Check Trans" at bounding box center [1510, 108] width 59 height 12
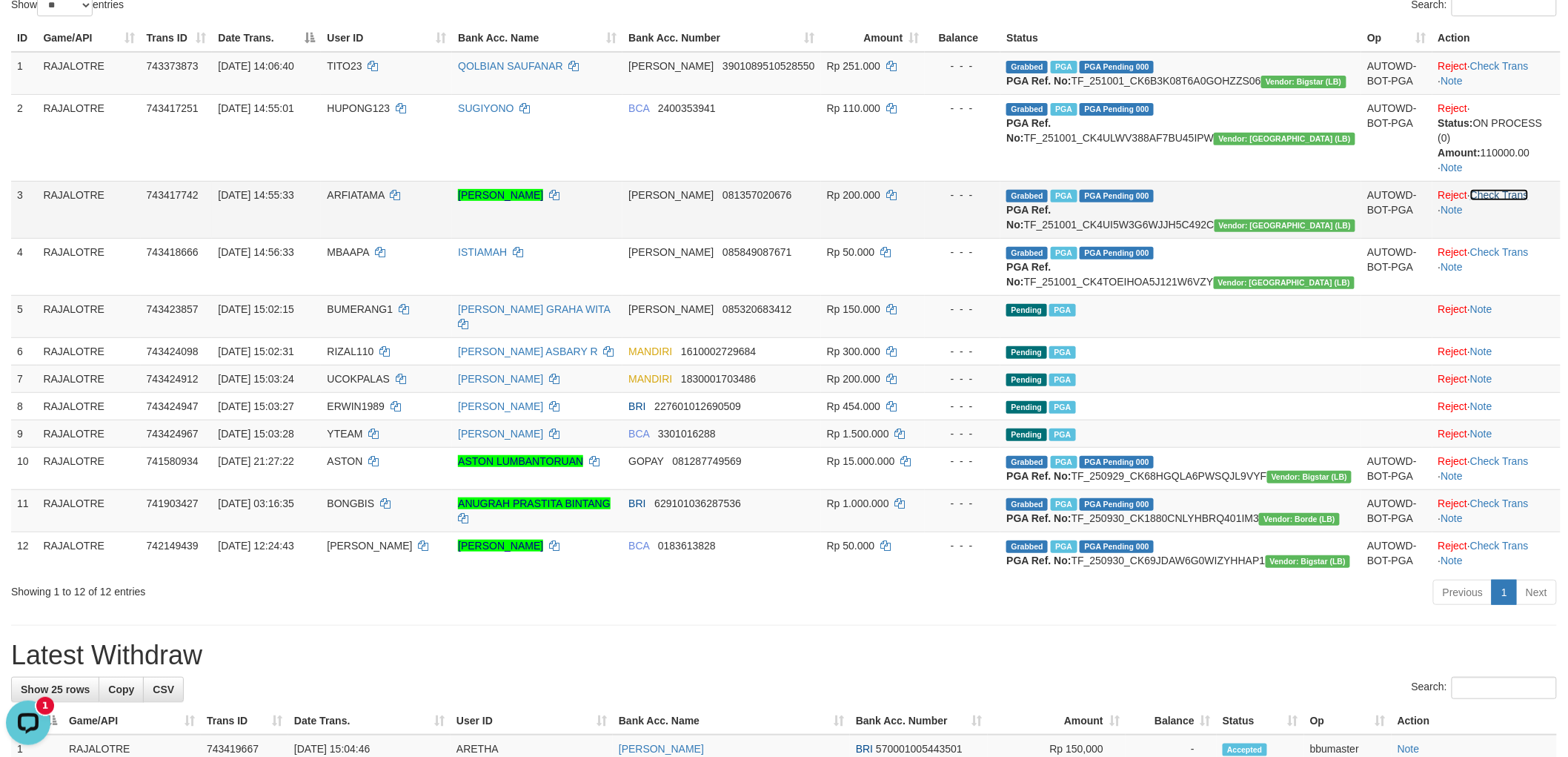
click at [1515, 201] on link "Check Trans" at bounding box center [1500, 195] width 59 height 12
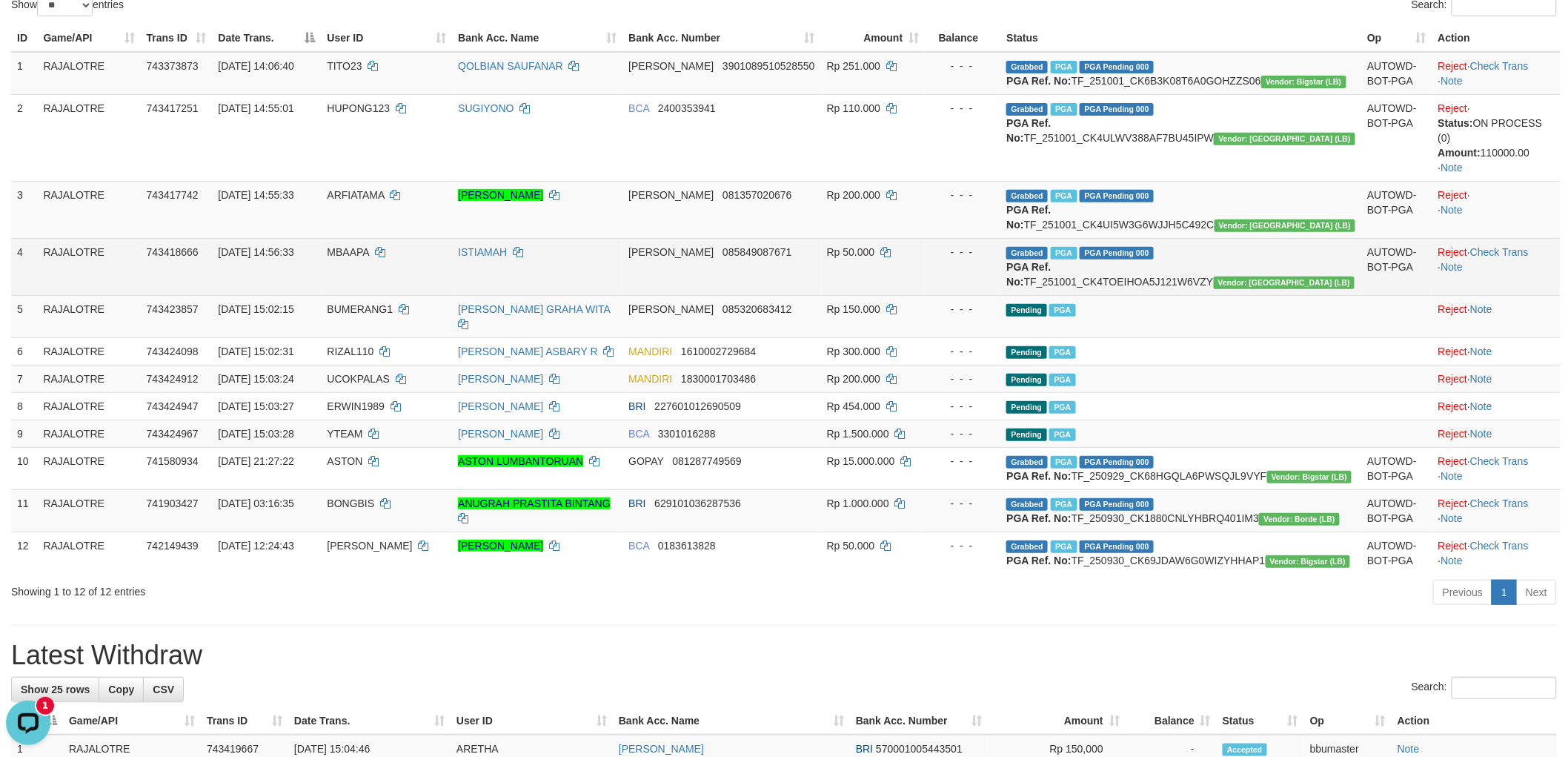
click at [1493, 286] on td "Reject · Check Trans · Note" at bounding box center [1497, 267] width 128 height 57
click at [1492, 258] on link "Check Trans" at bounding box center [1500, 252] width 59 height 12
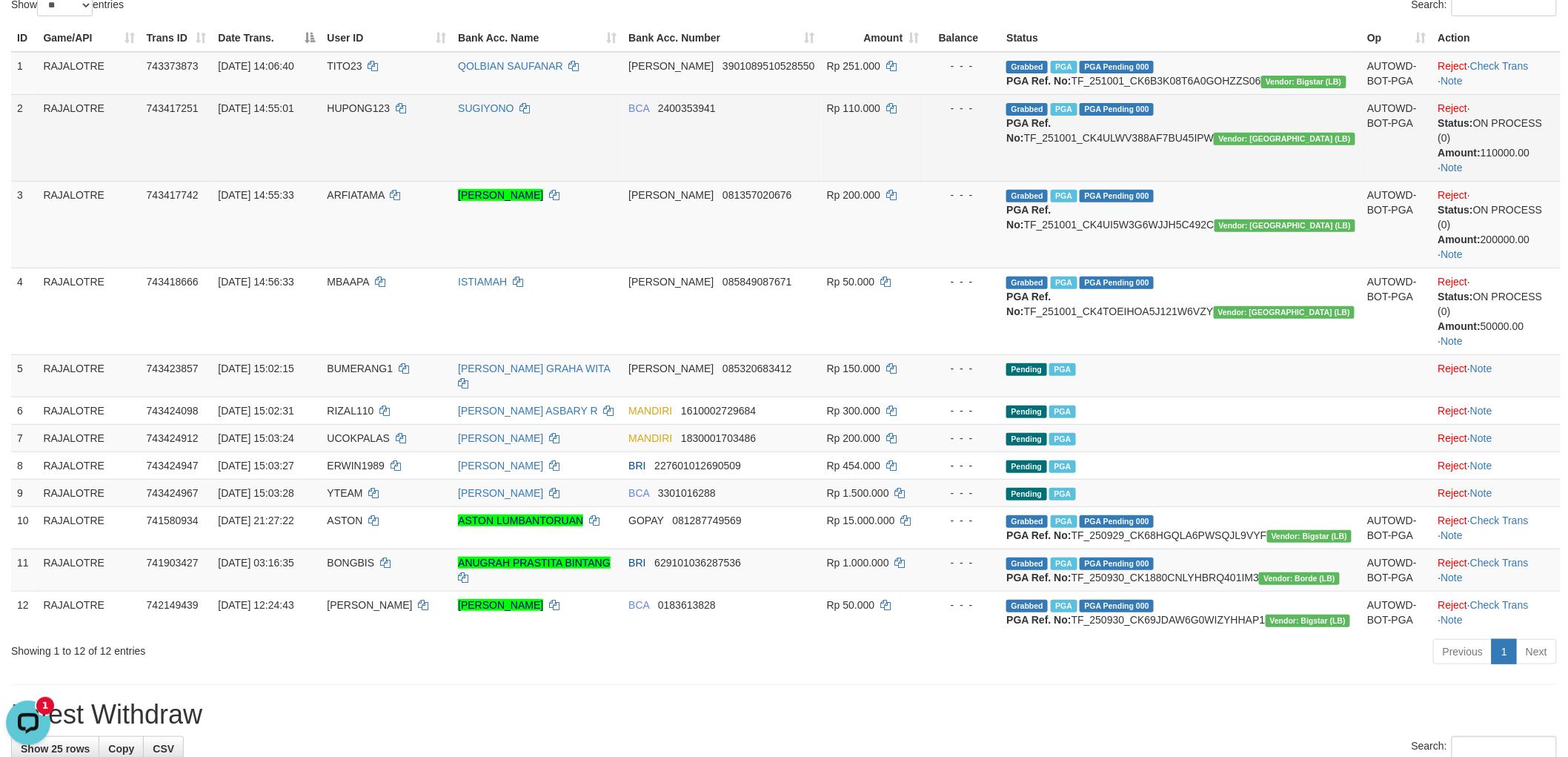
click at [390, 114] on span "HUPONG123" at bounding box center [358, 108] width 63 height 12
copy td "HUPONG123"
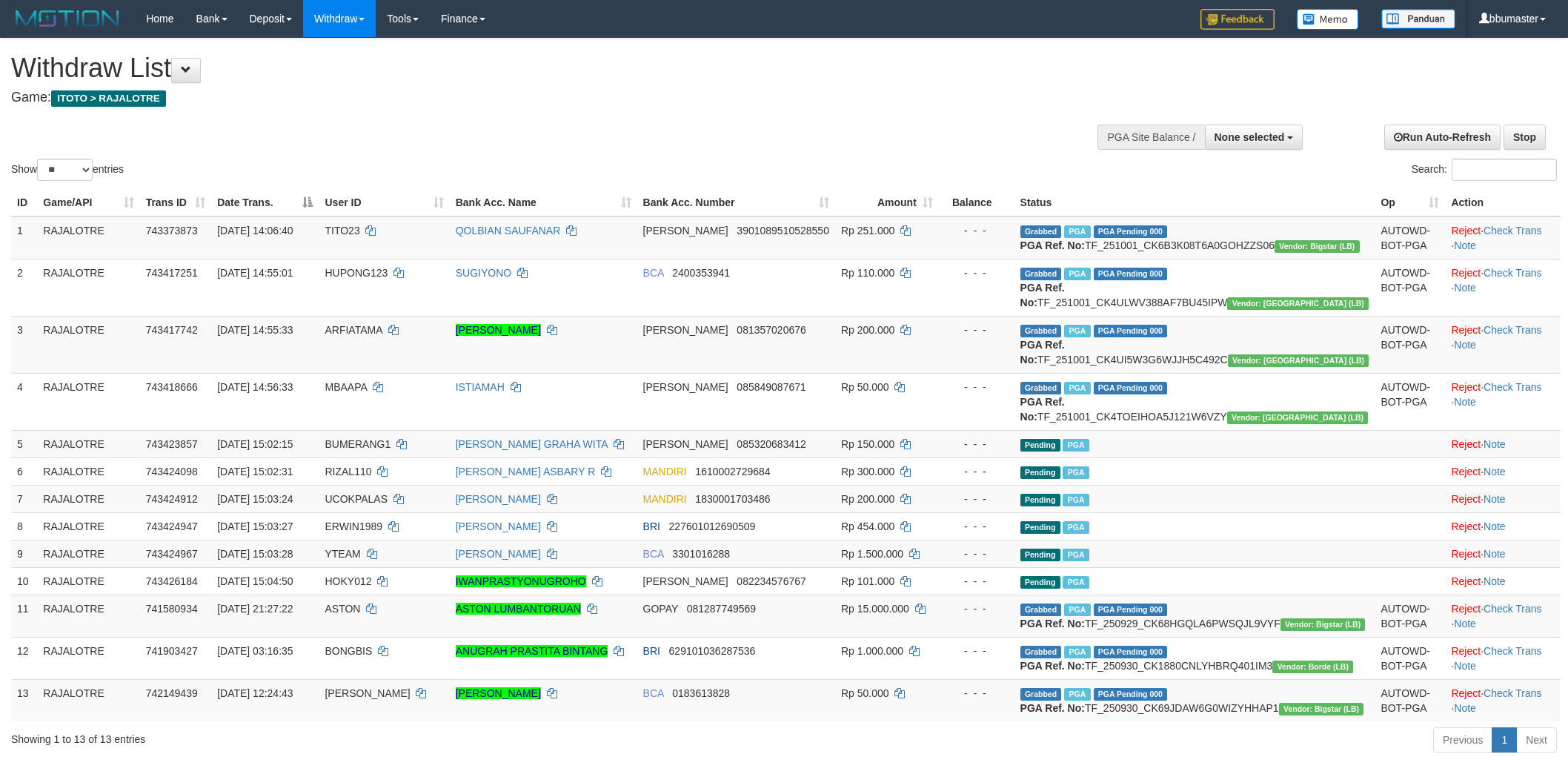
select select
select select "**"
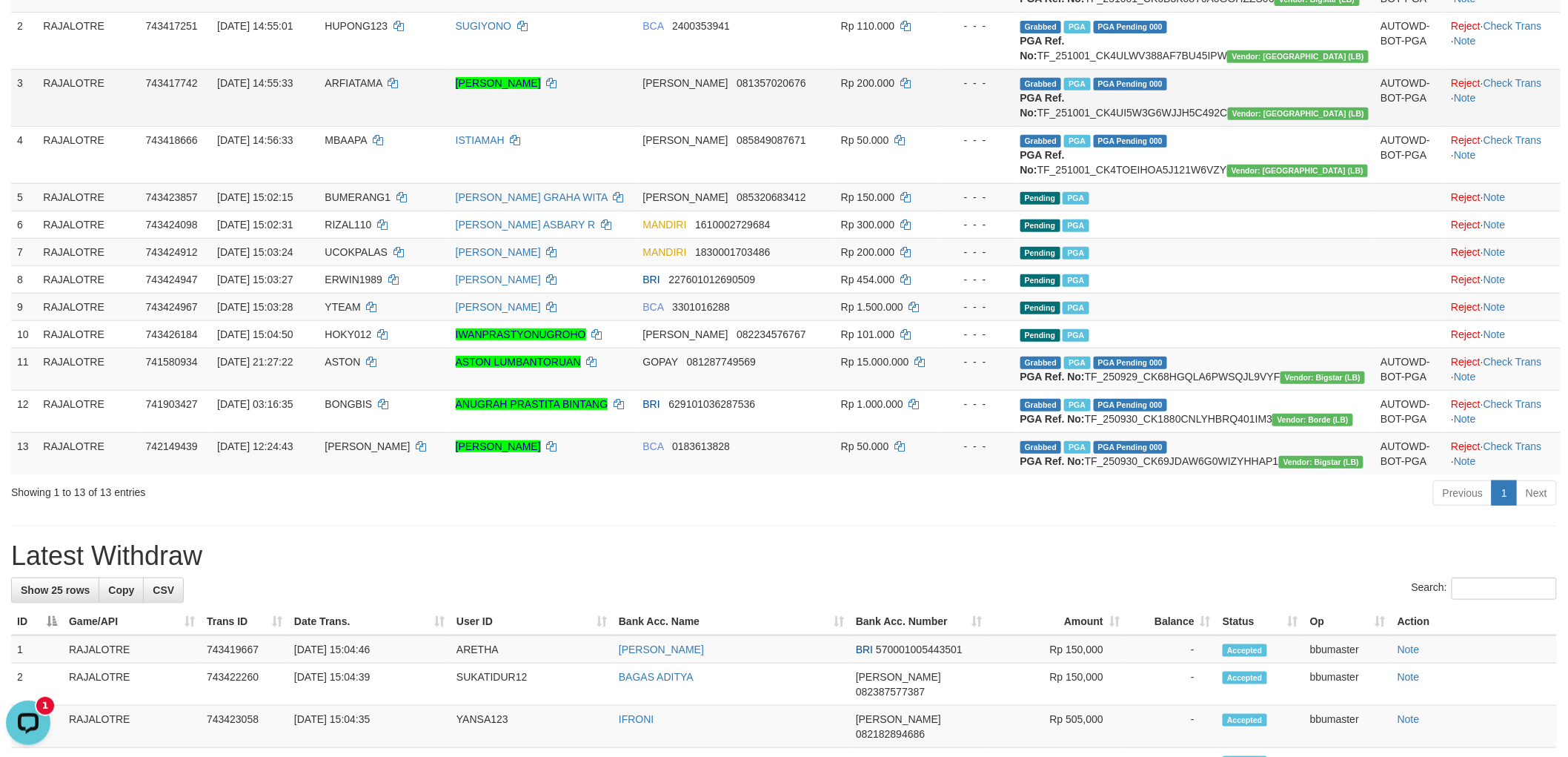
scroll to position [494, 0]
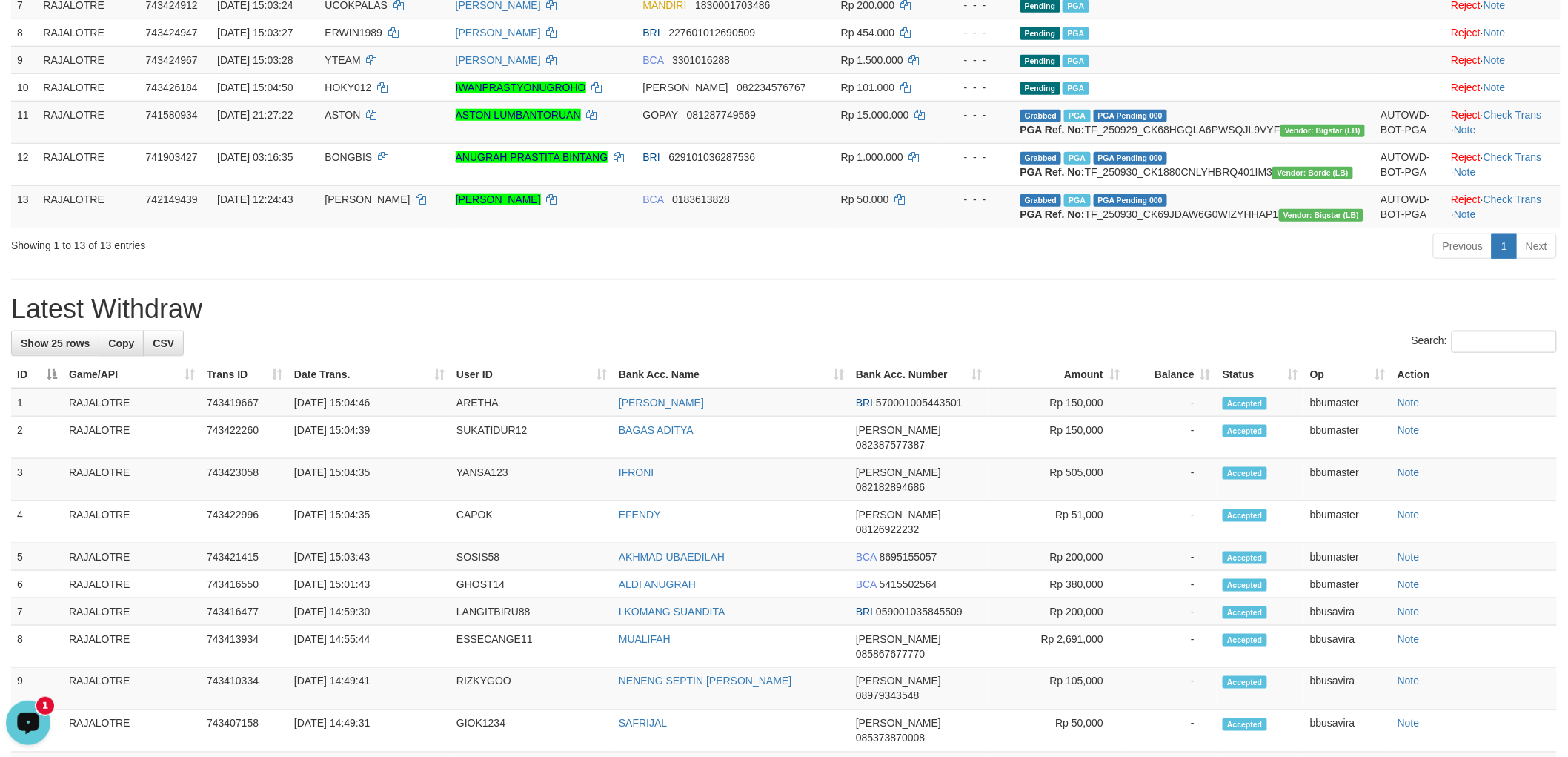
click at [21, 715] on div "Open LiveChat chat widget" at bounding box center [28, 721] width 25 height 25
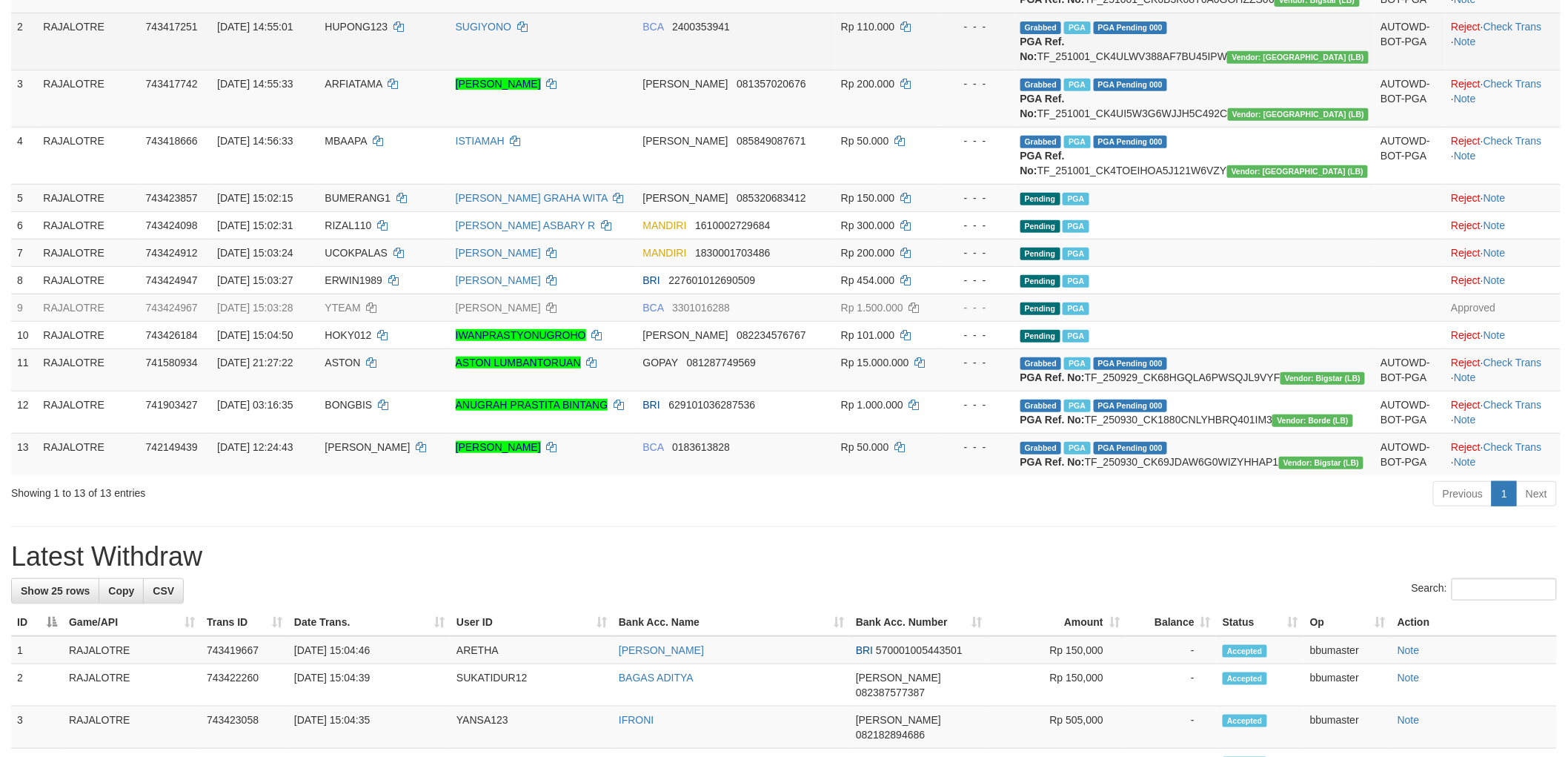
scroll to position [247, 0]
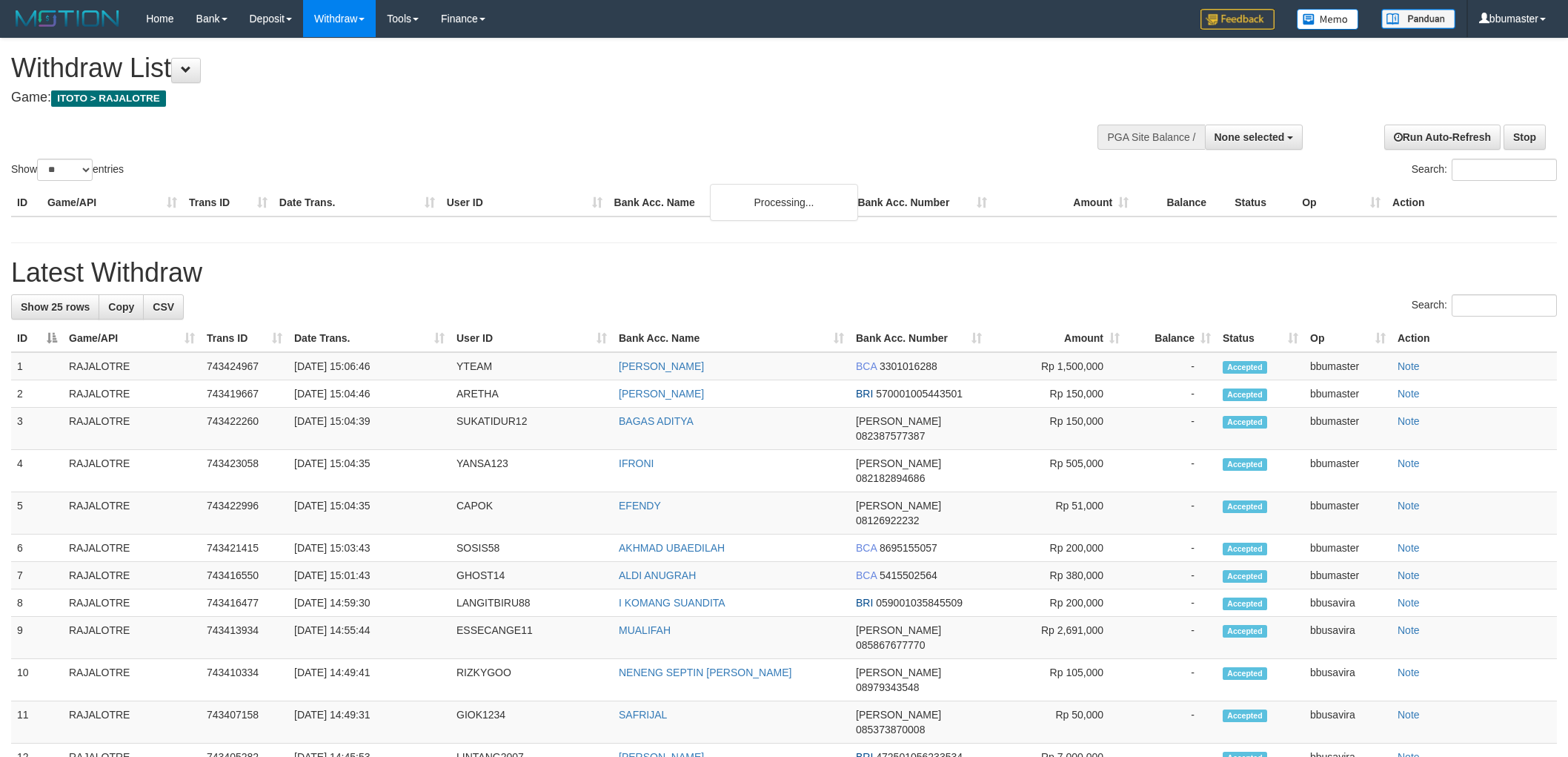
select select
select select "**"
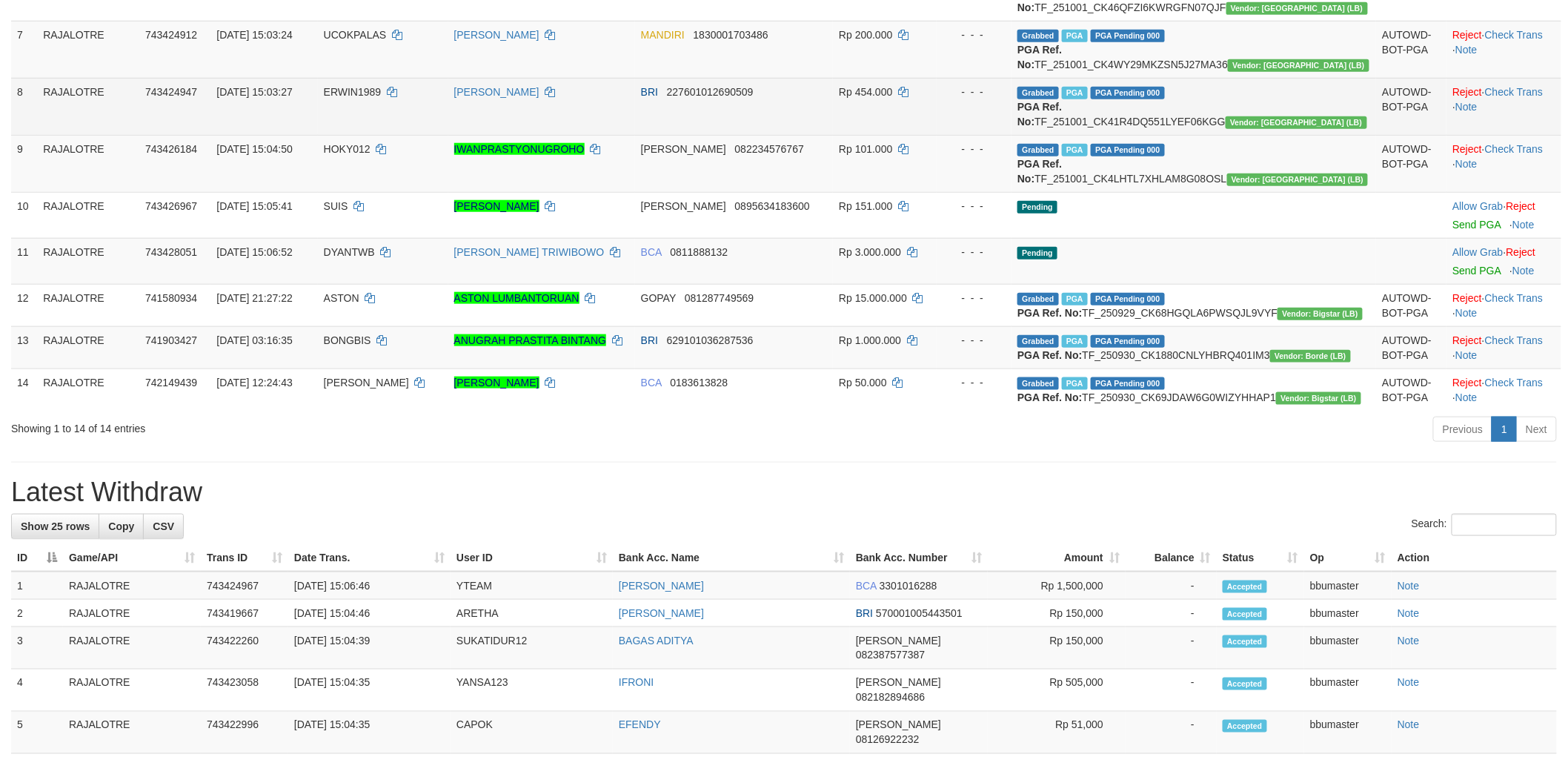
scroll to position [494, 0]
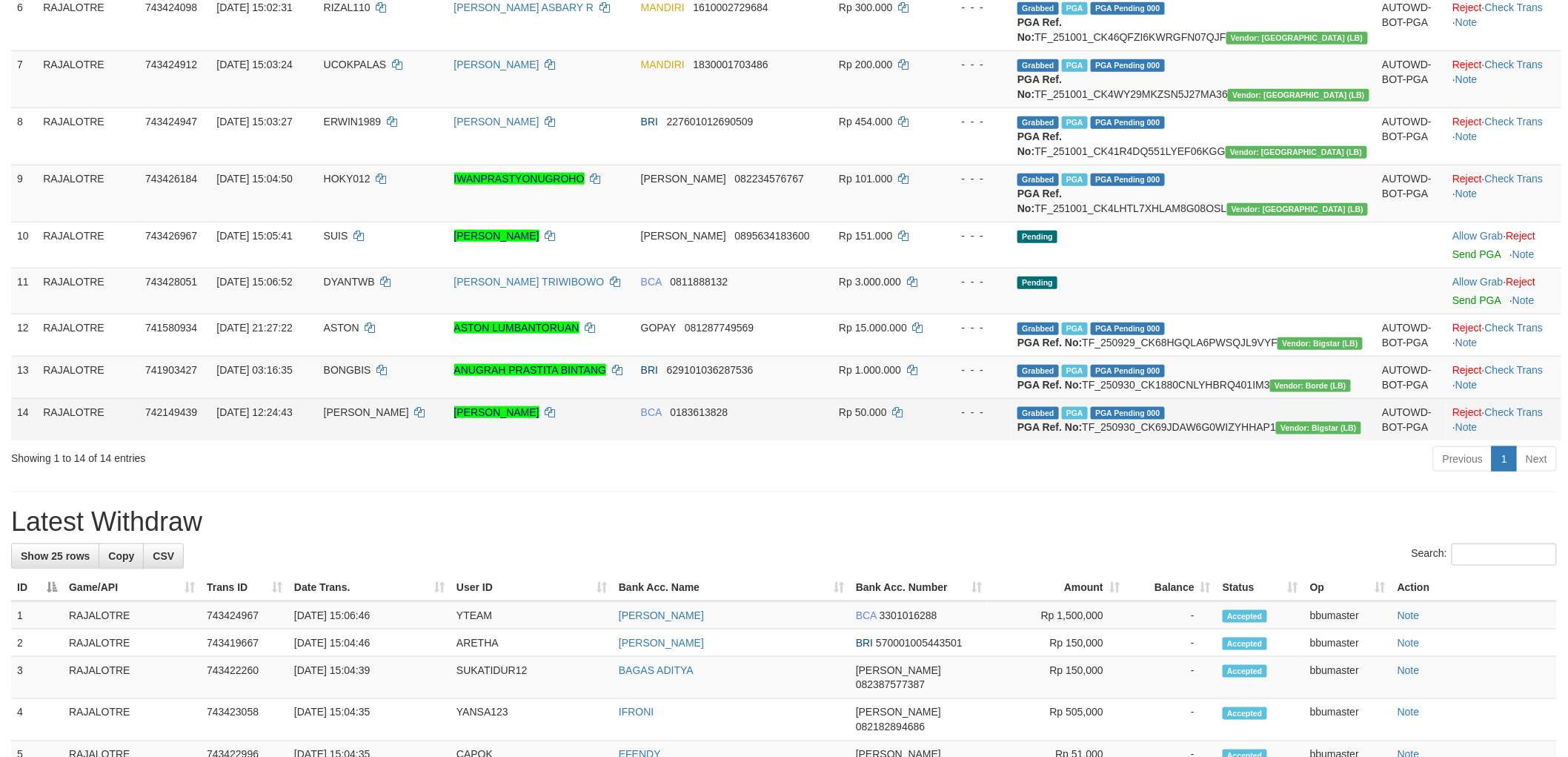
click at [1223, 440] on td "Grabbed PGA PGA Pending 000 PGA Ref. No: TF_250930_CK69JDAW6G0WIZYHHAP1 Vendor:…" at bounding box center [1193, 419] width 365 height 42
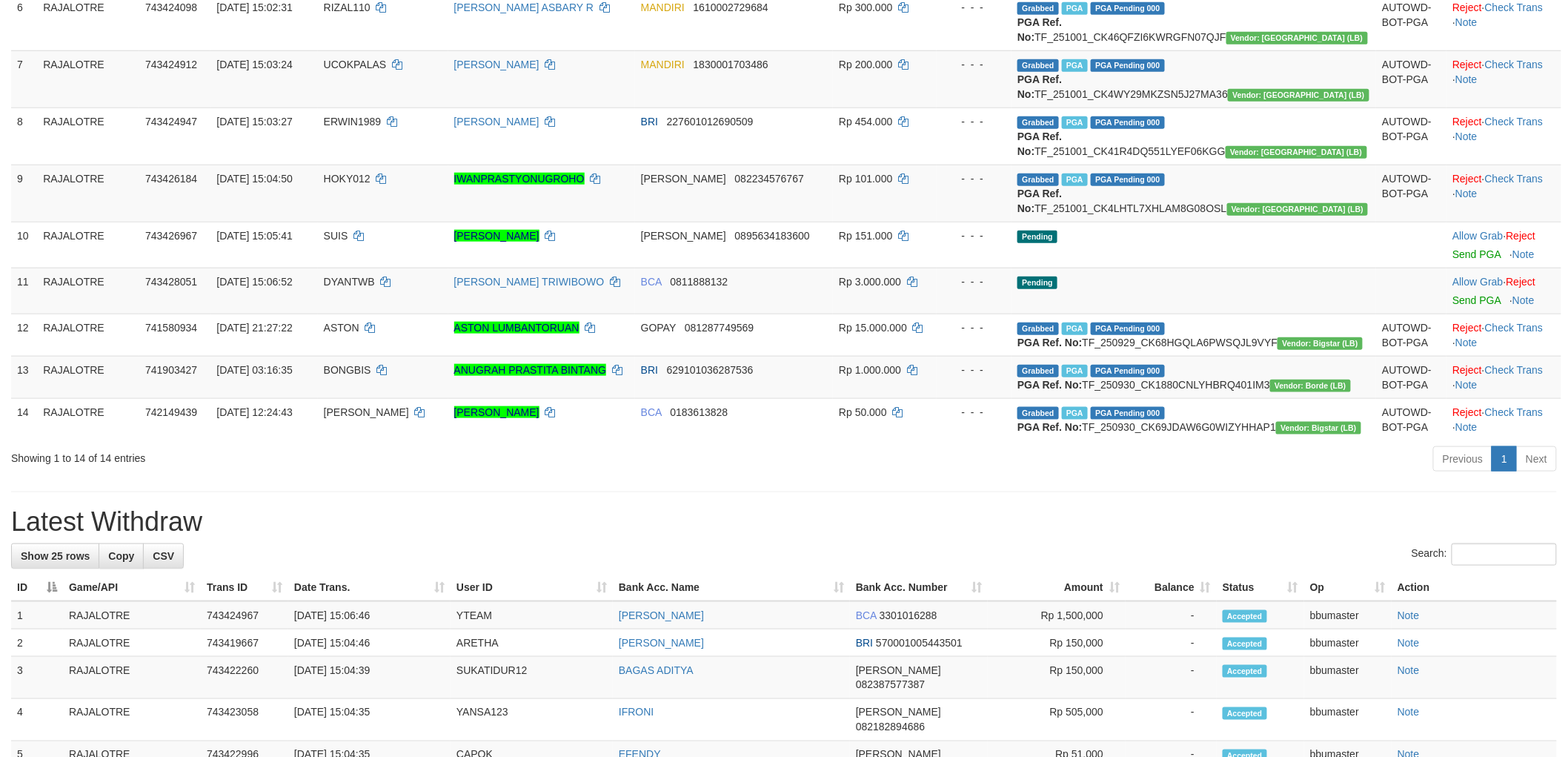
copy td "TF_250930_CK69JDAW6G0WIZYHHAP1"
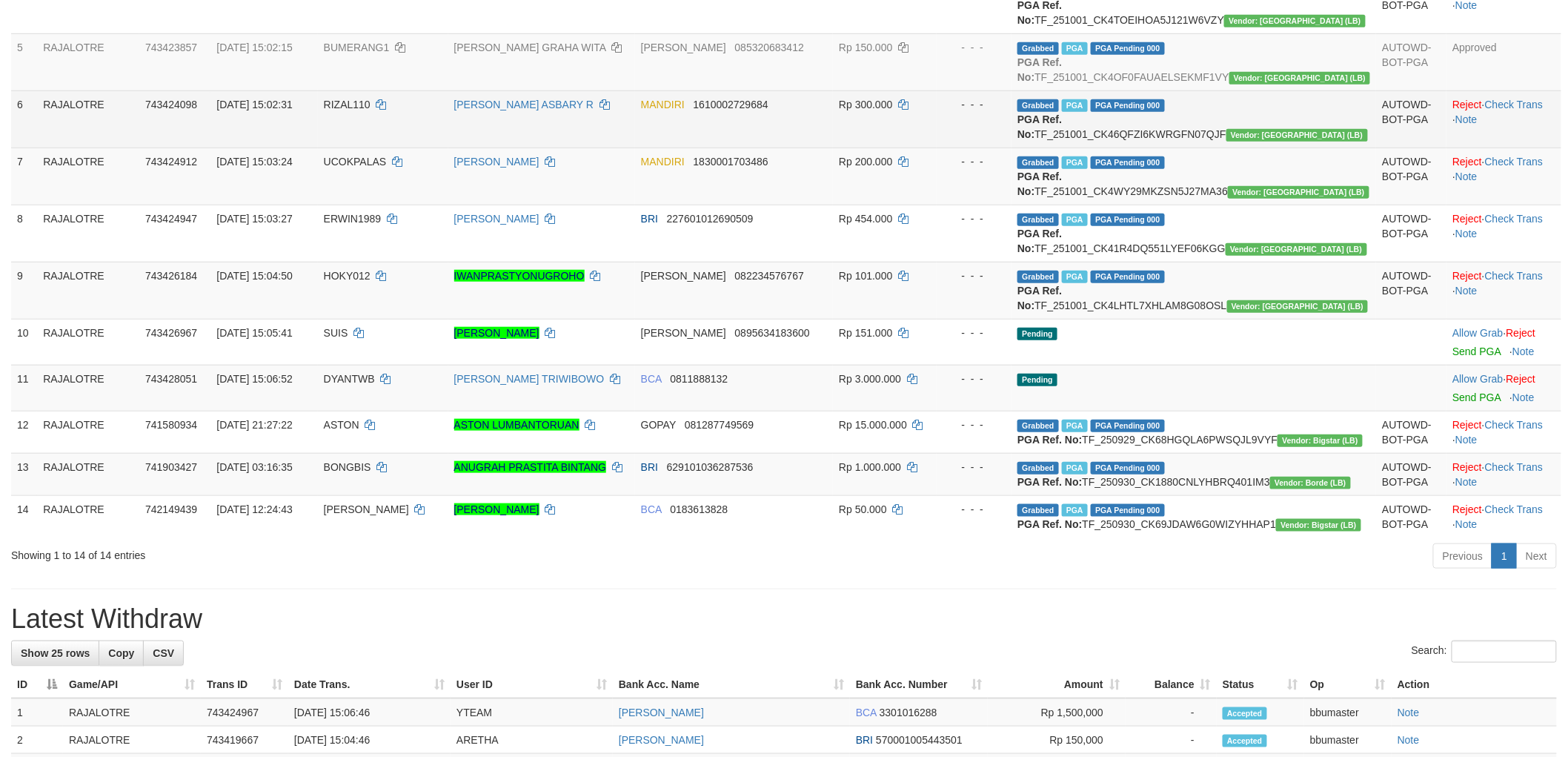
scroll to position [329, 0]
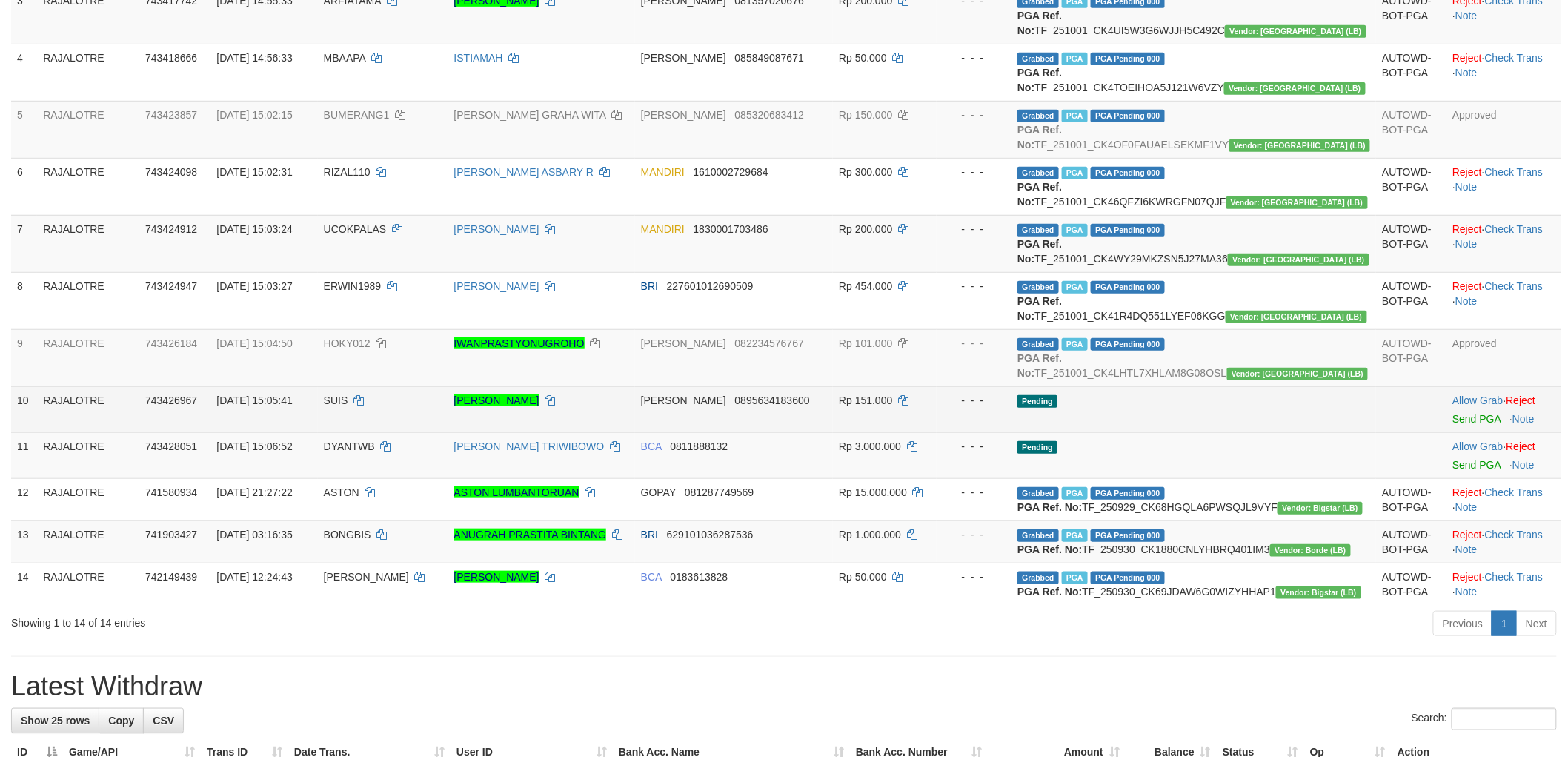
click at [832, 432] on td "DANA 0895634183600" at bounding box center [734, 409] width 198 height 46
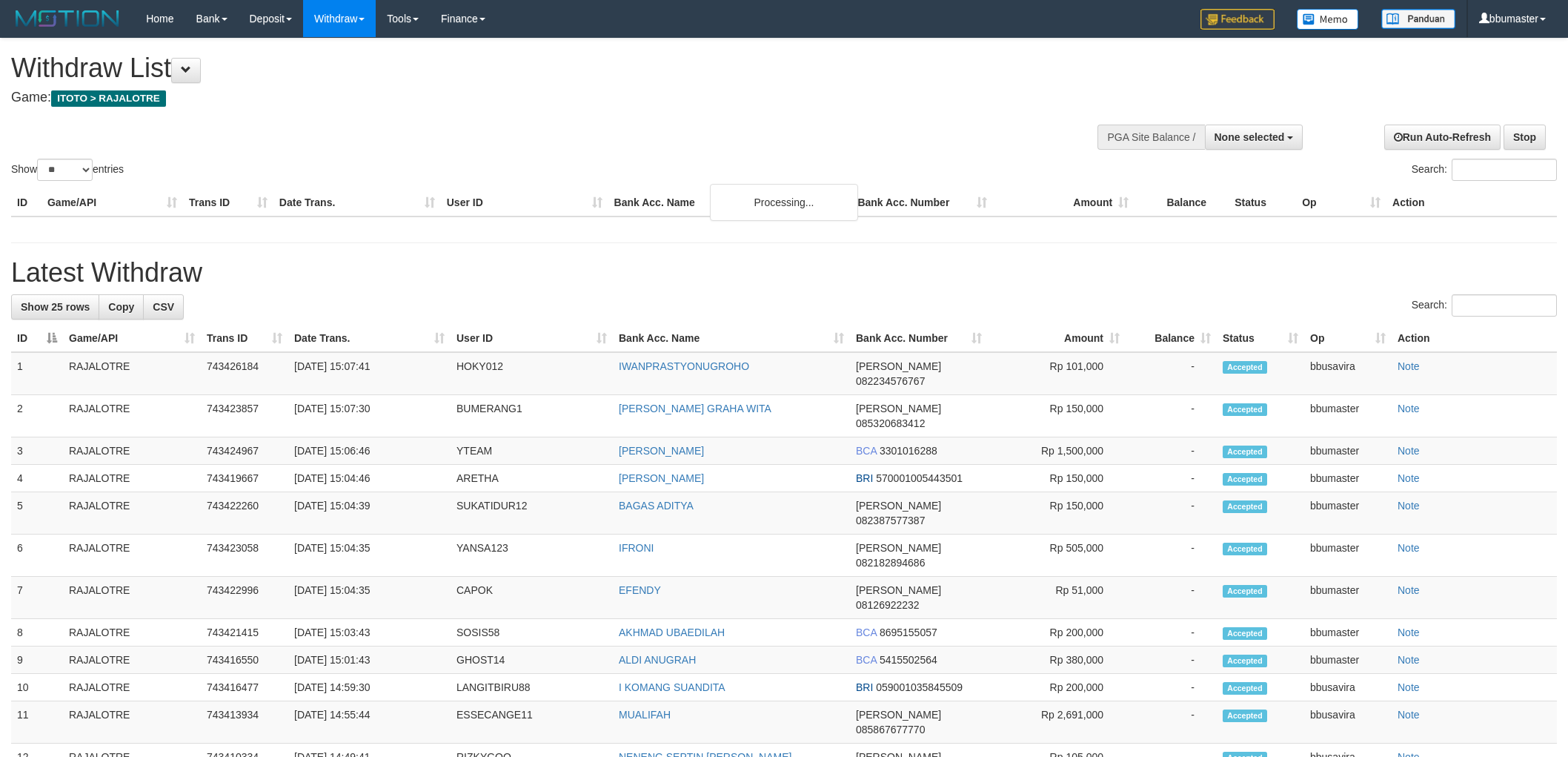
select select
select select "**"
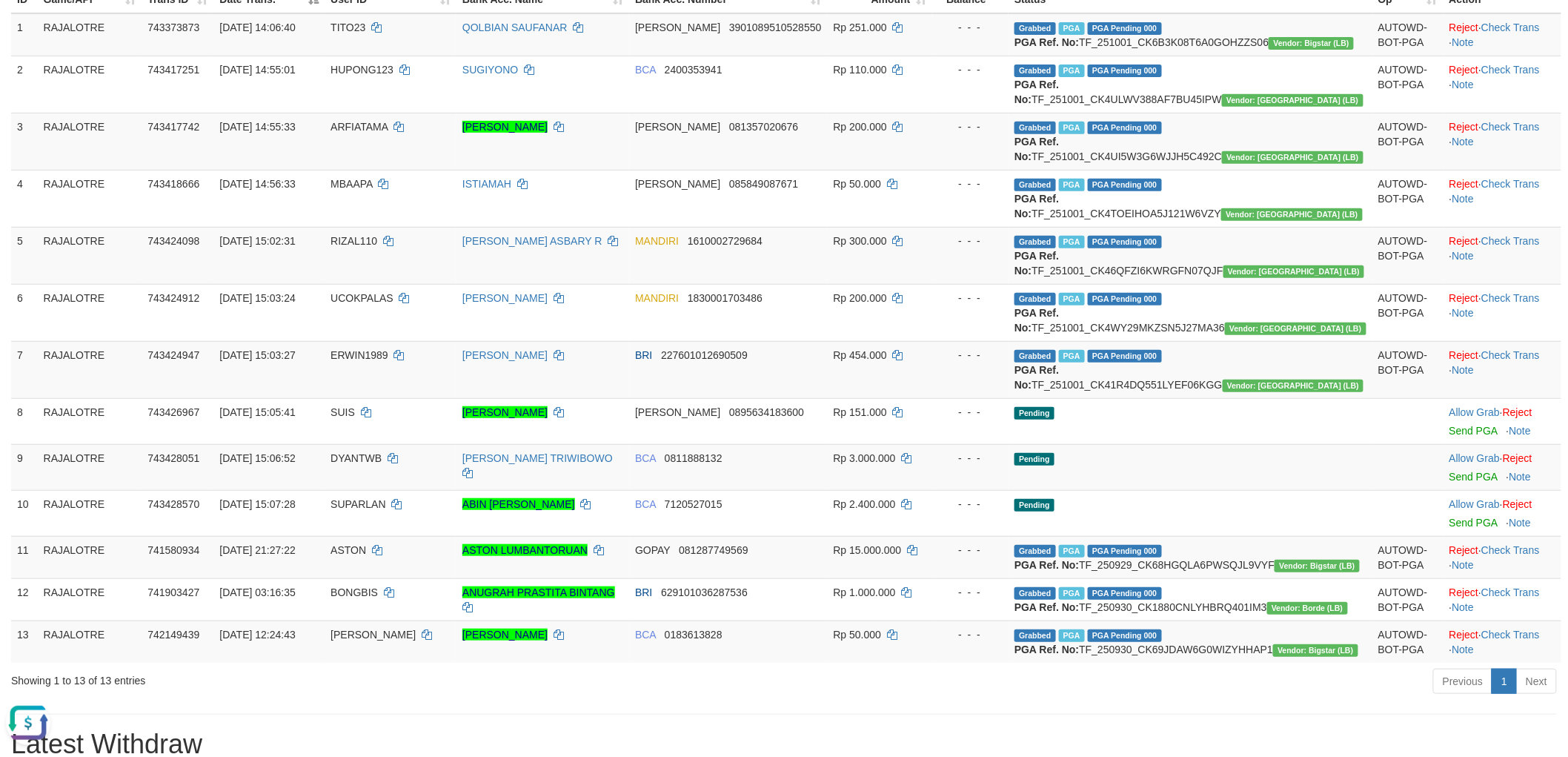
scroll to position [82, 0]
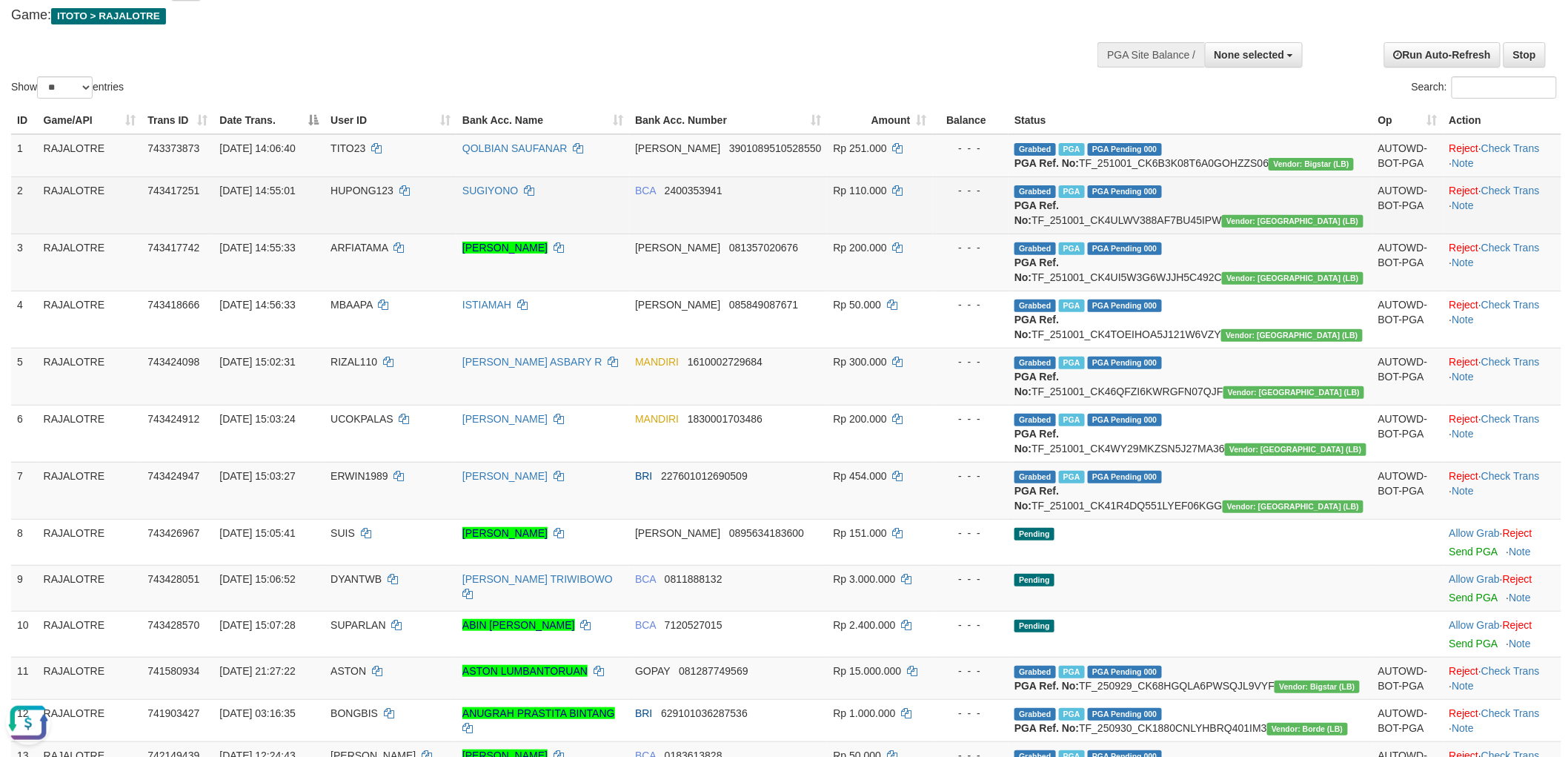
click at [435, 211] on td "HUPONG123" at bounding box center [390, 205] width 132 height 57
click at [401, 210] on td "HUPONG123" at bounding box center [390, 205] width 132 height 57
copy td "HUPONG123"
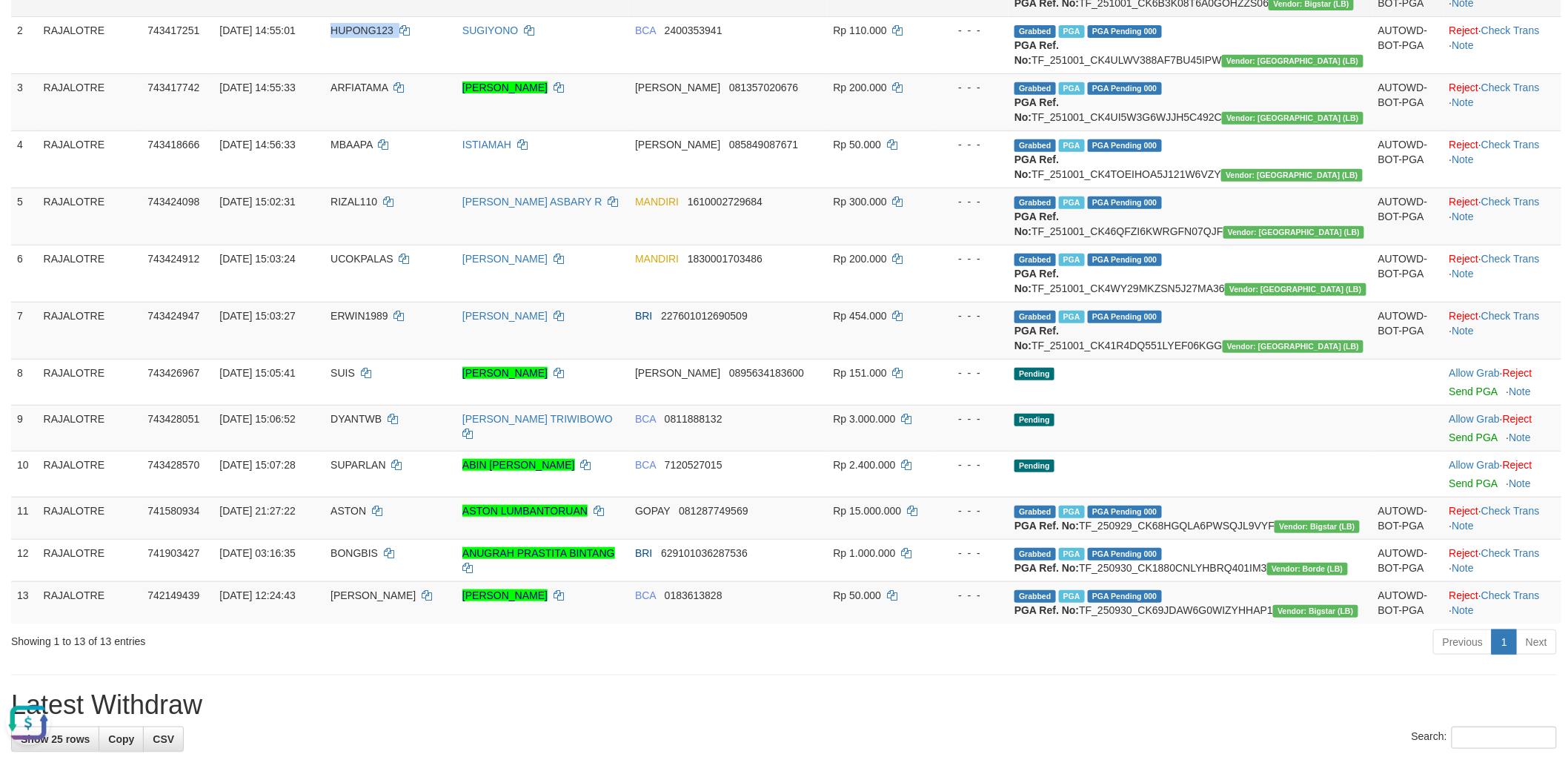
scroll to position [0, 0]
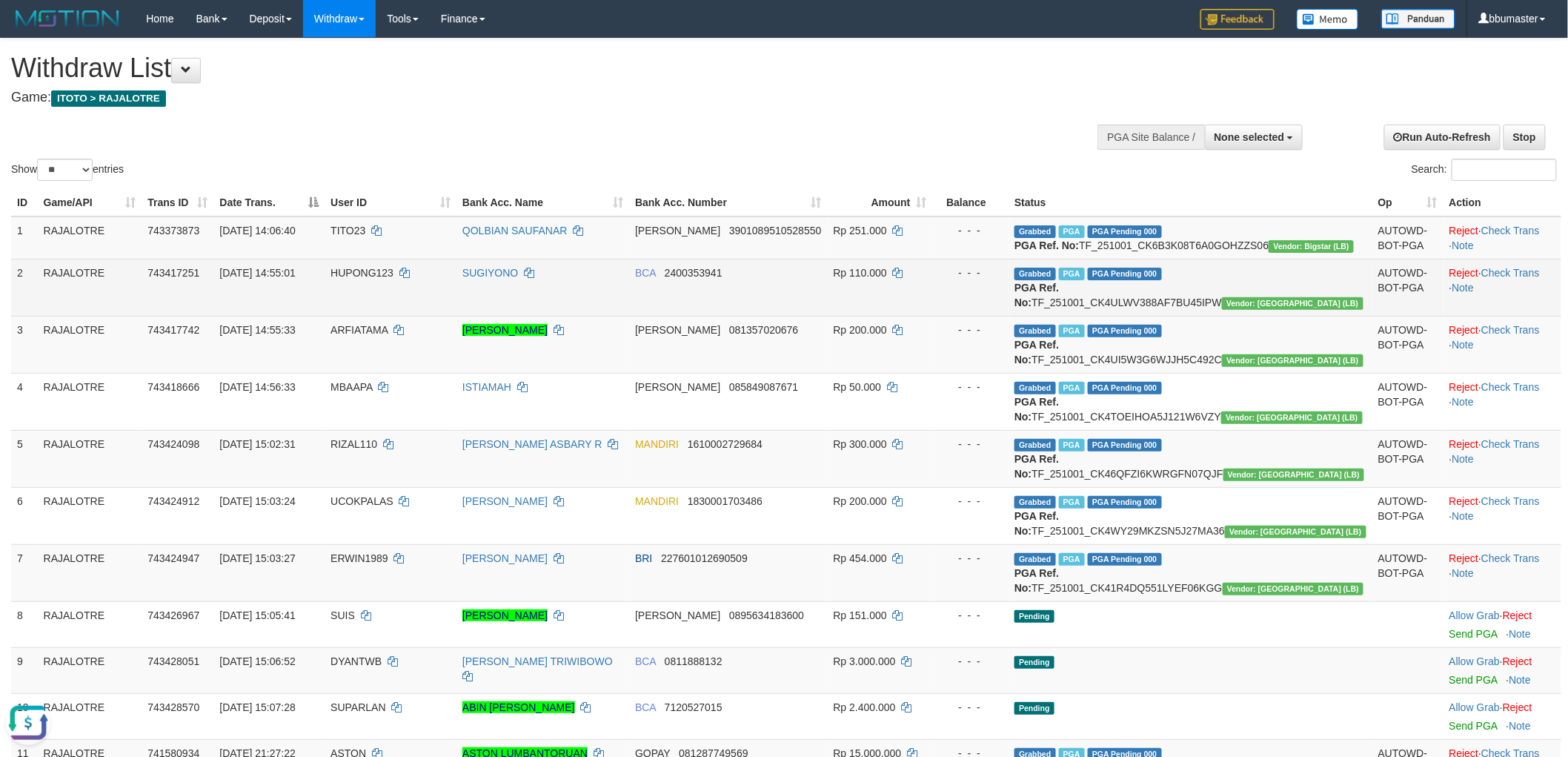
click at [1484, 291] on td "Reject · Check Trans · Note" at bounding box center [1502, 288] width 118 height 57
drag, startPoint x: 1487, startPoint y: 301, endPoint x: 1482, endPoint y: 307, distance: 7.8
click at [1487, 279] on link "Check Trans" at bounding box center [1511, 273] width 59 height 12
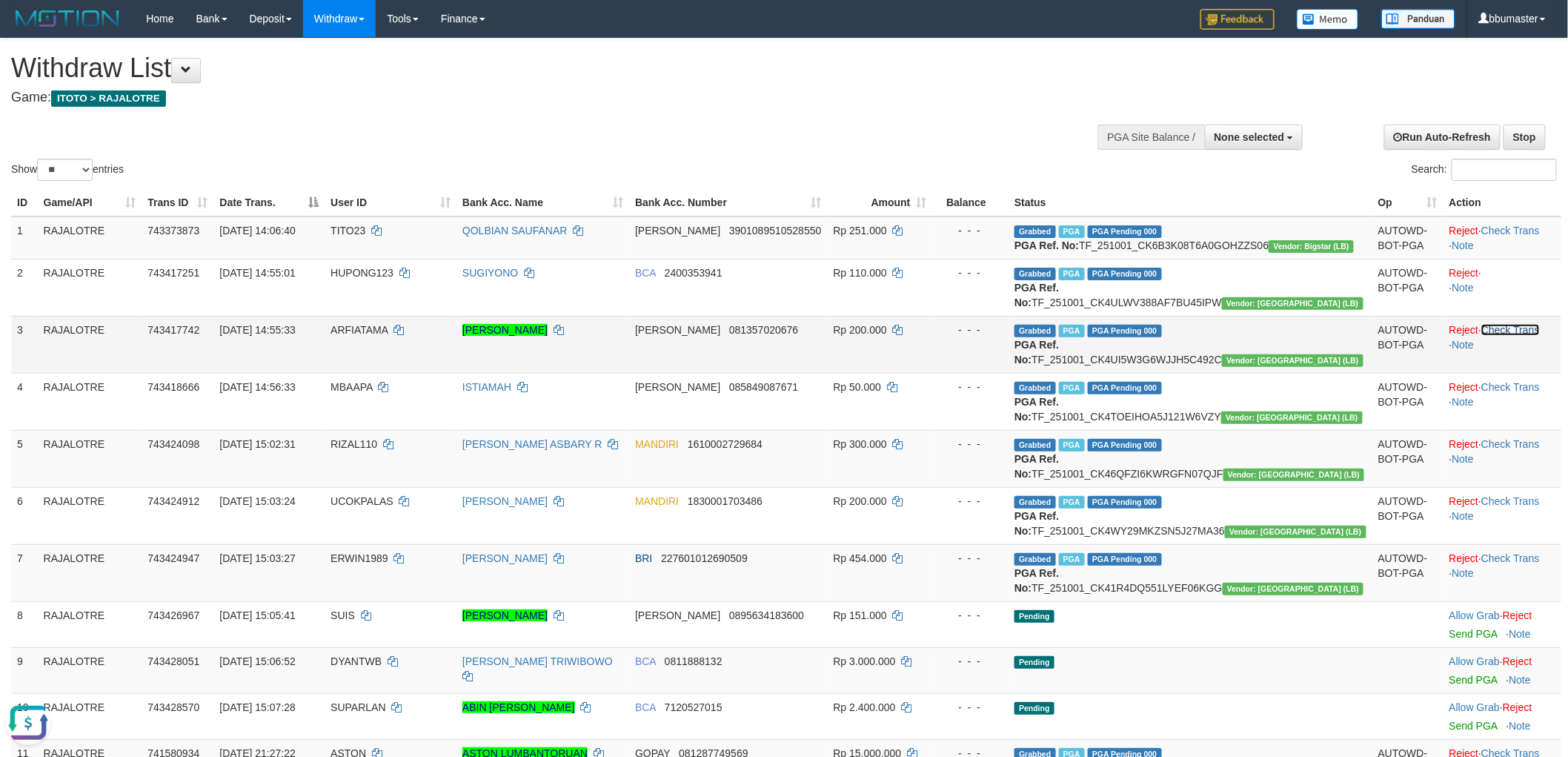
click at [1491, 336] on link "Check Trans" at bounding box center [1511, 330] width 59 height 12
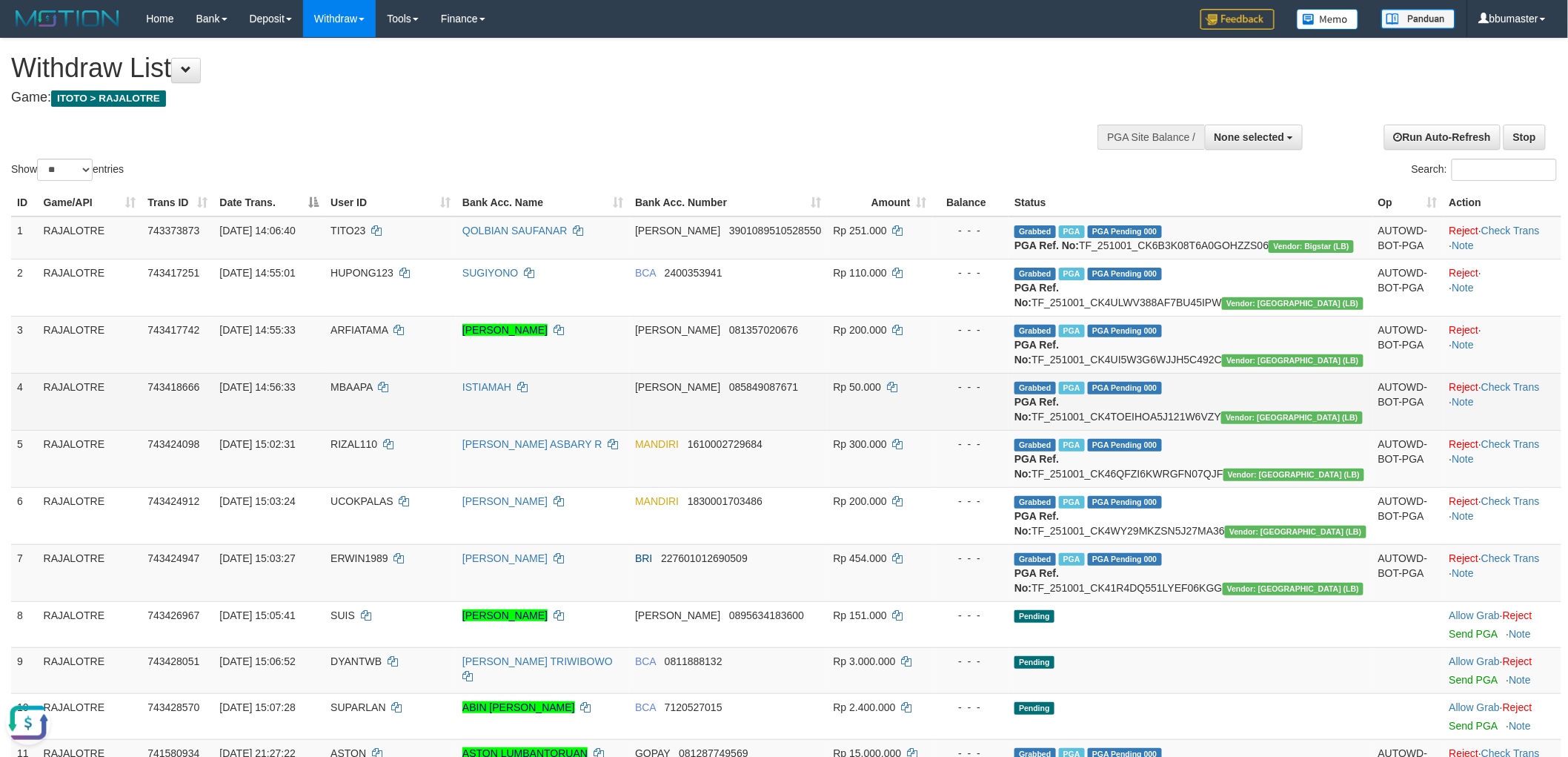
click at [1501, 430] on td "Reject · Check Trans · Note" at bounding box center [1502, 402] width 118 height 57
click at [1501, 393] on link "Check Trans" at bounding box center [1511, 387] width 59 height 12
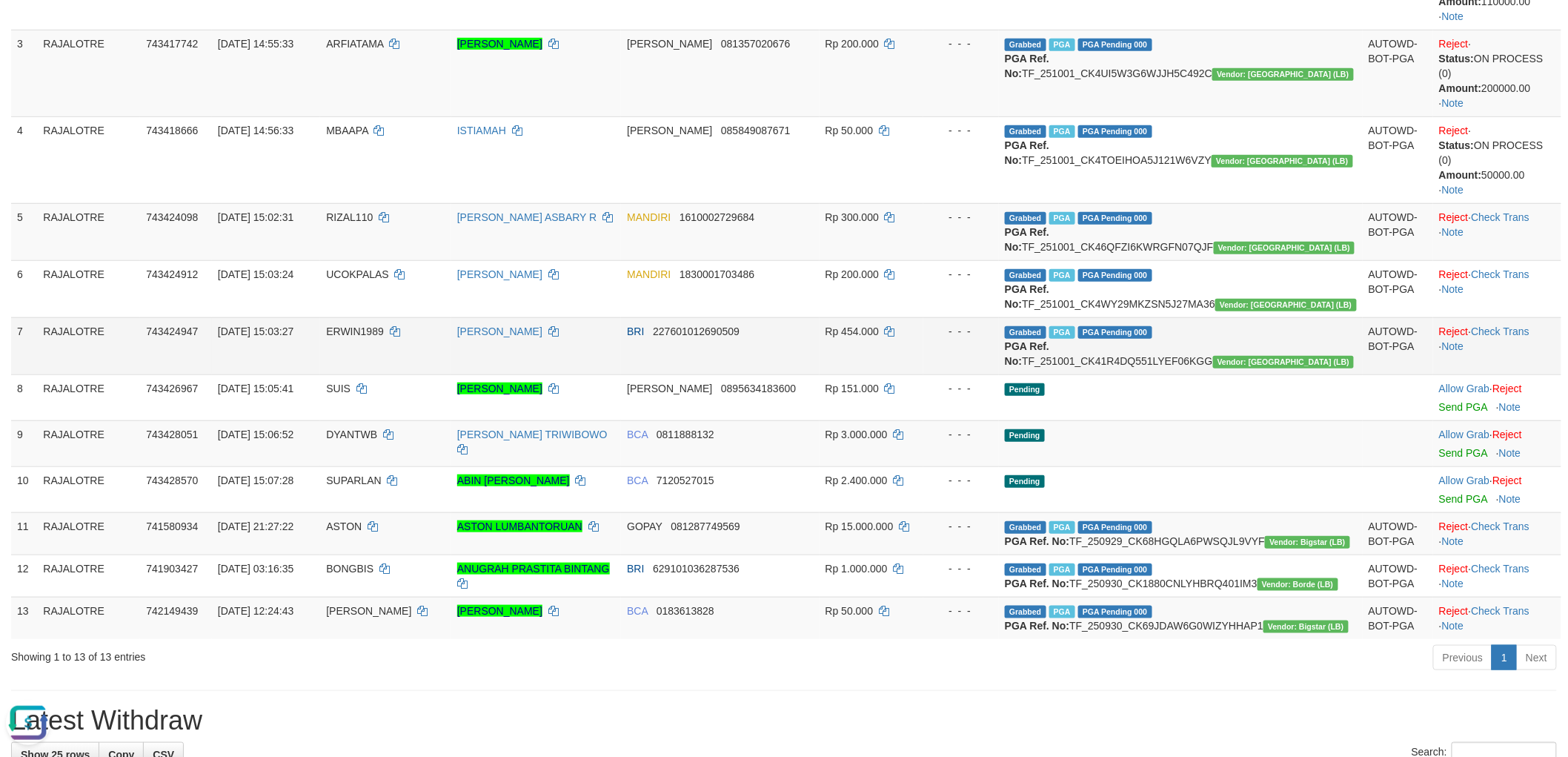
scroll to position [494, 0]
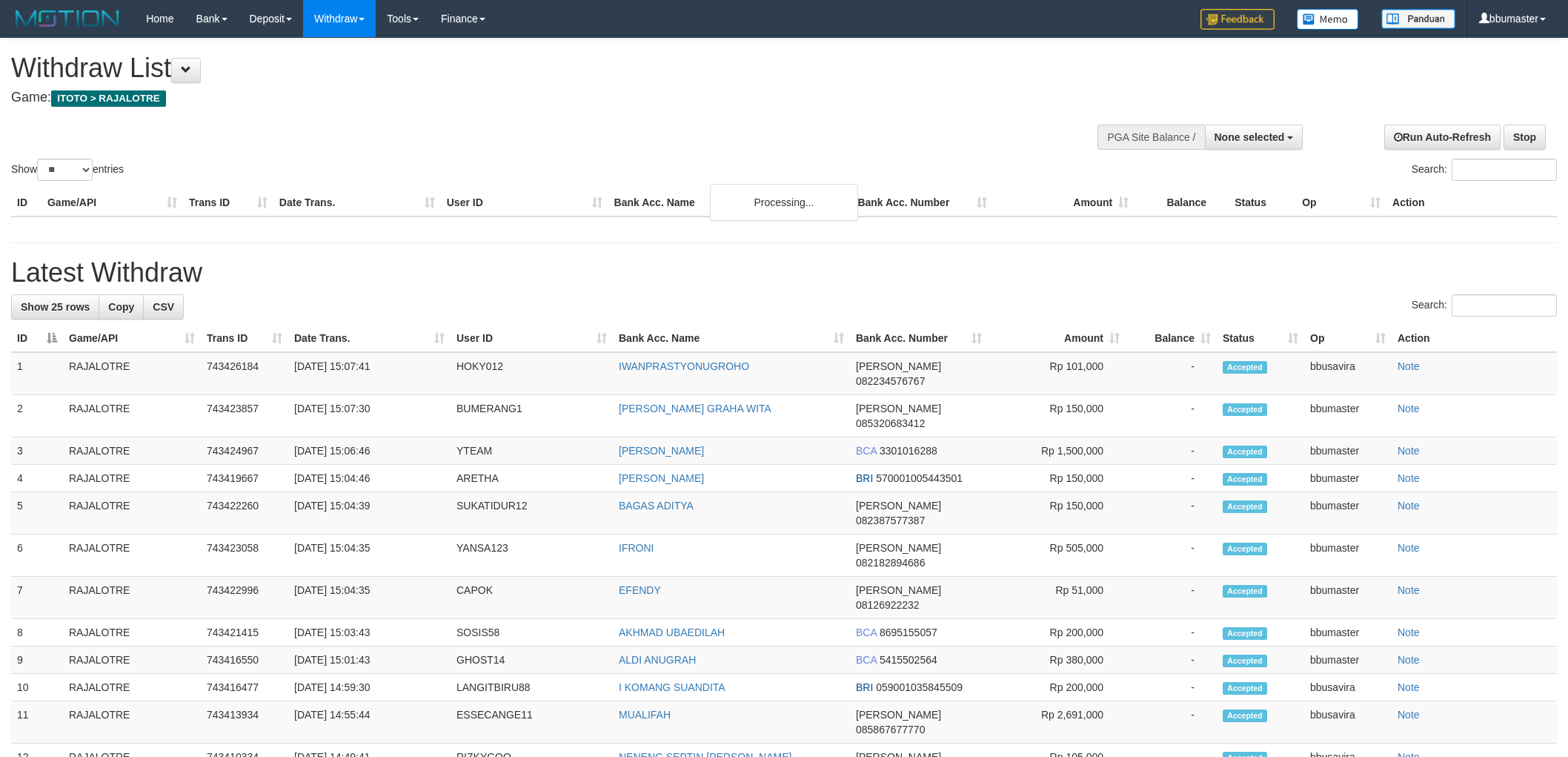
select select
select select "**"
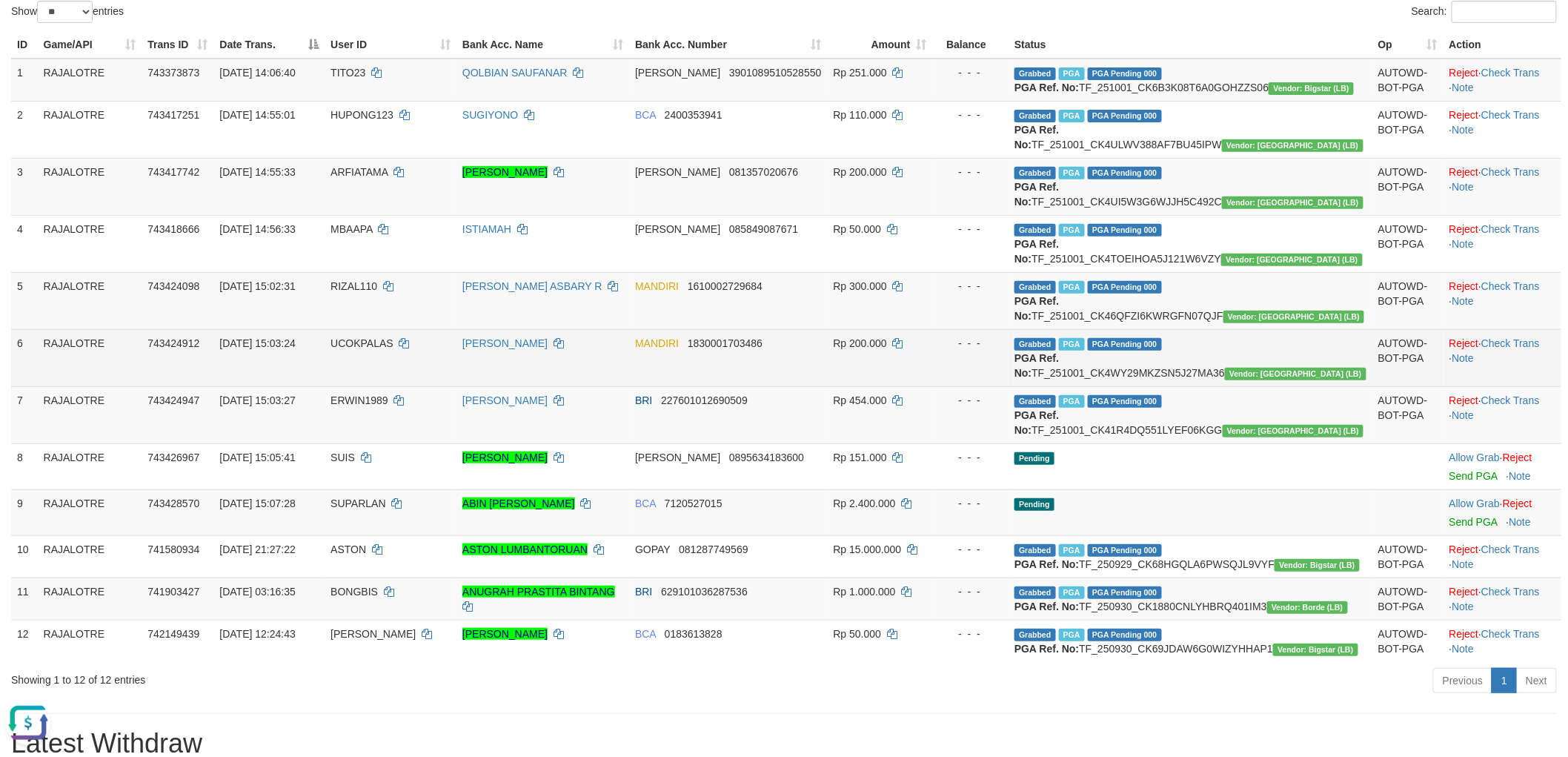
scroll to position [82, 0]
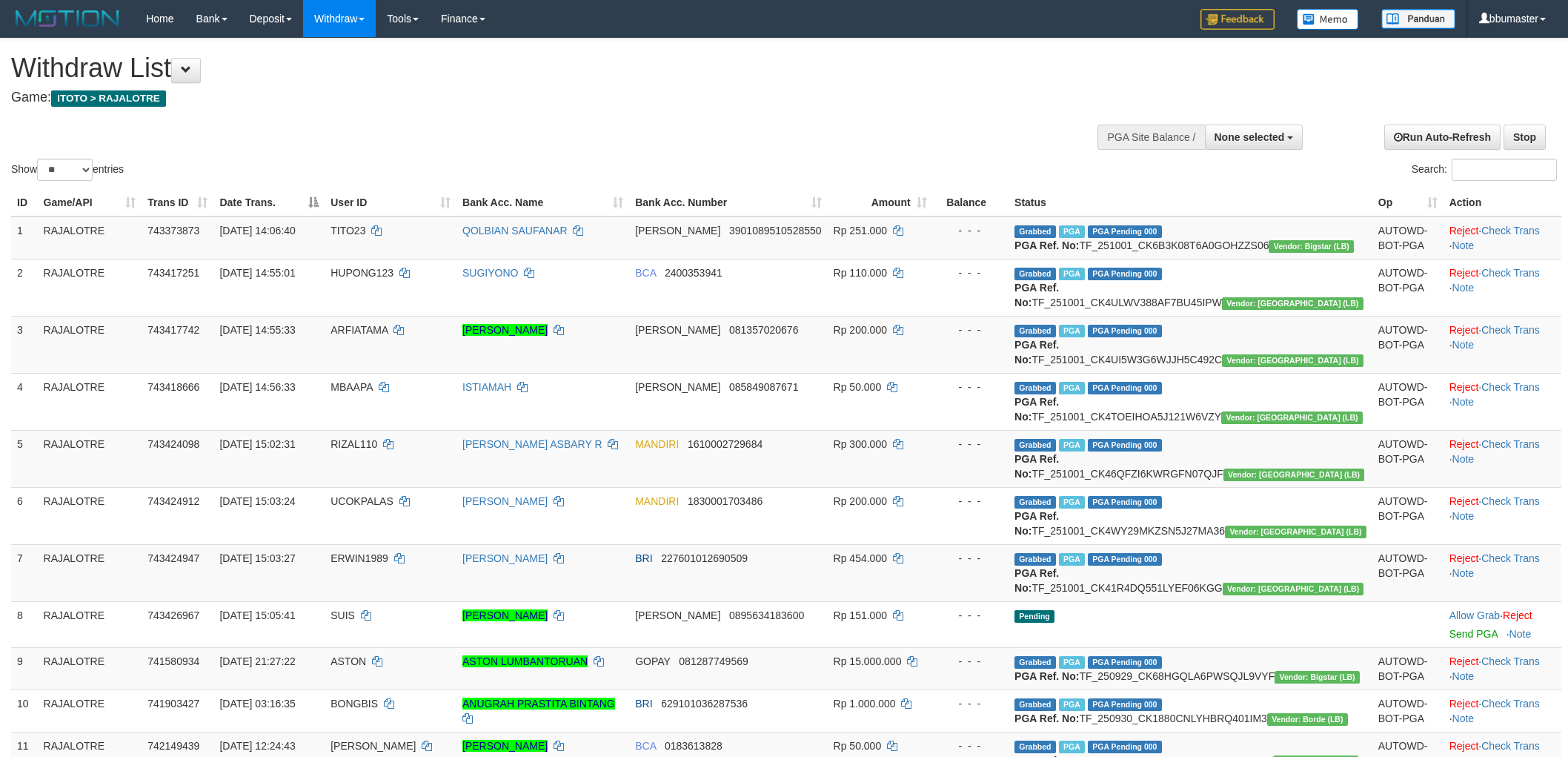
select select
select select "**"
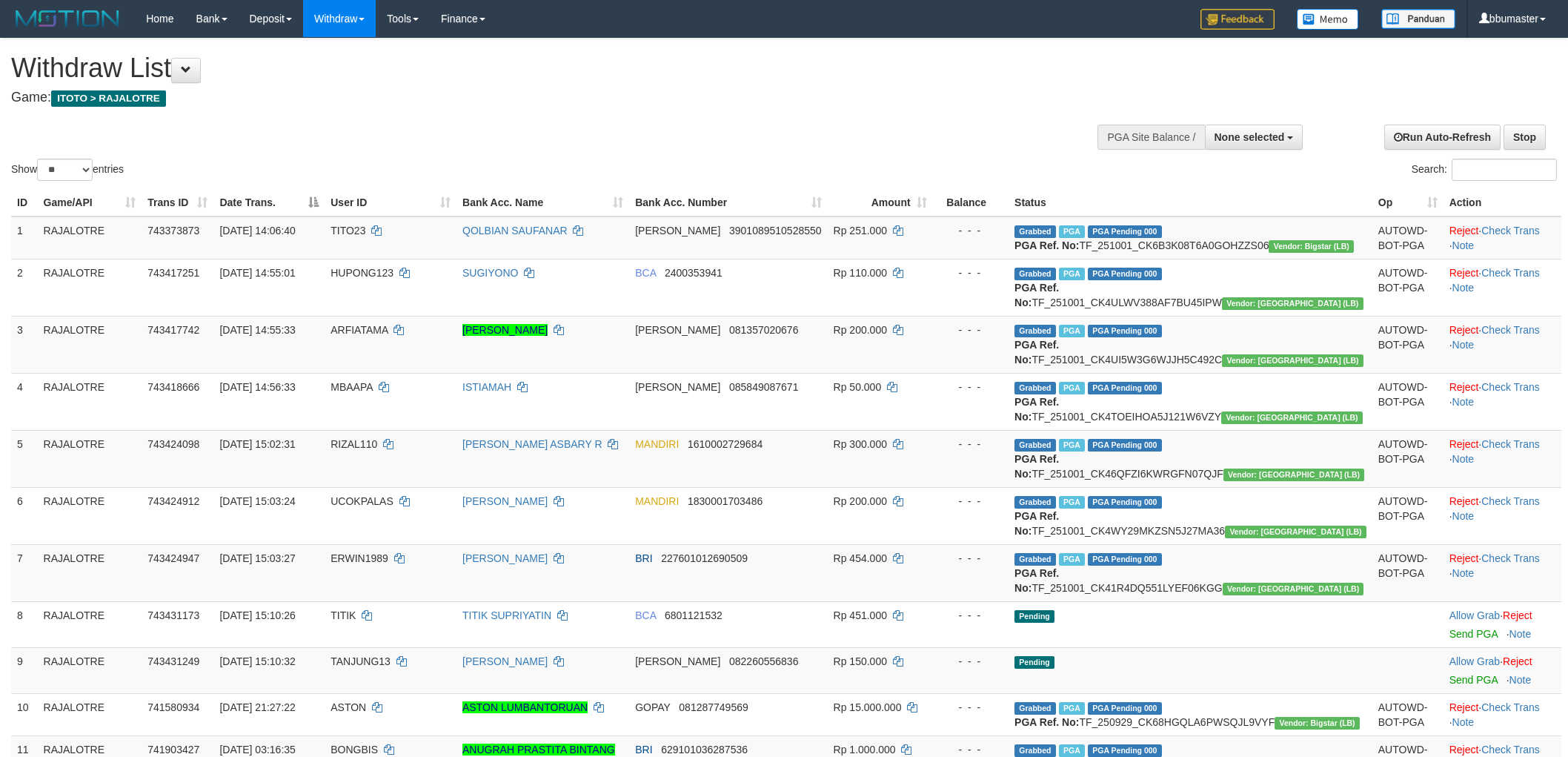
select select
select select "**"
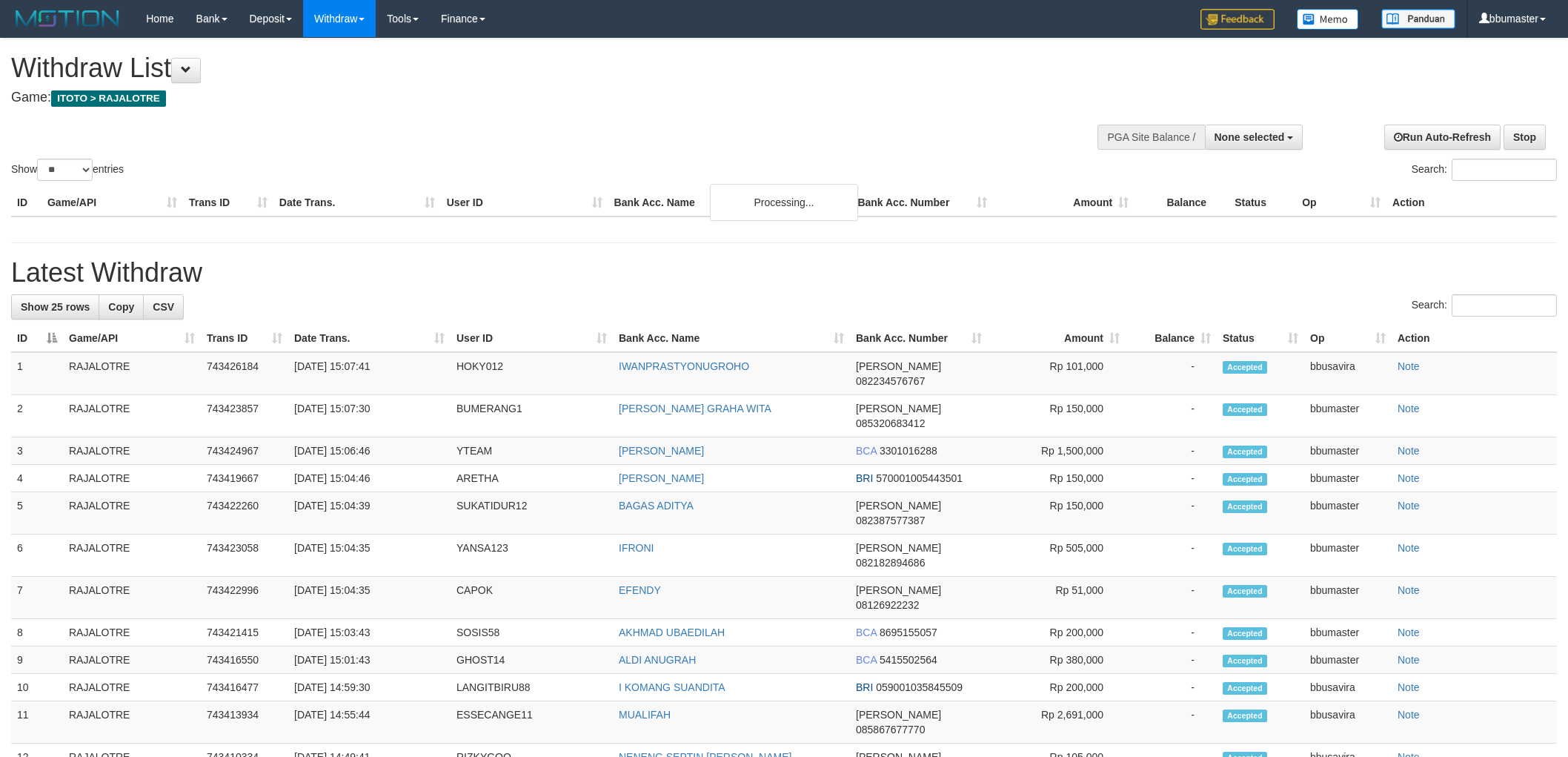
select select
select select "**"
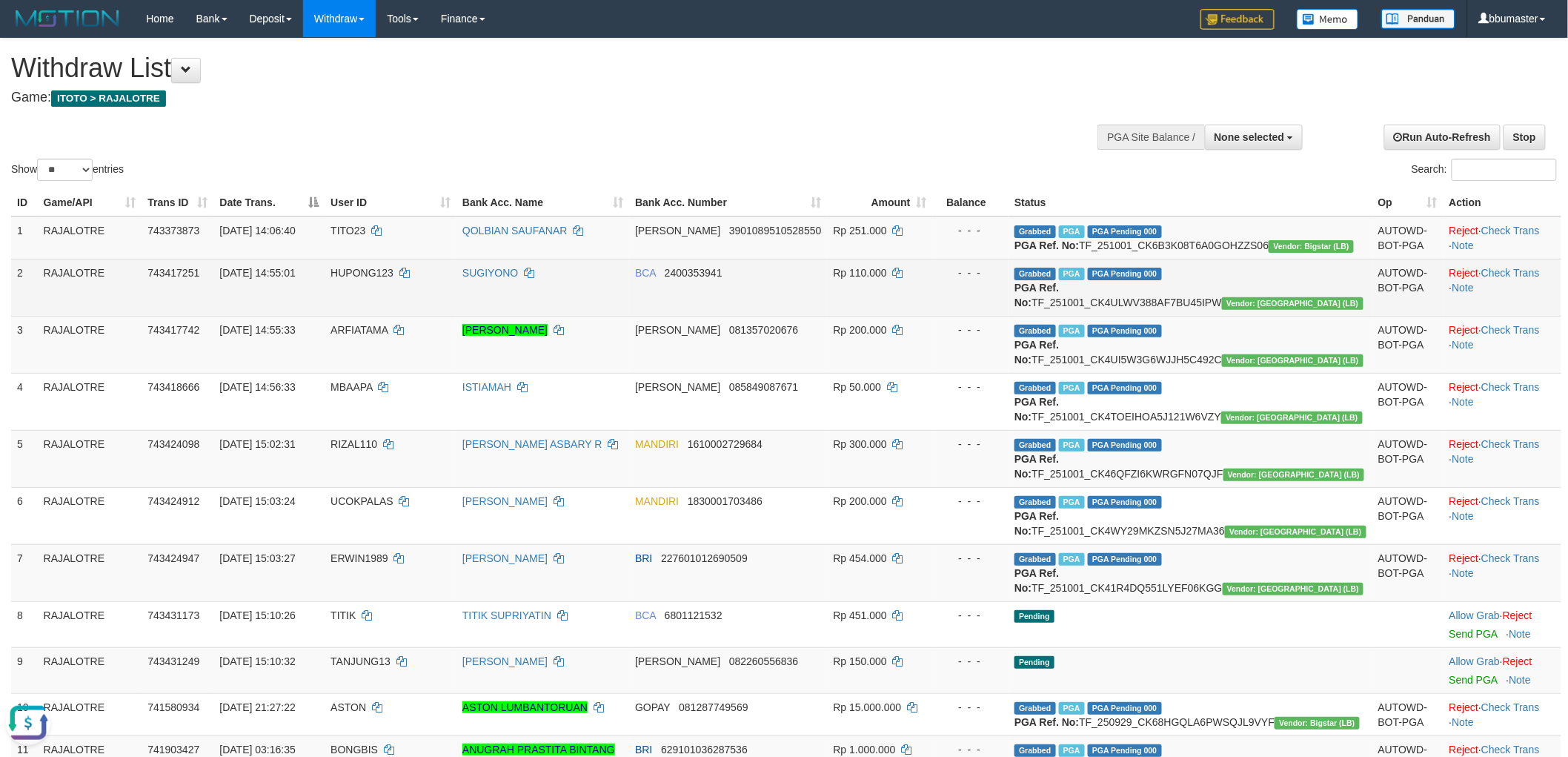
click at [426, 294] on td "HUPONG123" at bounding box center [390, 288] width 132 height 57
copy td "HUPONG123"
click at [182, 279] on span "743417251" at bounding box center [173, 273] width 52 height 12
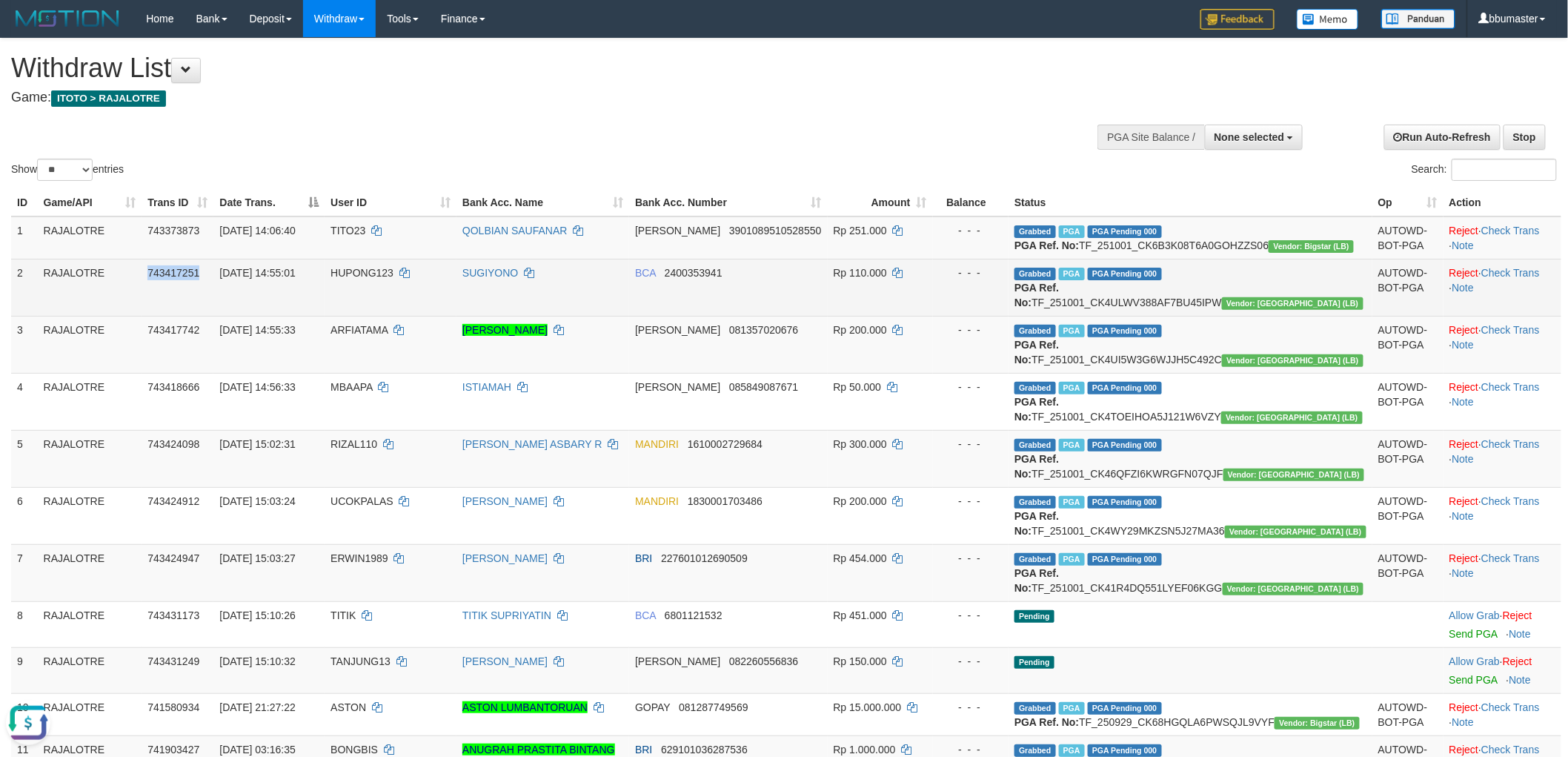
copy span "743417251"
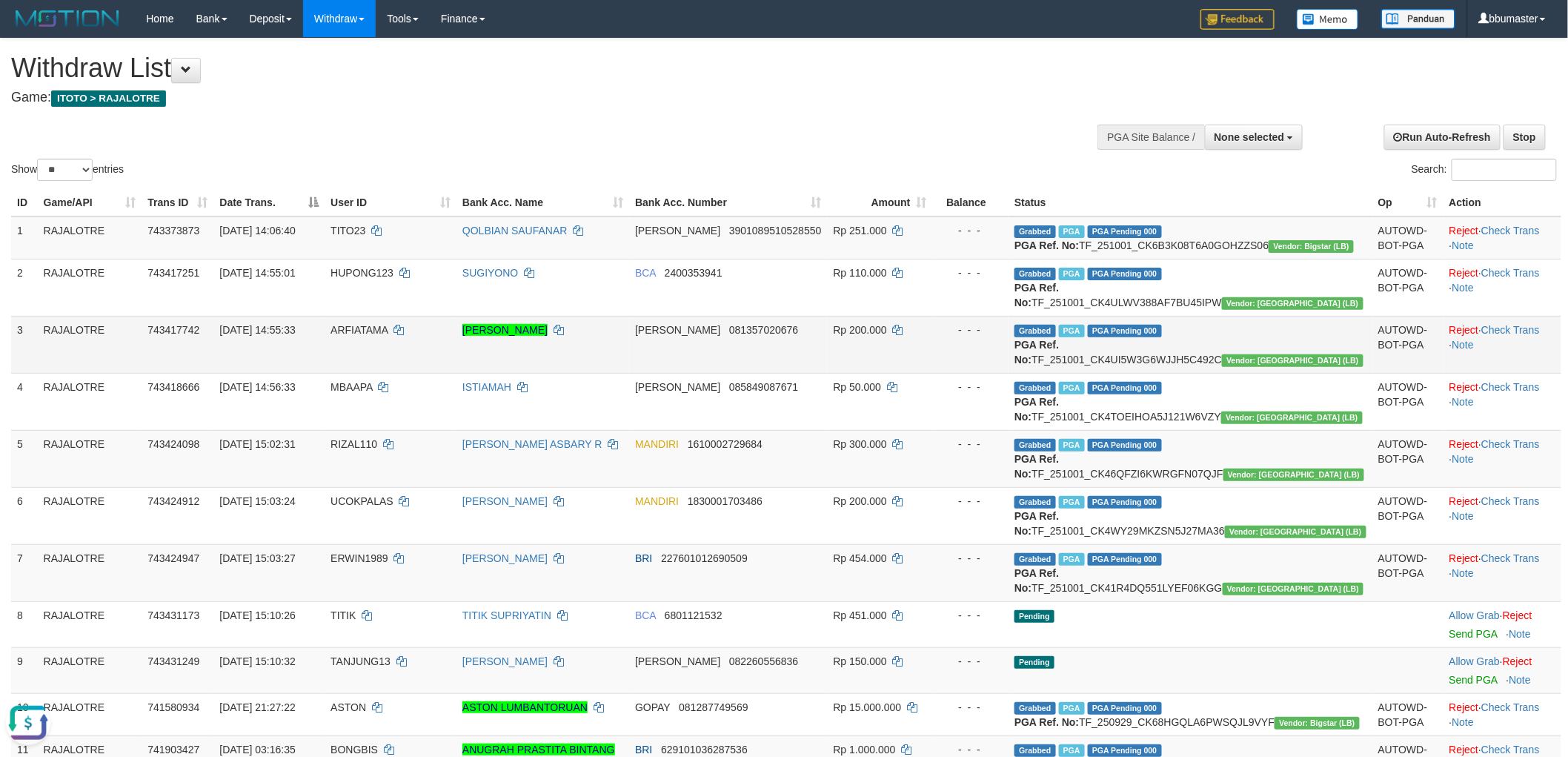
click at [388, 336] on span "ARFIATAMA" at bounding box center [359, 330] width 57 height 12
copy td "ARFIATAMA"
click at [178, 336] on span "743417742" at bounding box center [173, 330] width 52 height 12
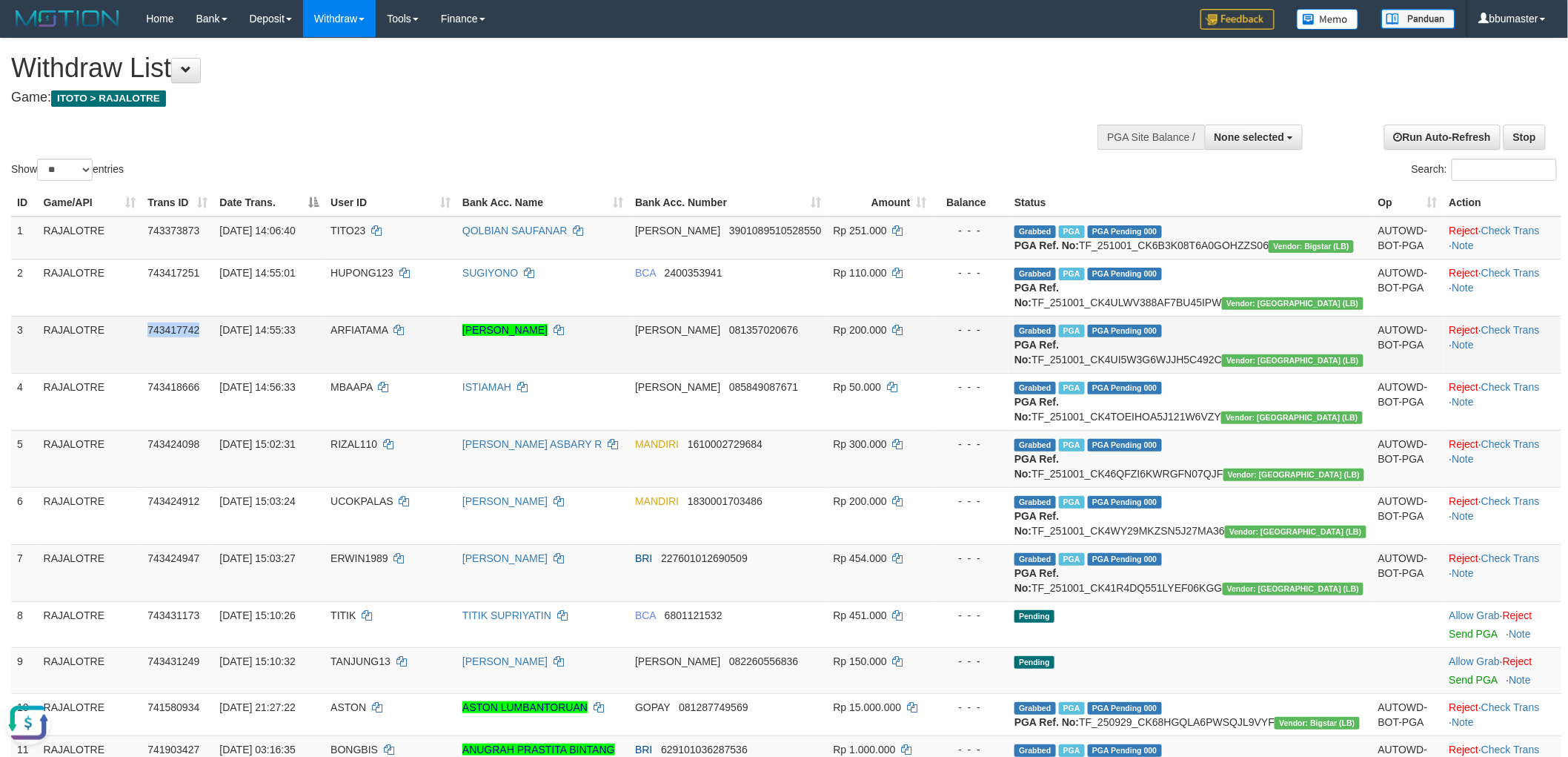
copy span "743417742"
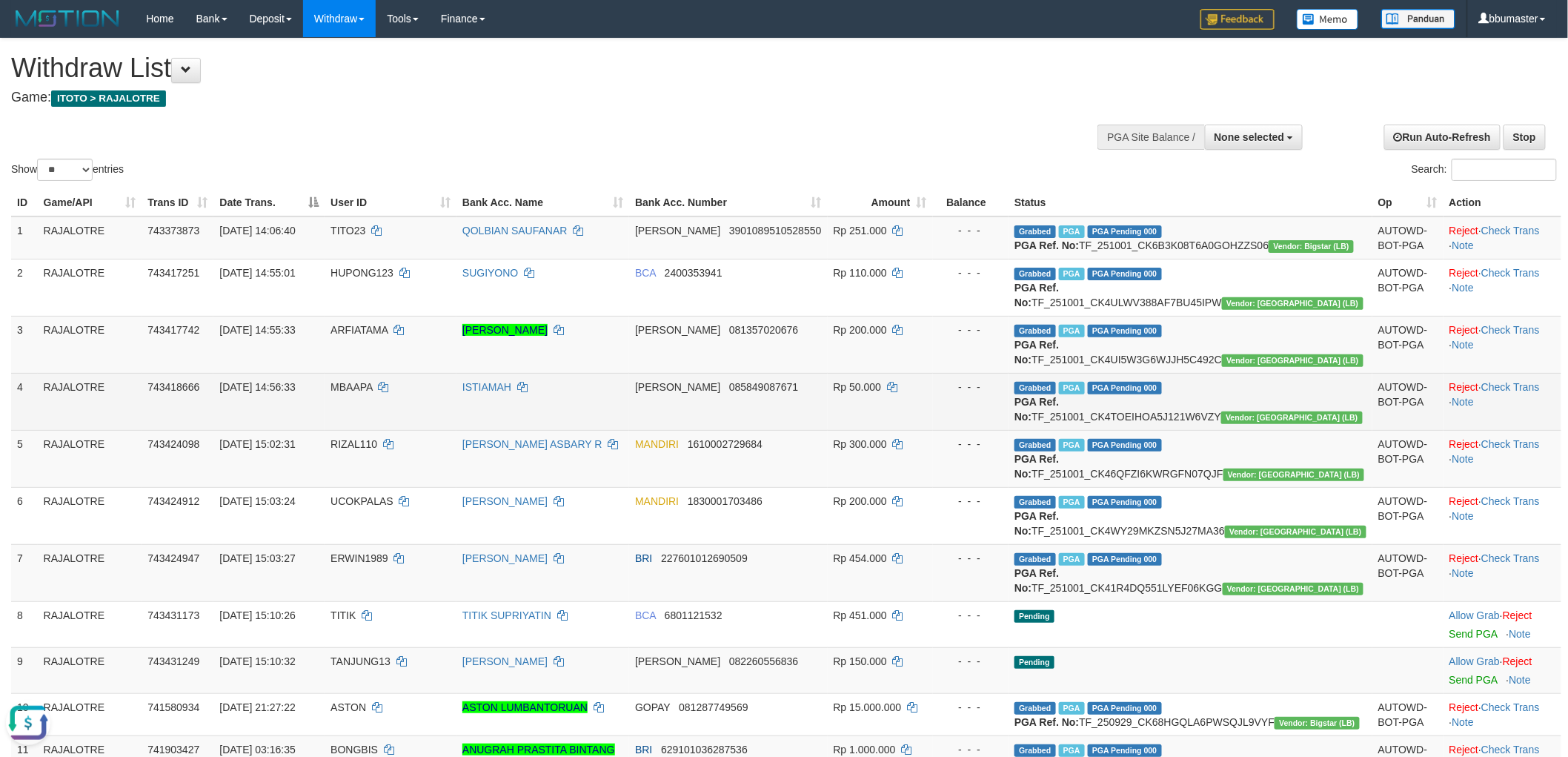
click at [411, 430] on td "MBAAPA" at bounding box center [390, 402] width 132 height 57
click at [410, 430] on td "MBAAPA" at bounding box center [390, 402] width 132 height 57
copy span "MBAAPA"
click at [177, 393] on span "743418666" at bounding box center [173, 387] width 52 height 12
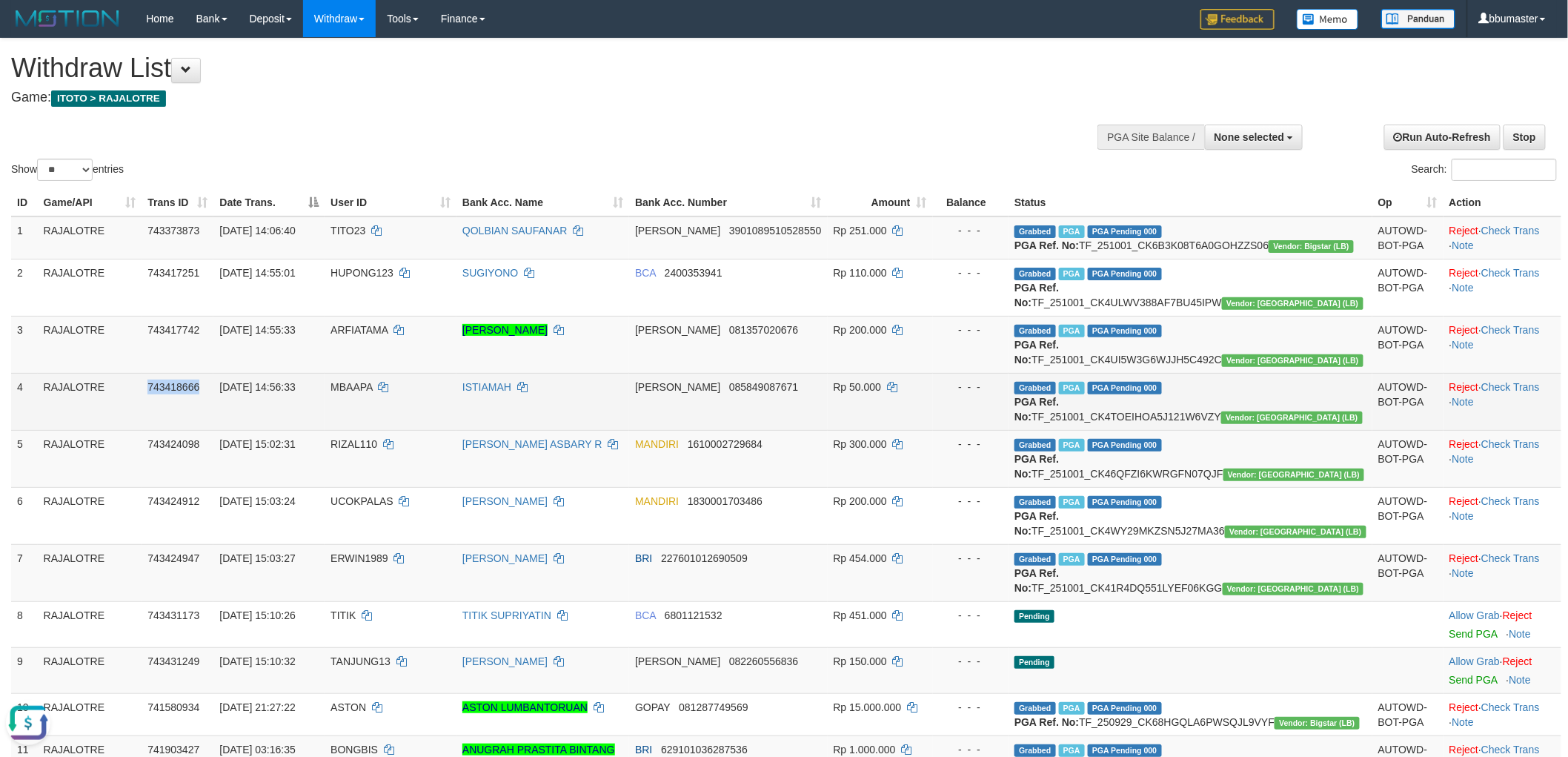
copy span "743418666"
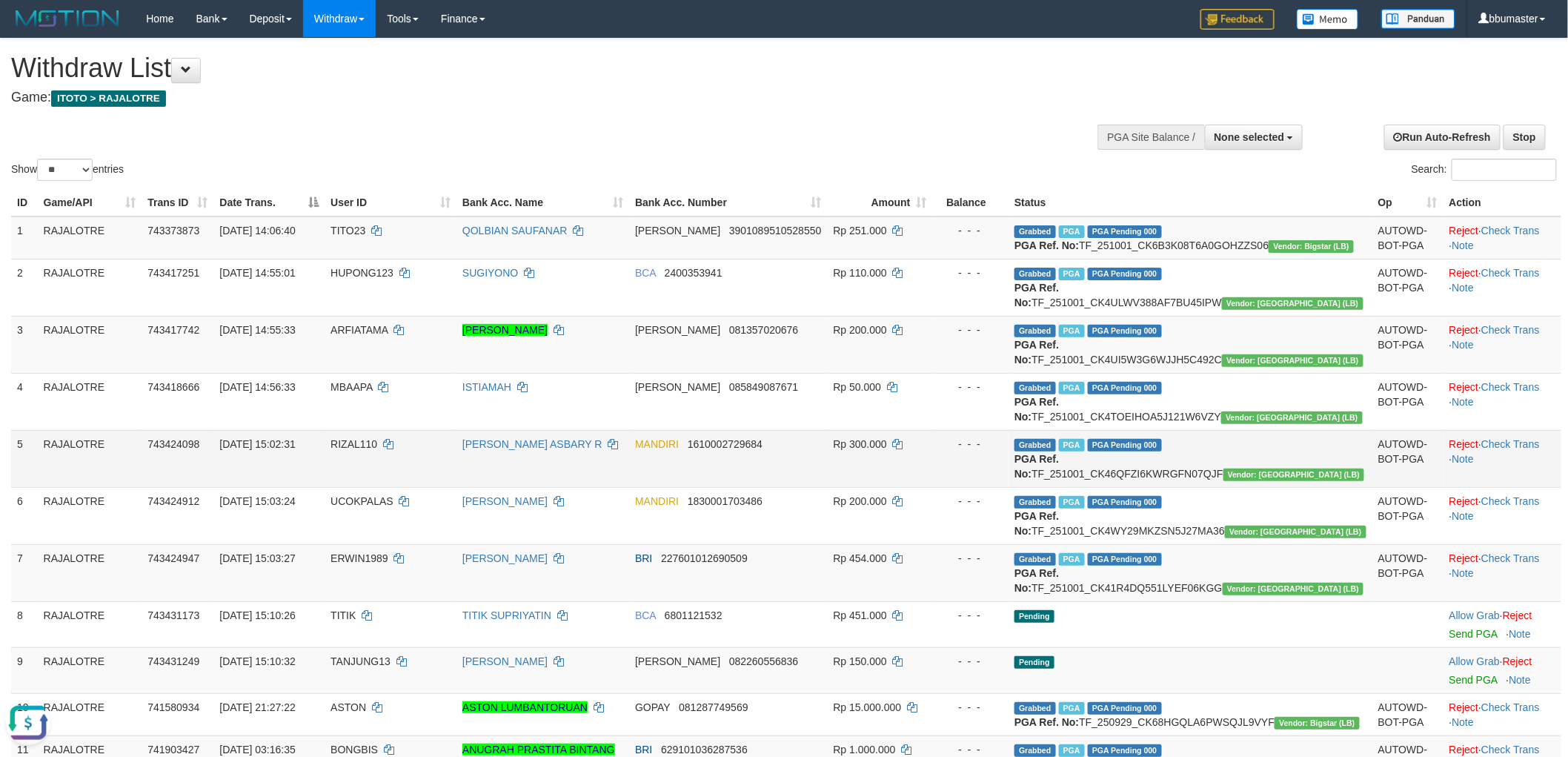
click at [404, 487] on td "RIZAL110" at bounding box center [390, 458] width 132 height 57
copy td "RIZAL110"
click at [172, 450] on span "743424098" at bounding box center [173, 444] width 52 height 12
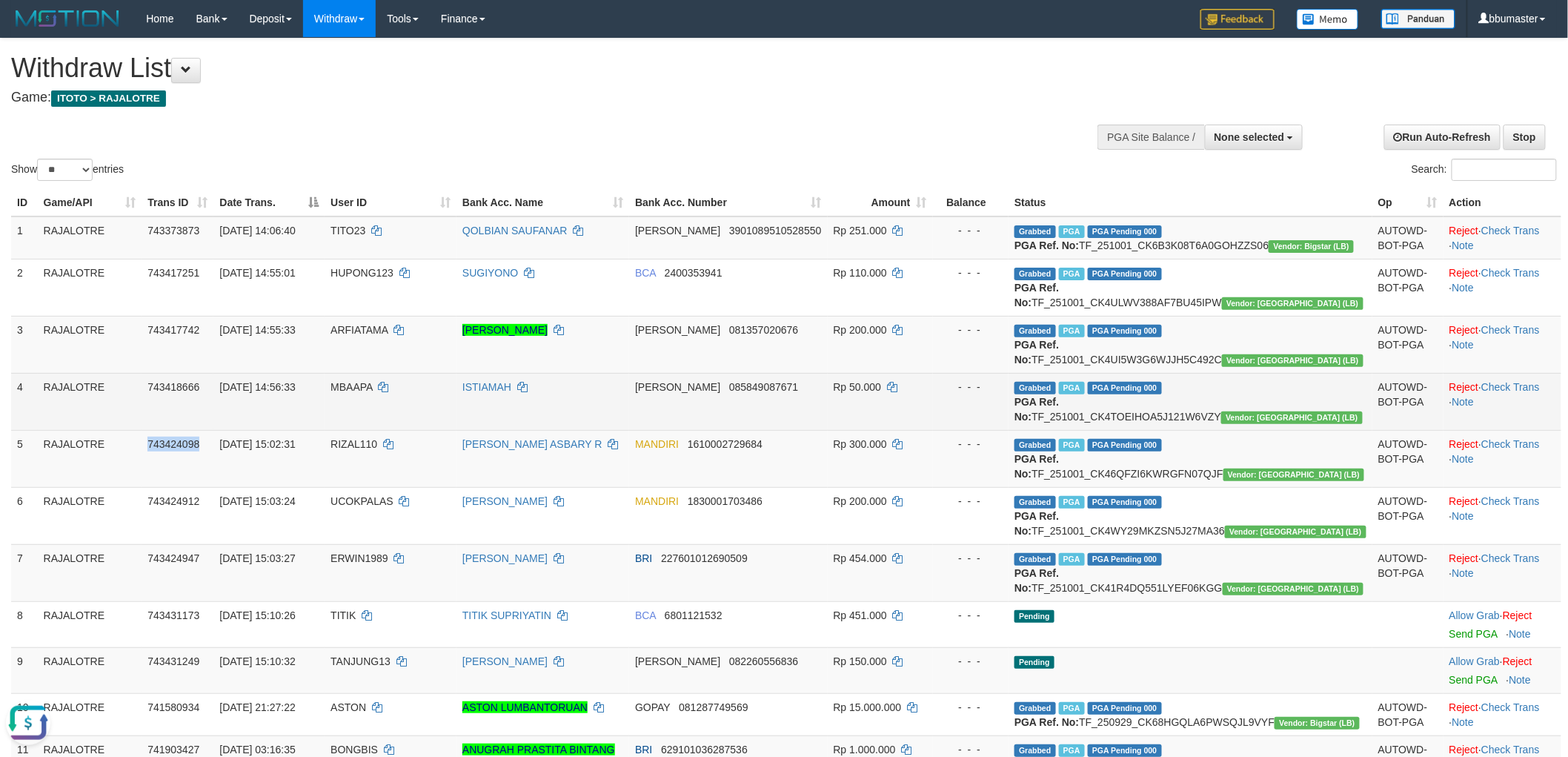
copy span "743424098"
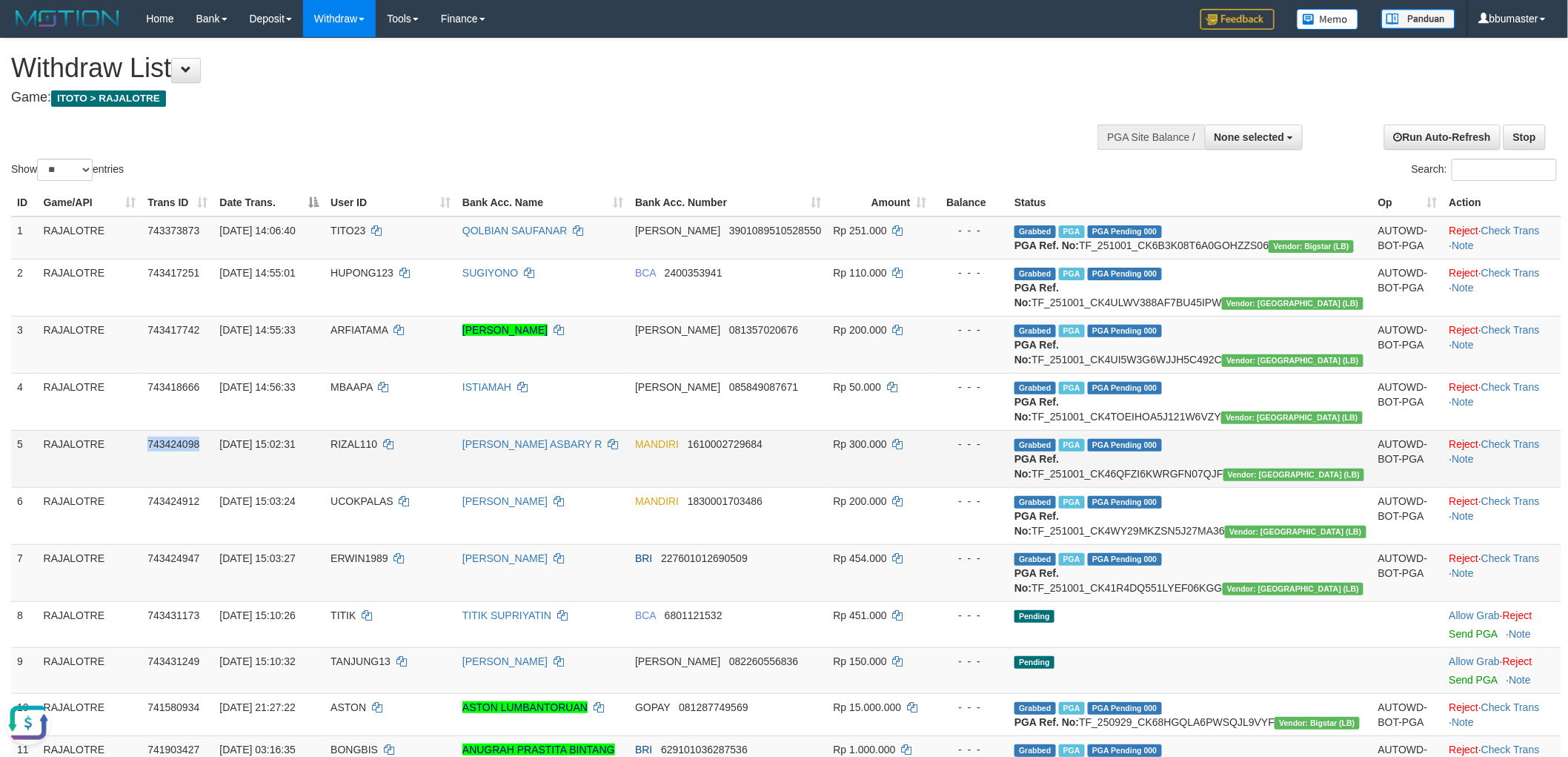
scroll to position [165, 0]
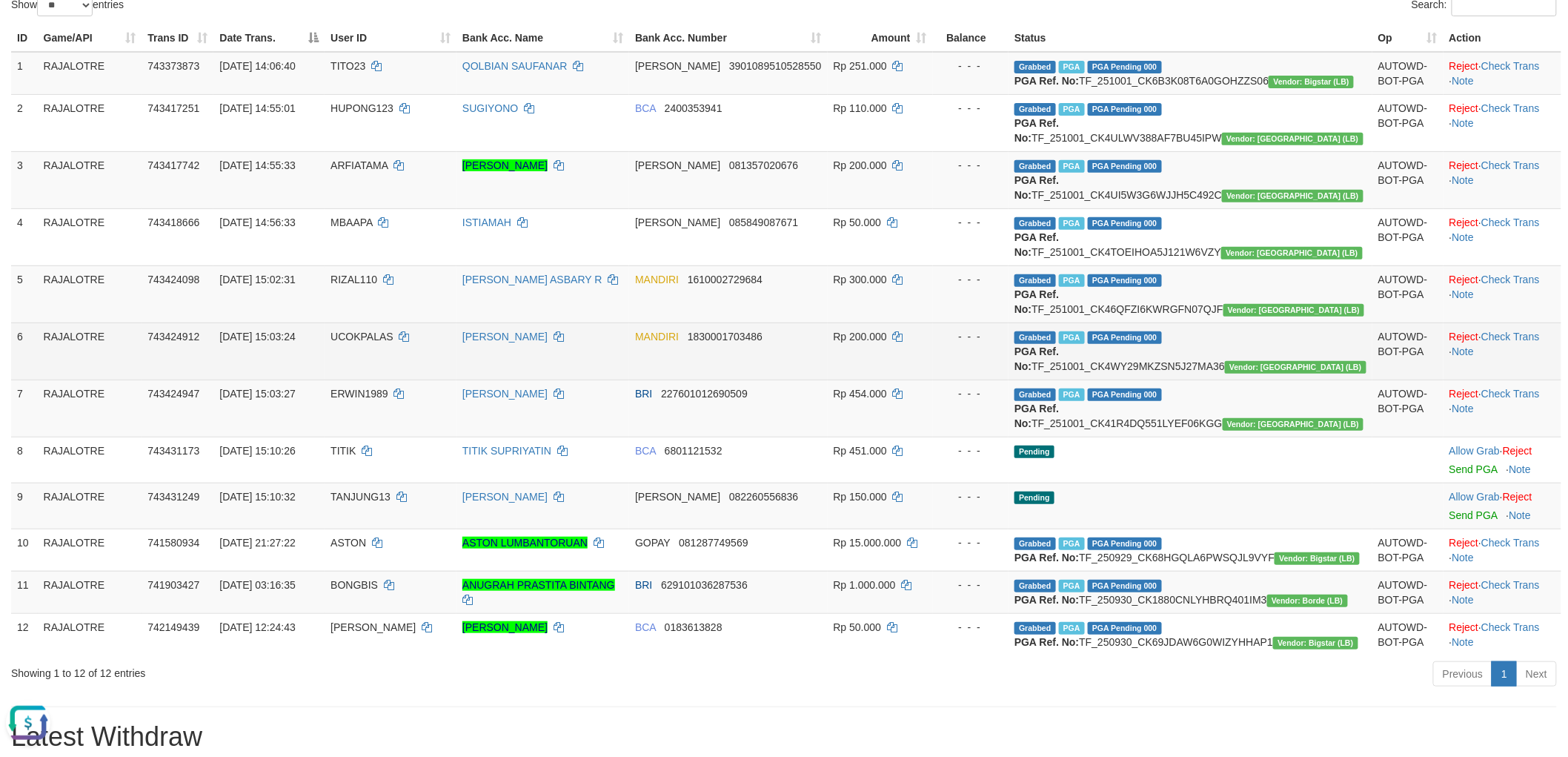
click at [394, 342] on span "UCOKPALAS" at bounding box center [362, 337] width 63 height 12
copy td "UCOKPALAS"
click at [199, 342] on span "743424912" at bounding box center [173, 337] width 52 height 12
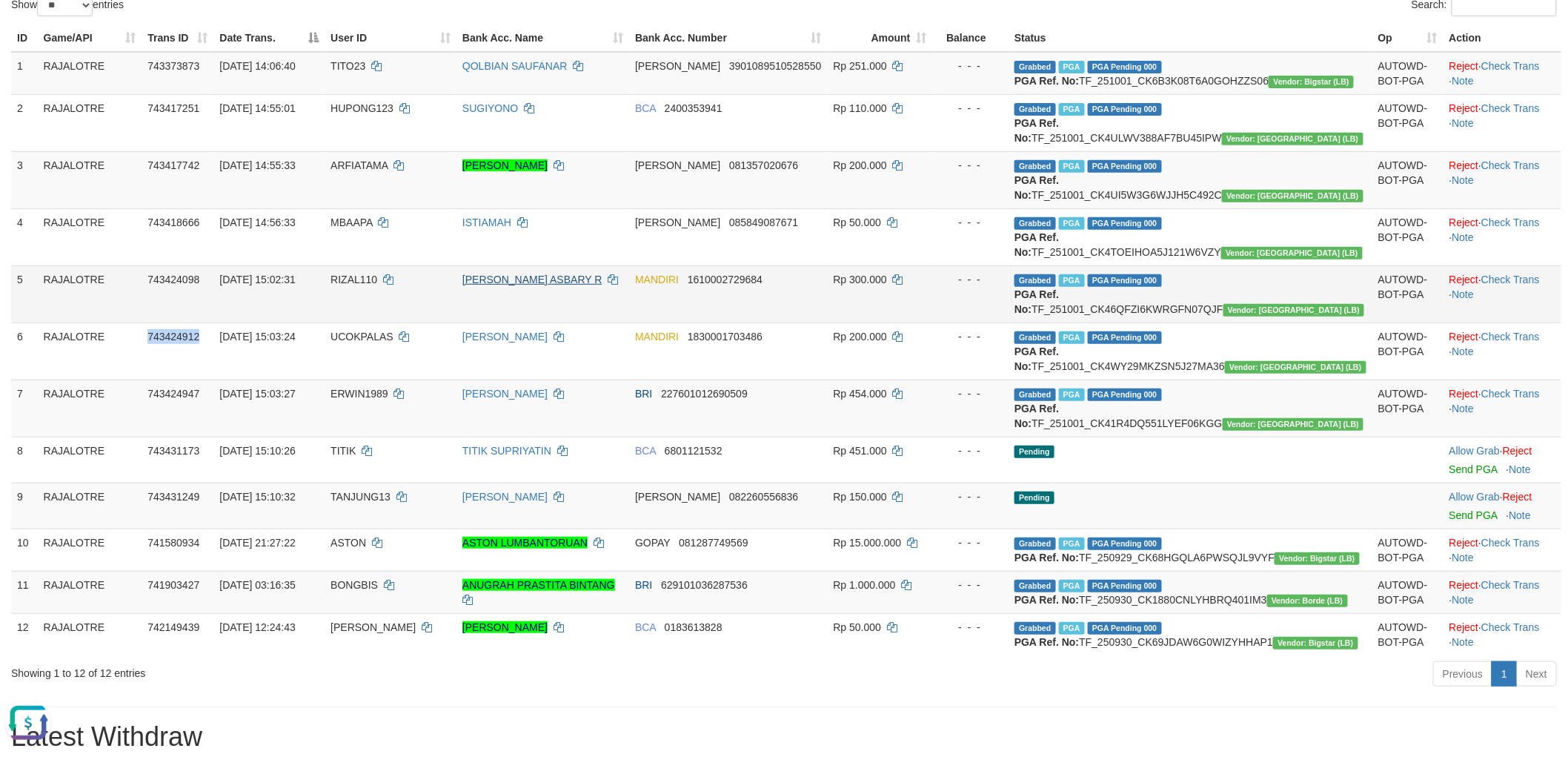
copy span "743424912"
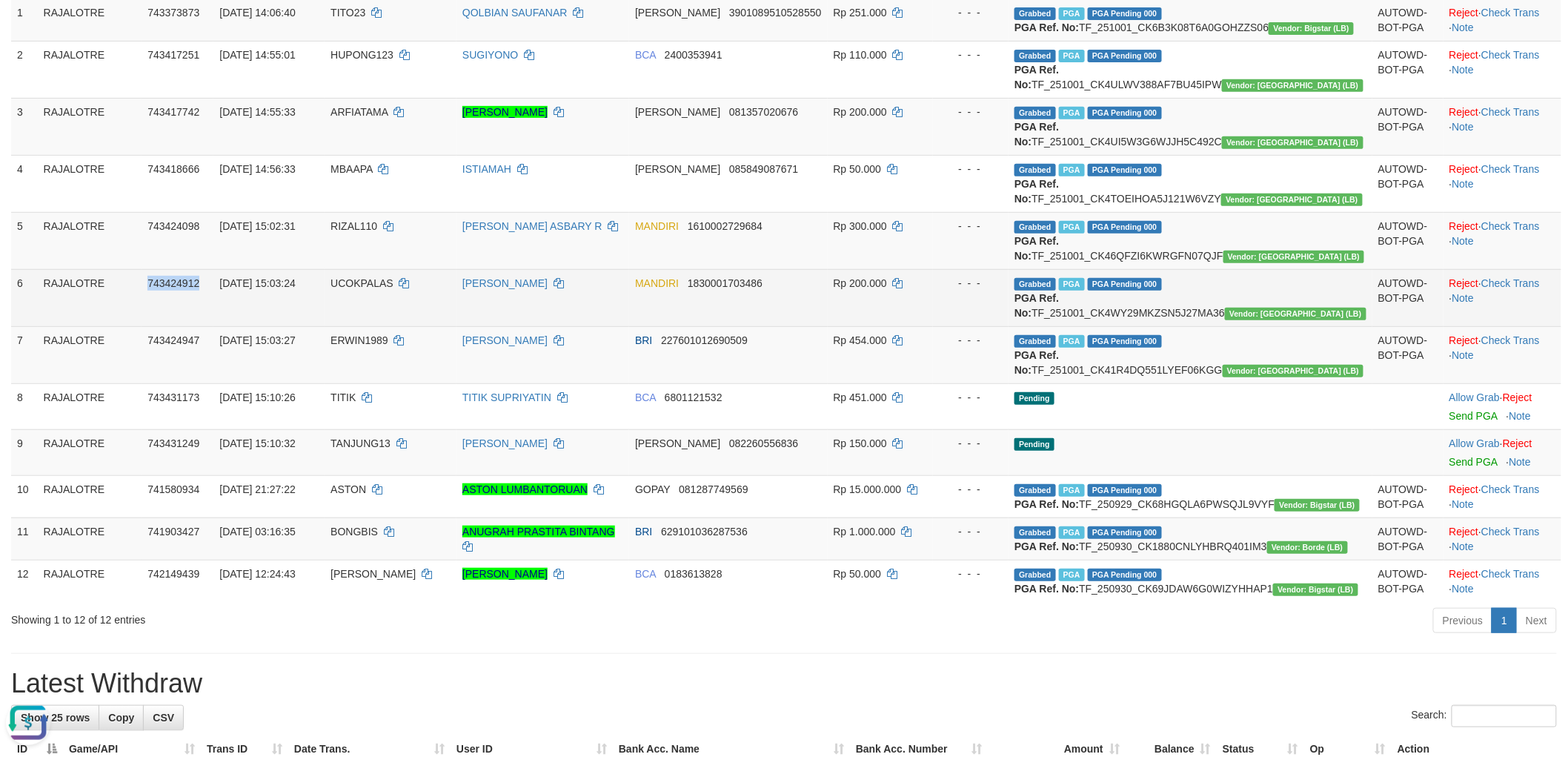
scroll to position [247, 0]
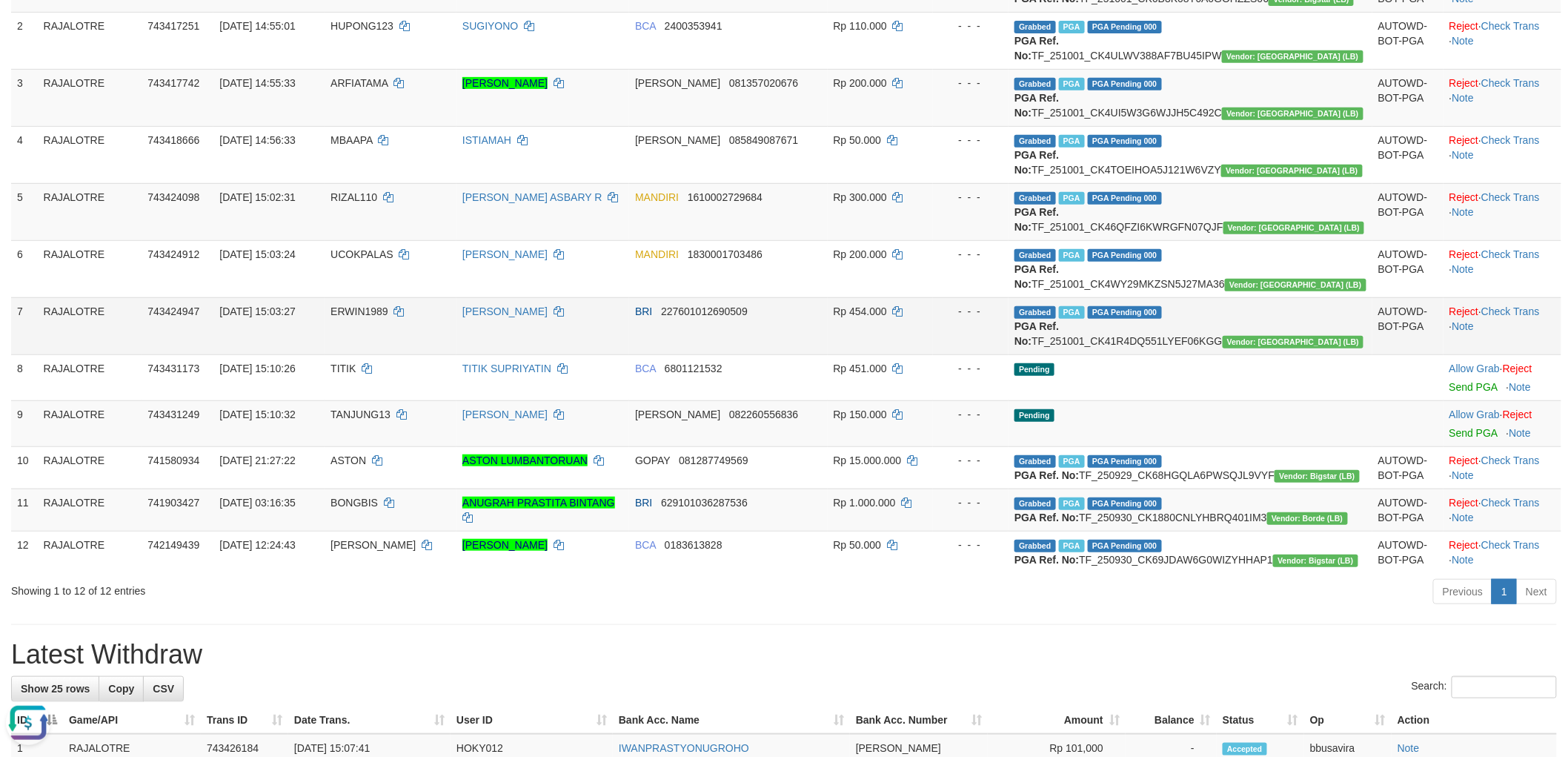
click at [412, 354] on td "ERWIN1989" at bounding box center [390, 326] width 132 height 57
click at [198, 317] on span "743424947" at bounding box center [173, 312] width 52 height 12
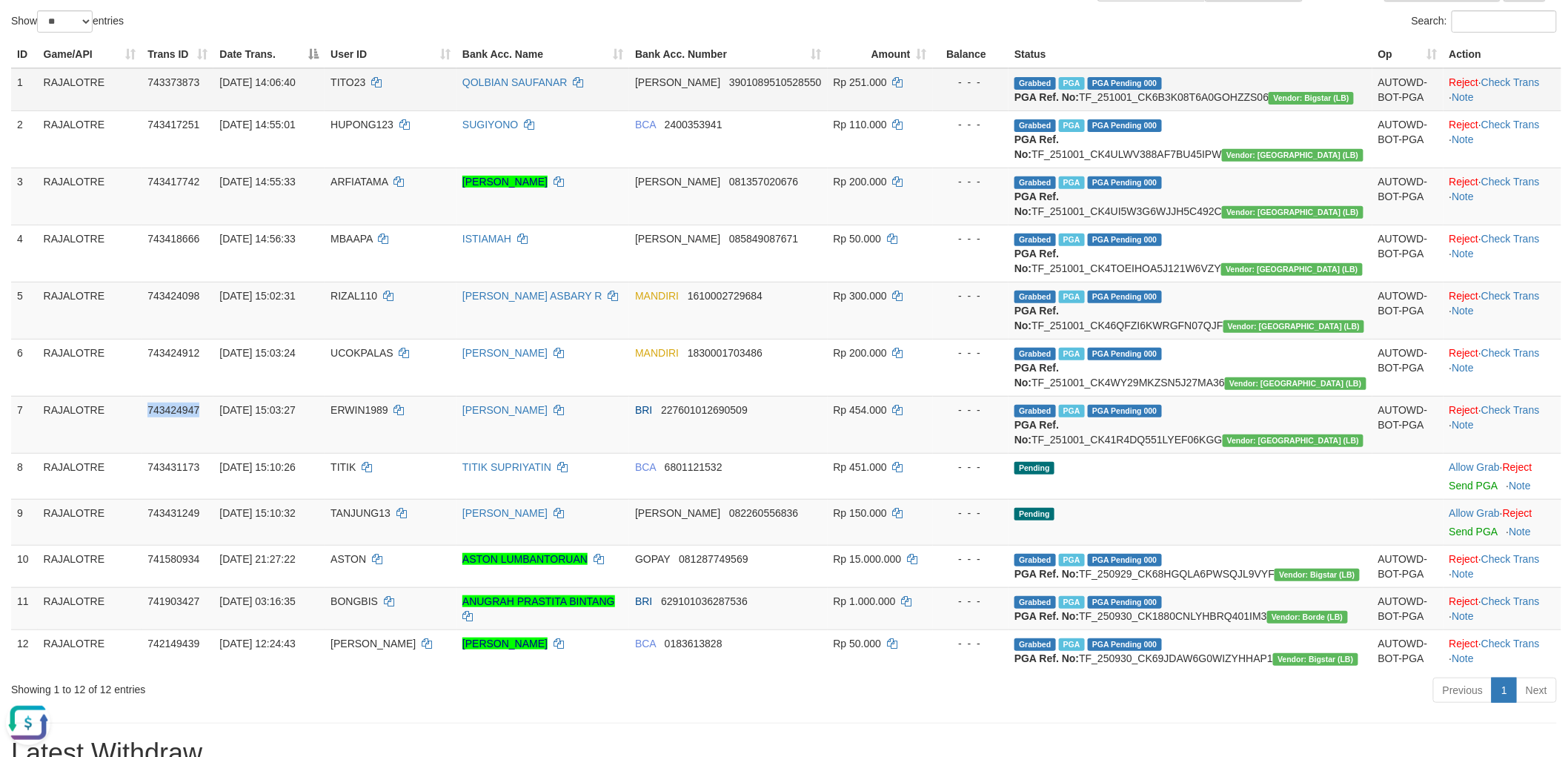
scroll to position [82, 0]
